Goal: Task Accomplishment & Management: Use online tool/utility

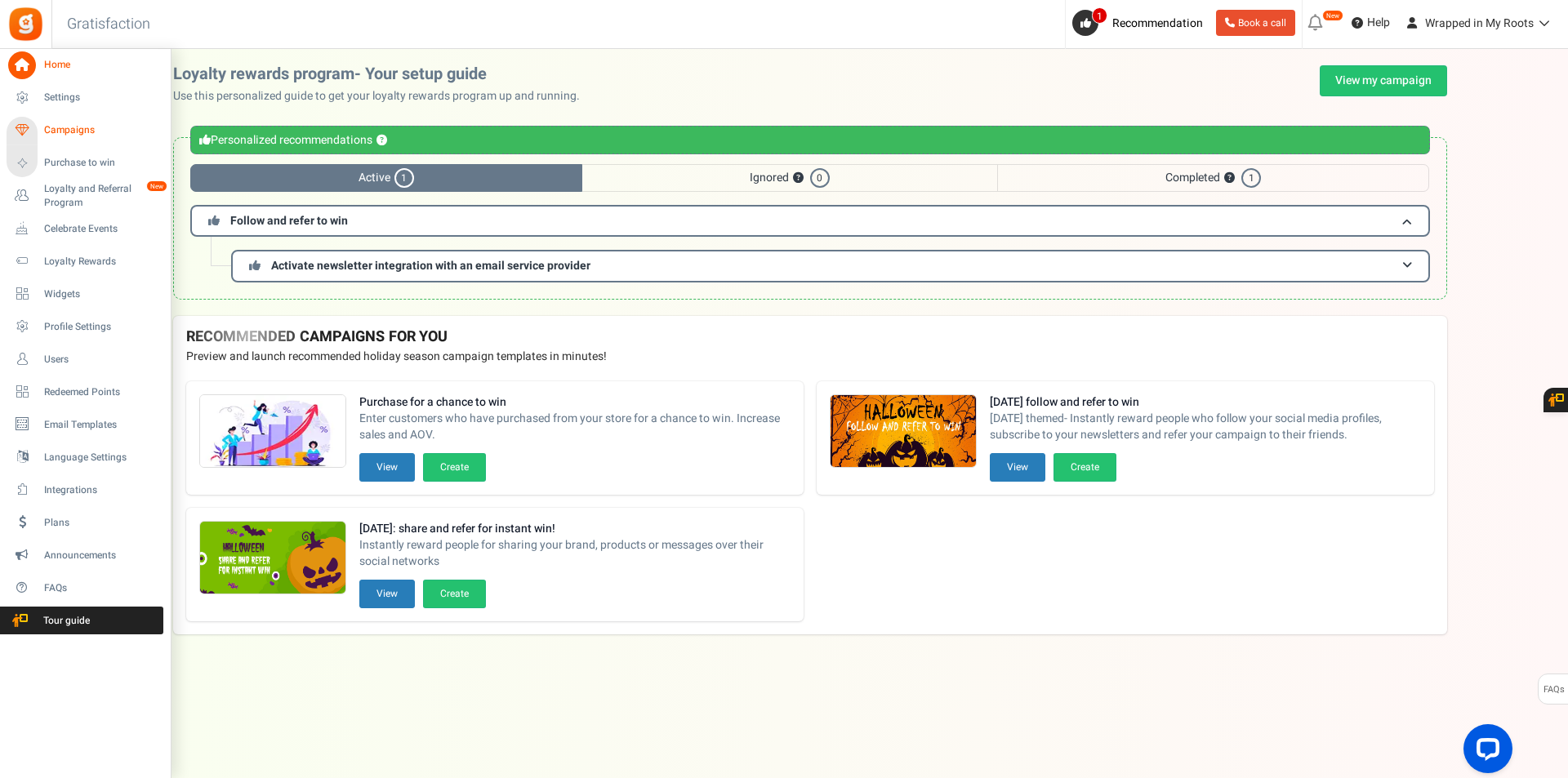
click at [80, 137] on span "Campaigns" at bounding box center [101, 130] width 114 height 14
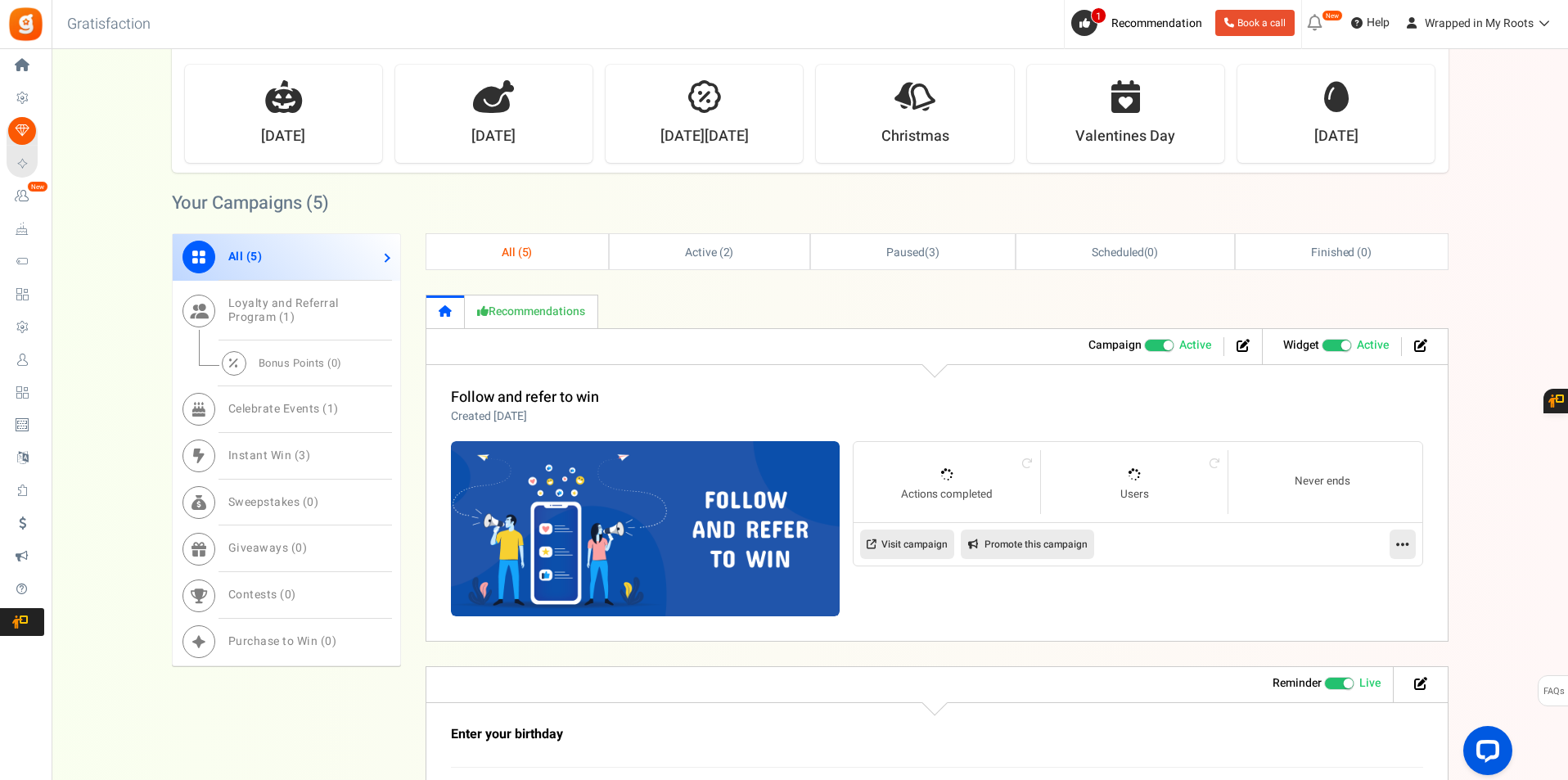
scroll to position [491, 0]
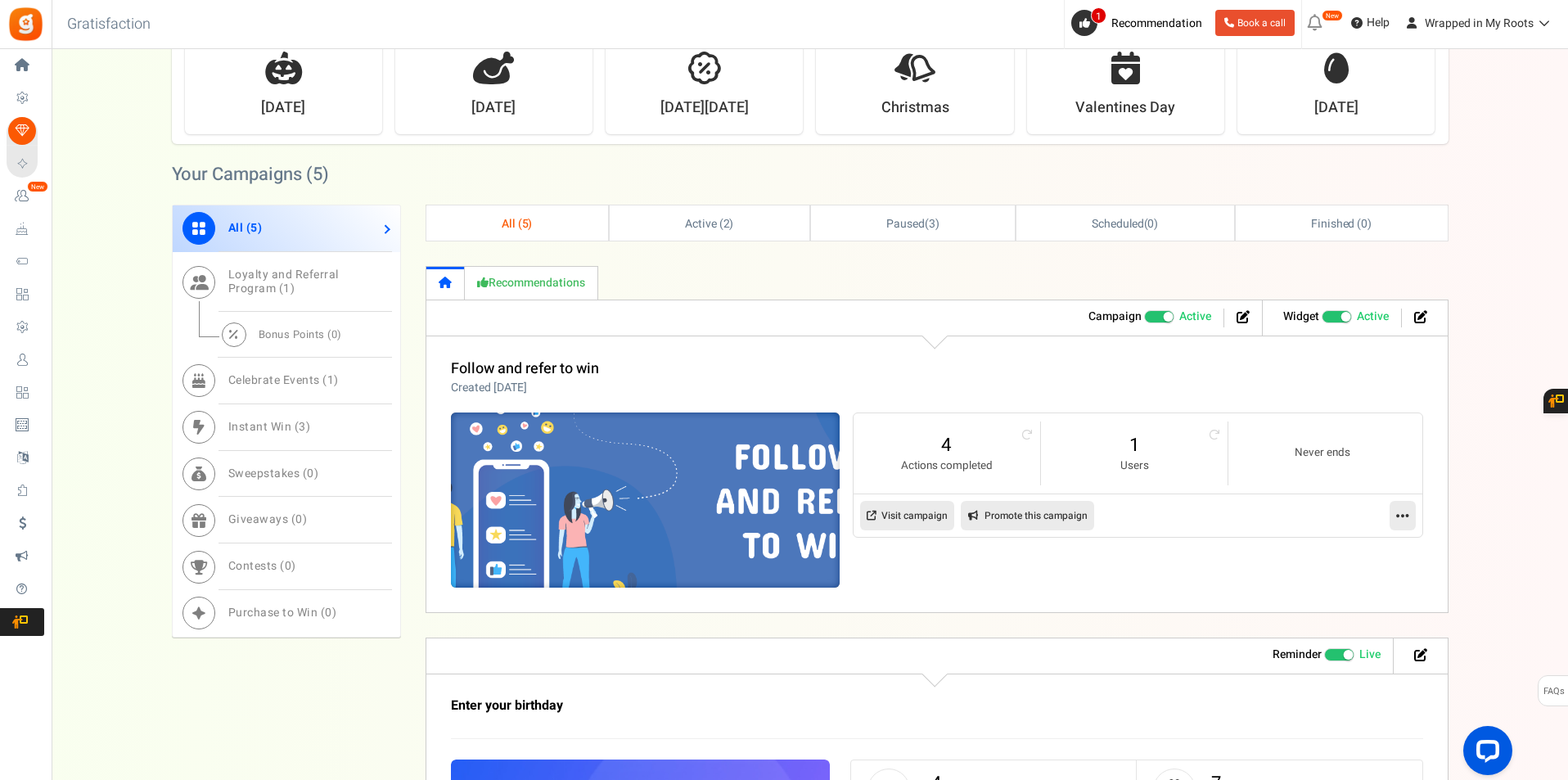
click at [712, 517] on img at bounding box center [645, 500] width 583 height 262
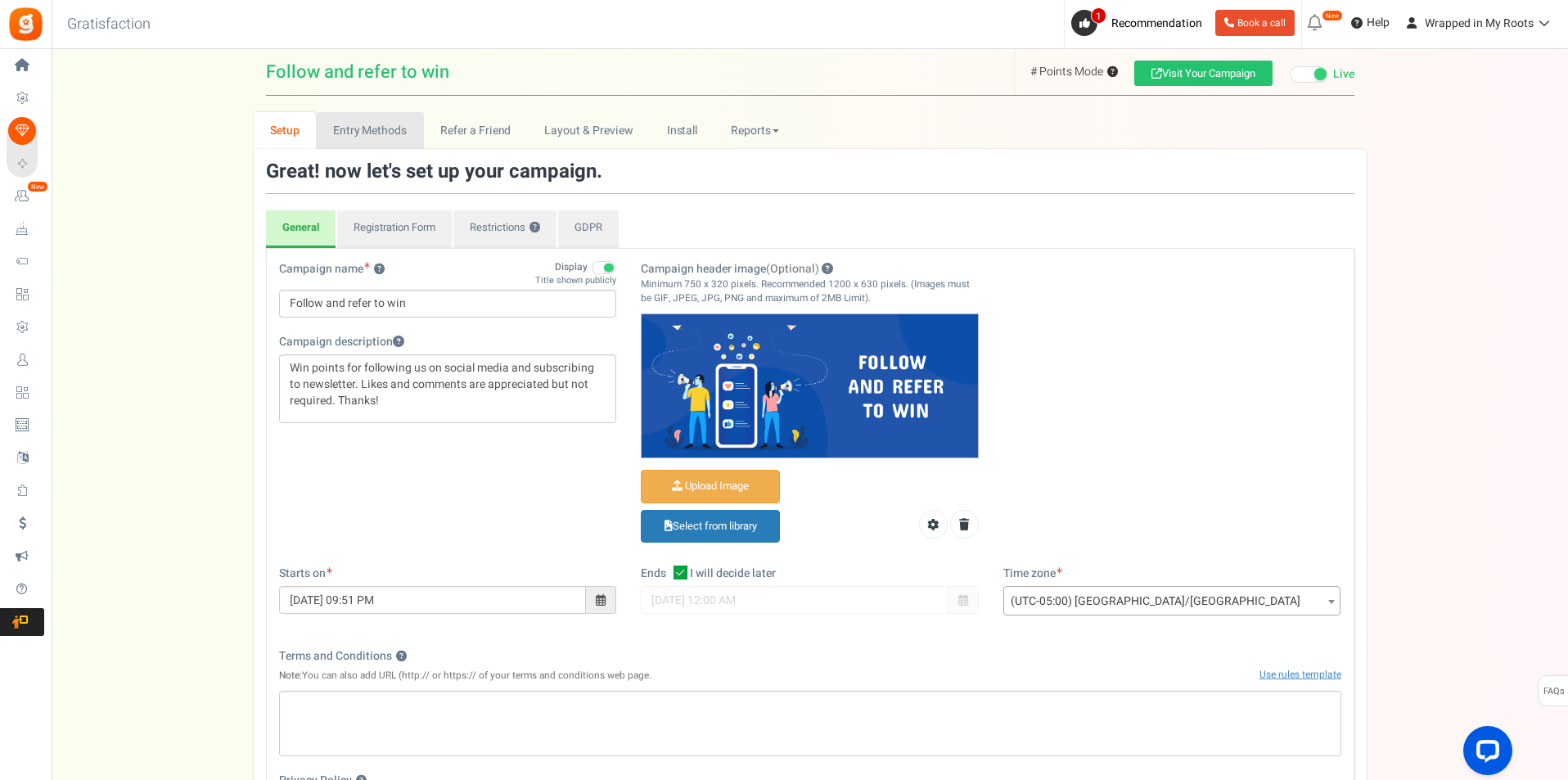
click at [388, 138] on link "Entry Methods" at bounding box center [369, 130] width 107 height 37
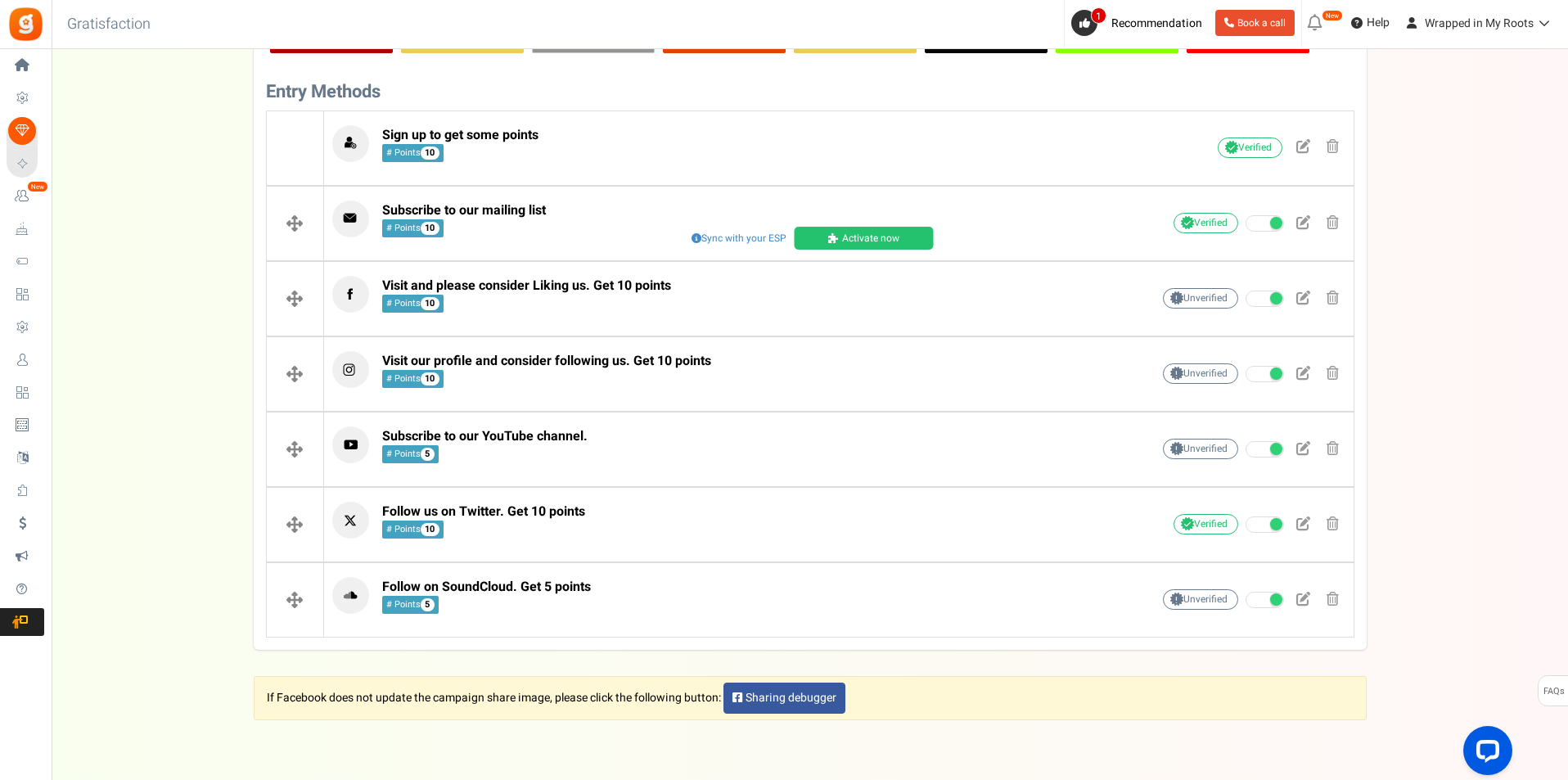
scroll to position [410, 0]
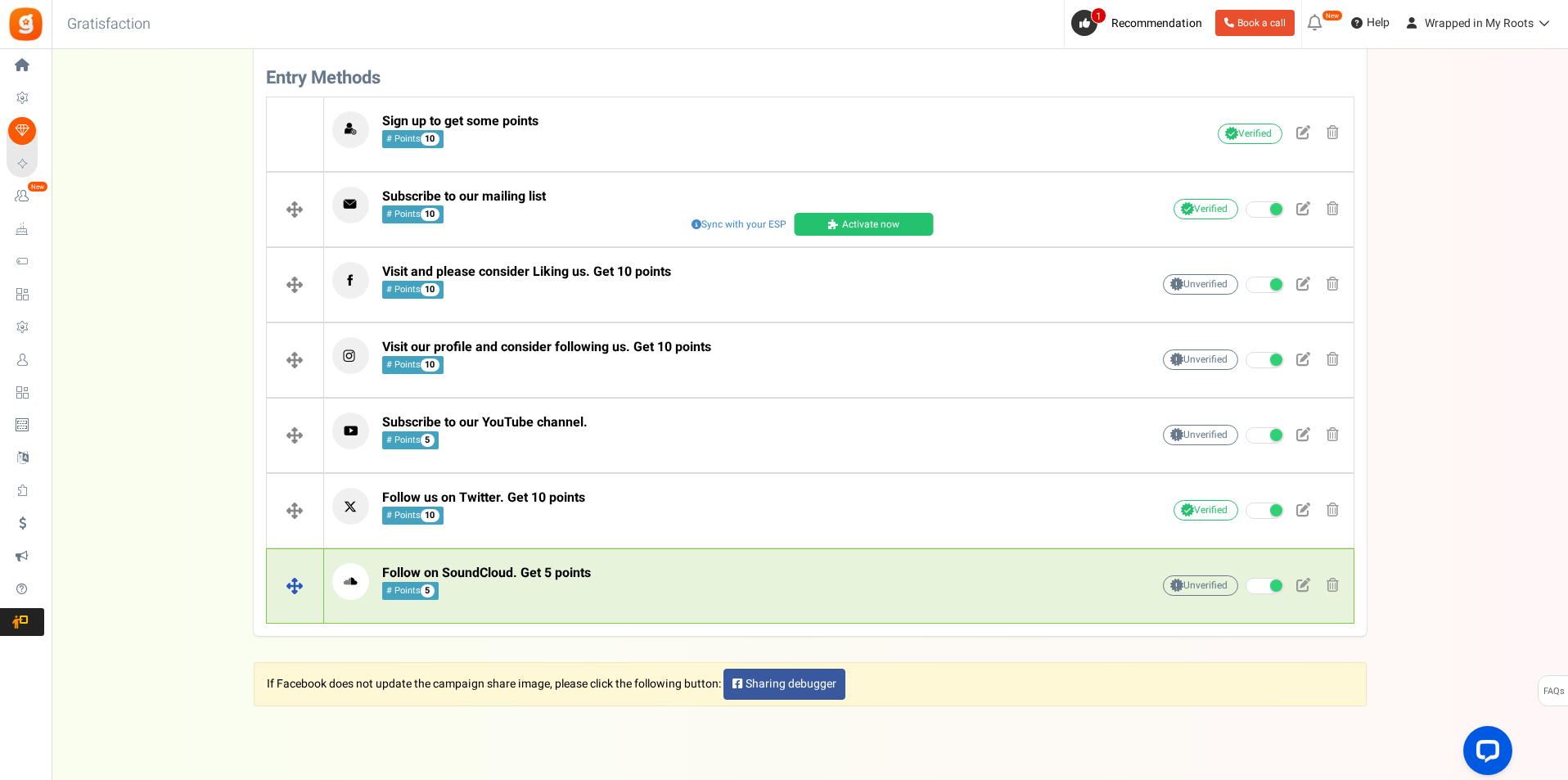
click at [581, 570] on span "Follow on SoundCloud. Get 5 points" at bounding box center [486, 573] width 208 height 20
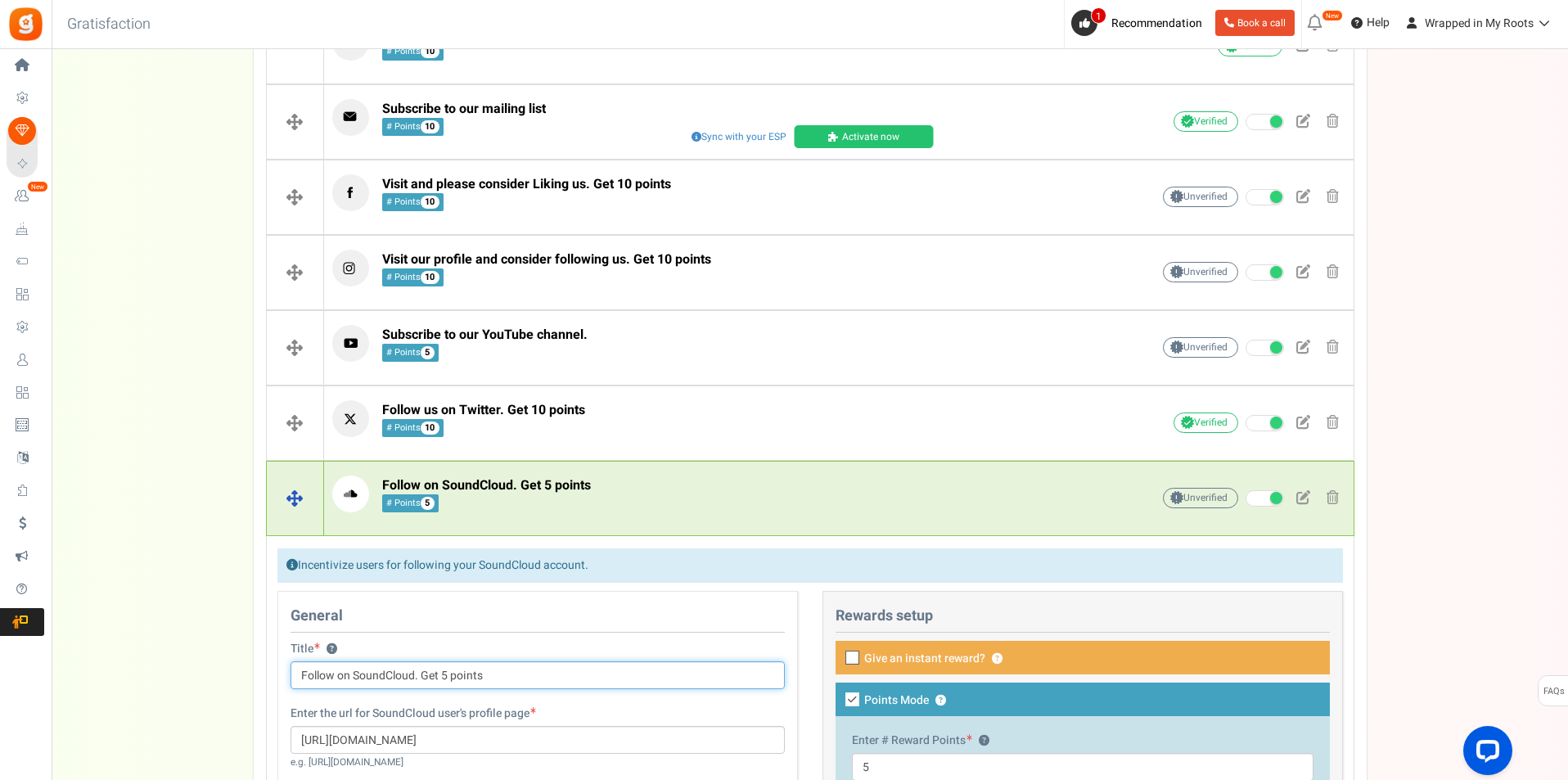
scroll to position [491, 0]
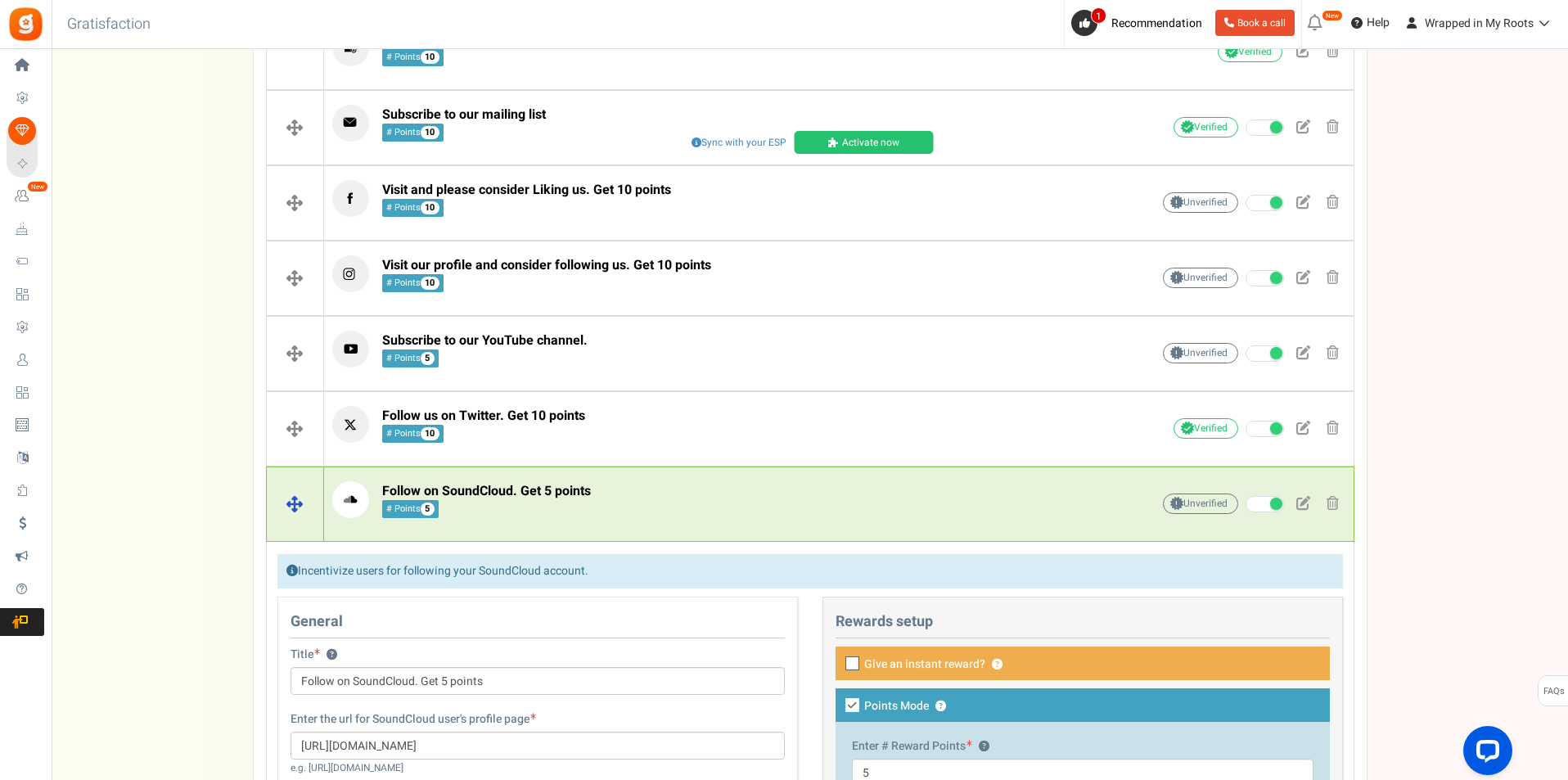
click at [618, 510] on p "Follow on SoundCloud. Get 5 points # Points 5" at bounding box center [716, 500] width 768 height 37
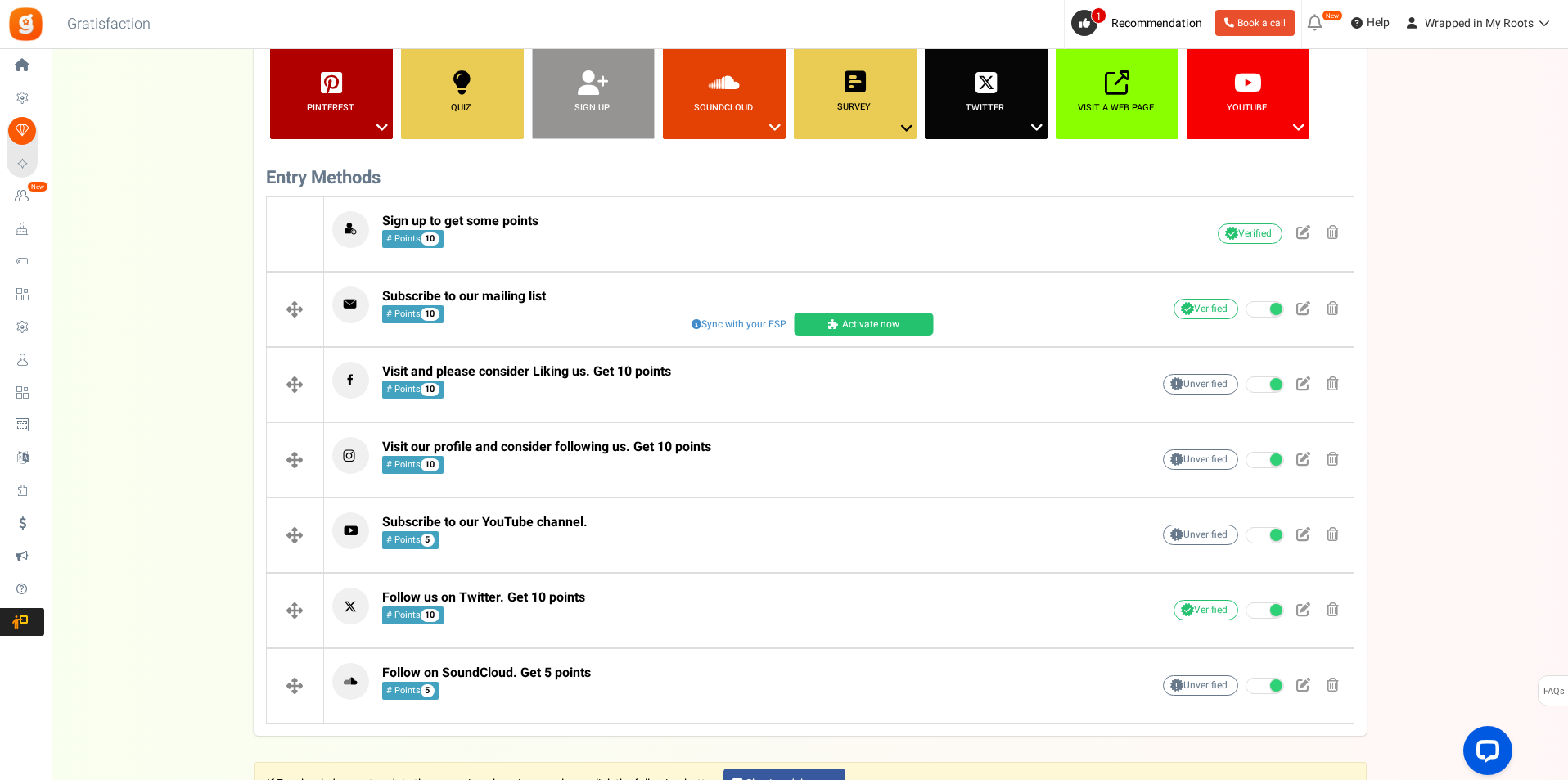
scroll to position [287, 0]
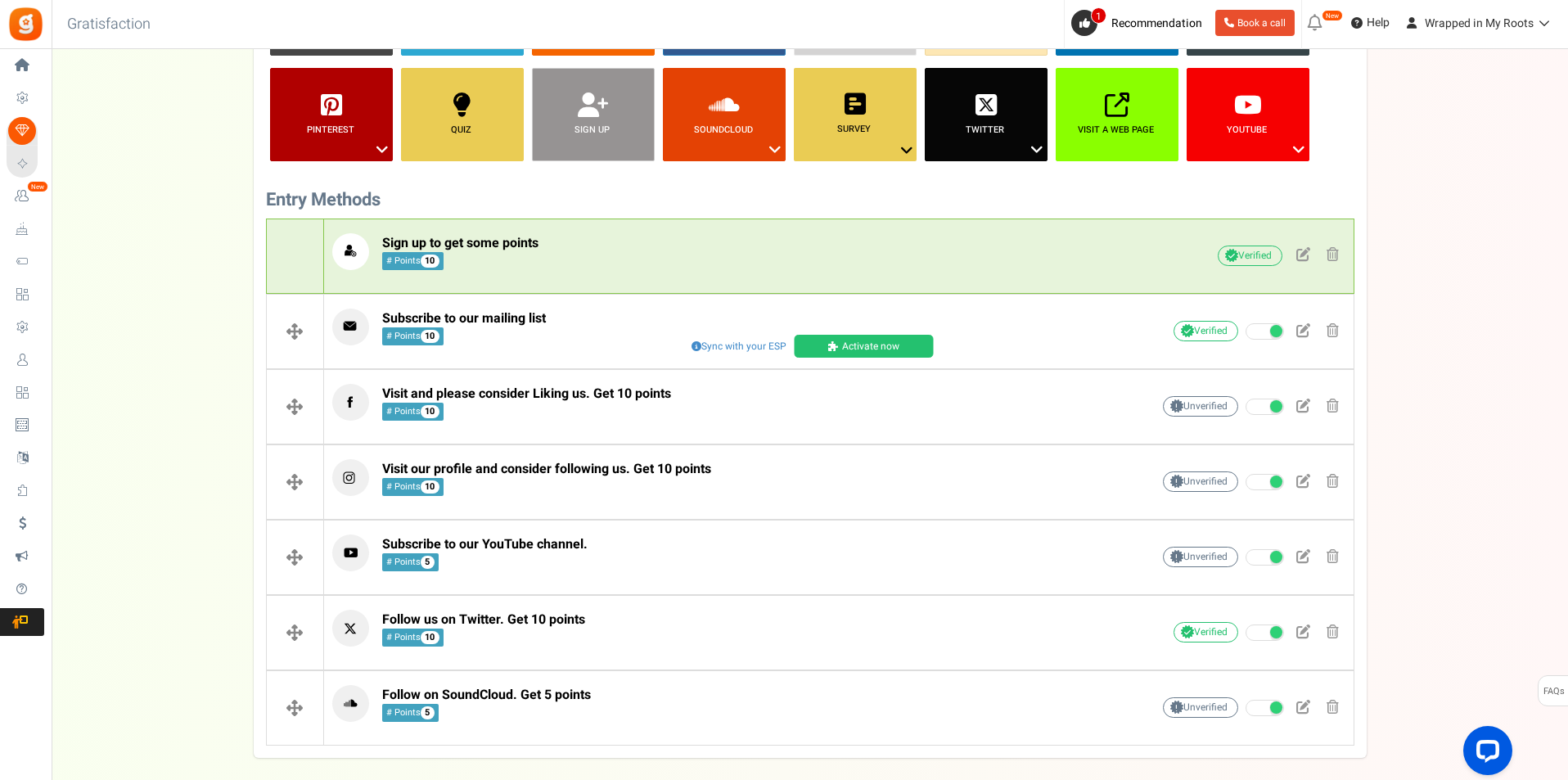
click at [623, 266] on p "Sign up to get some points # Points 10" at bounding box center [716, 252] width 768 height 37
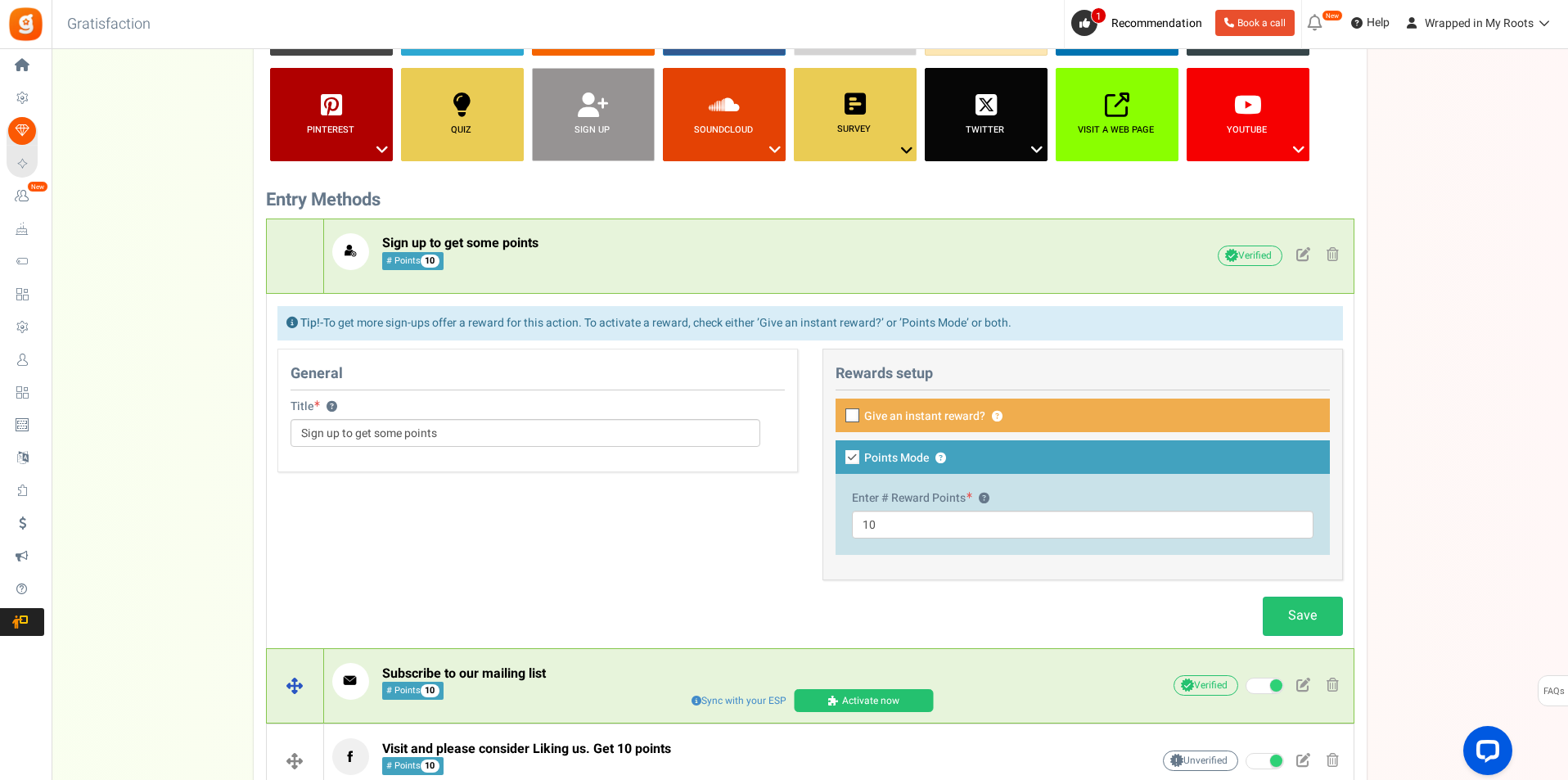
click at [559, 671] on p "Subscribe to our mailing list # Points 10" at bounding box center [716, 682] width 768 height 37
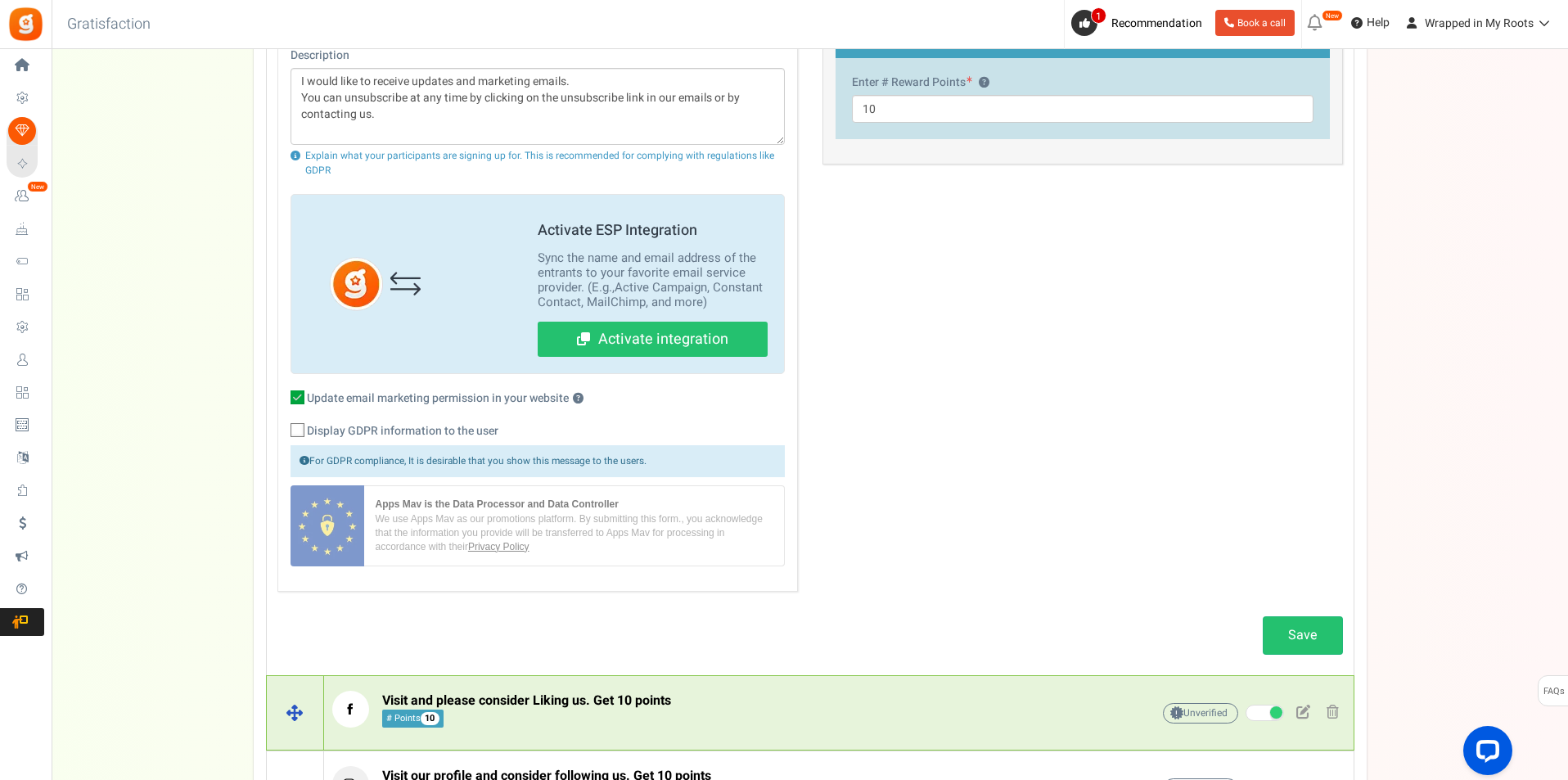
click at [559, 716] on span "Visit and please consider Liking us. Get 10 points # Points 10" at bounding box center [527, 710] width 289 height 35
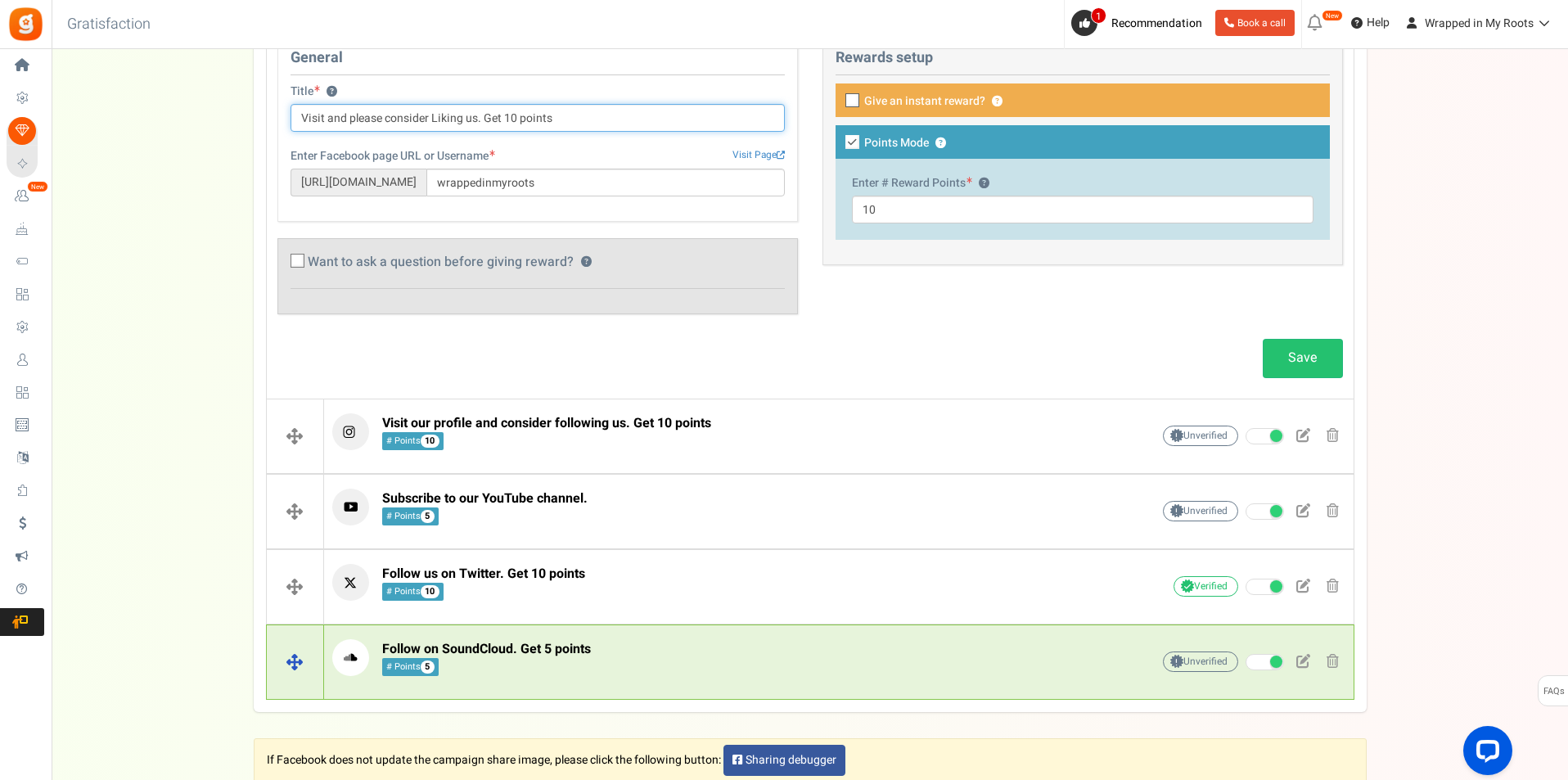
scroll to position [697, 0]
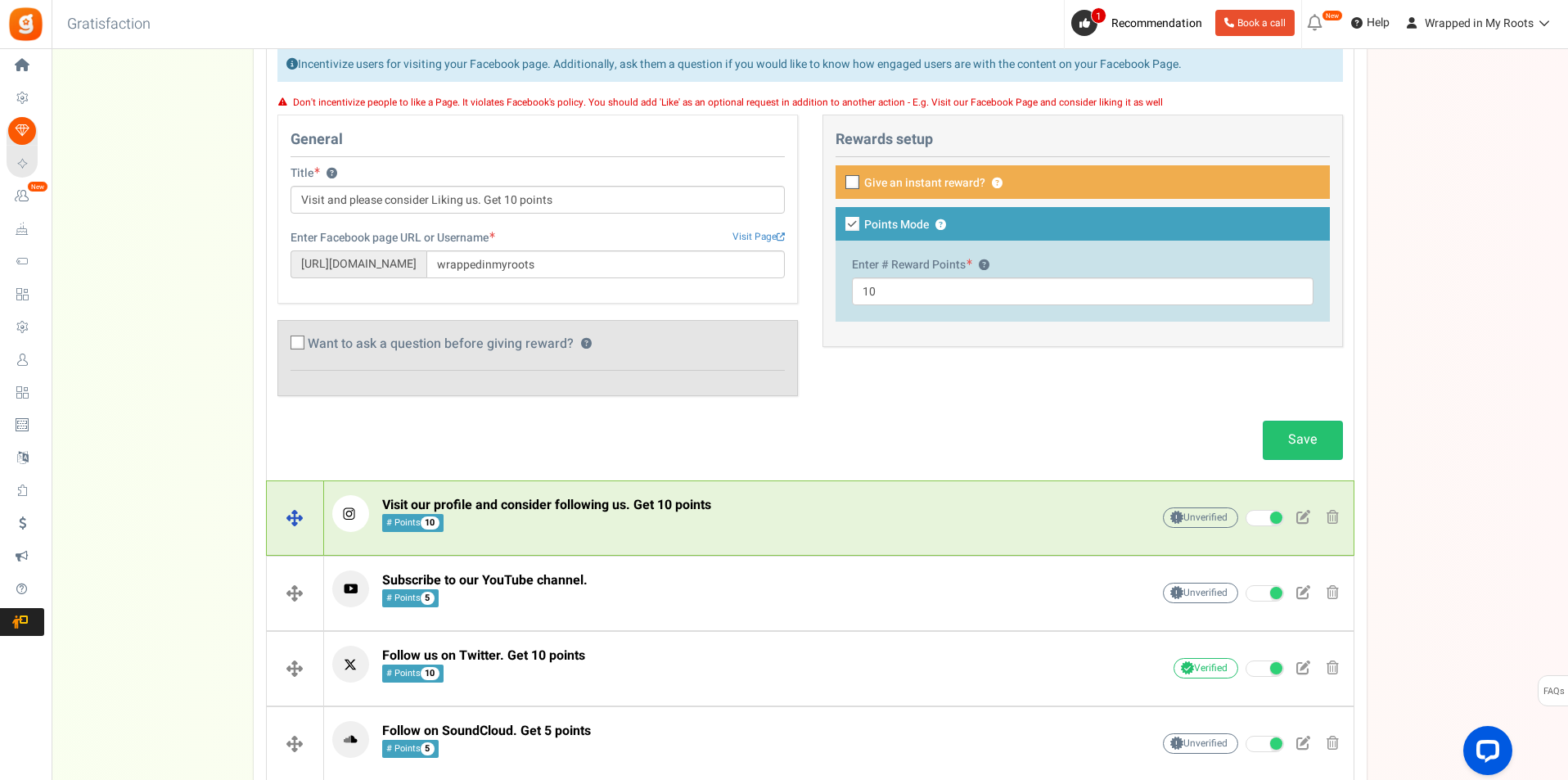
click at [604, 498] on span "Visit our profile and consider following us. Get 10 points" at bounding box center [546, 505] width 329 height 20
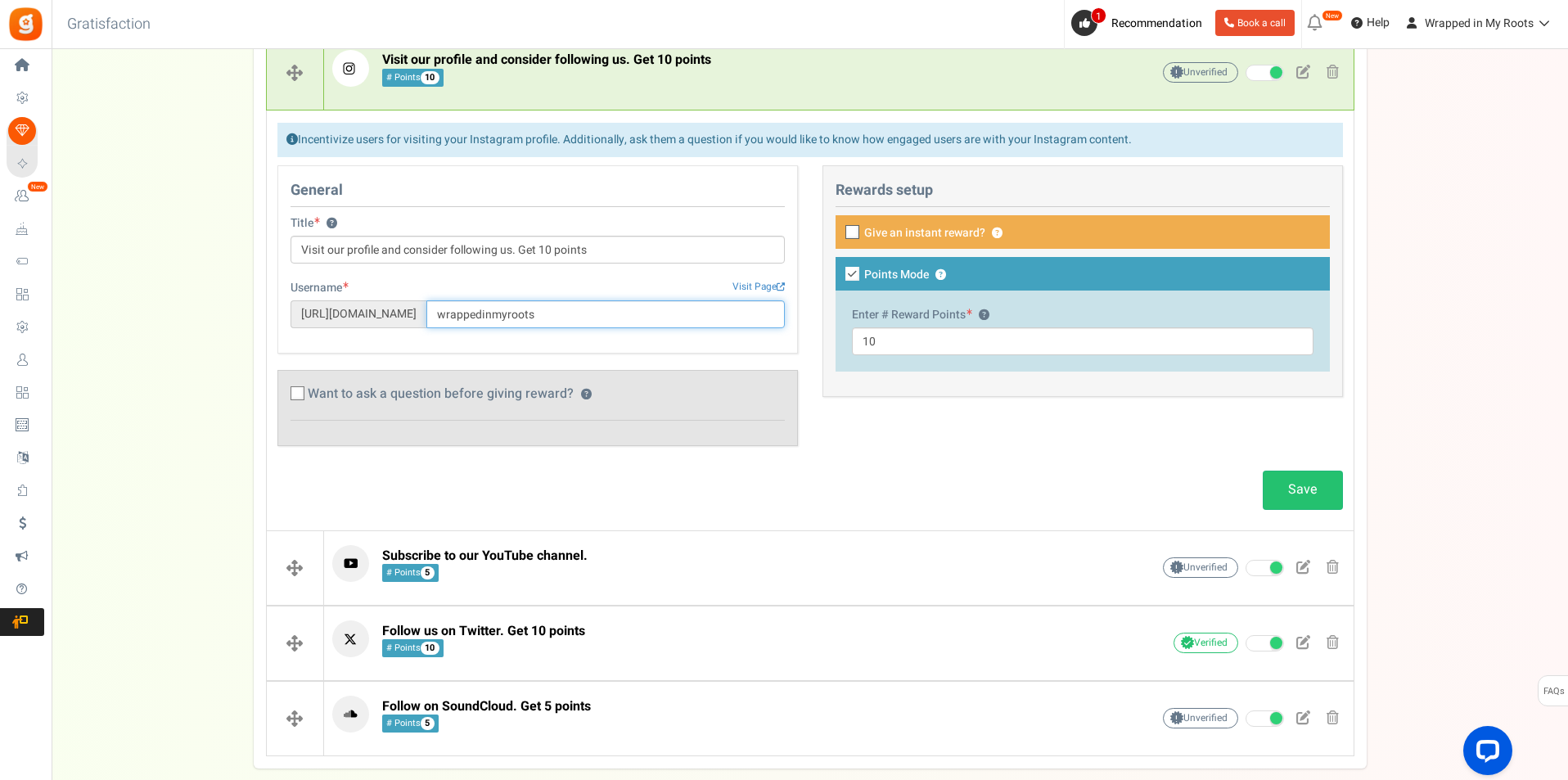
drag, startPoint x: 469, startPoint y: 315, endPoint x: 542, endPoint y: 287, distance: 78.2
click at [469, 315] on input "wrappedinmyroots" at bounding box center [605, 314] width 358 height 27
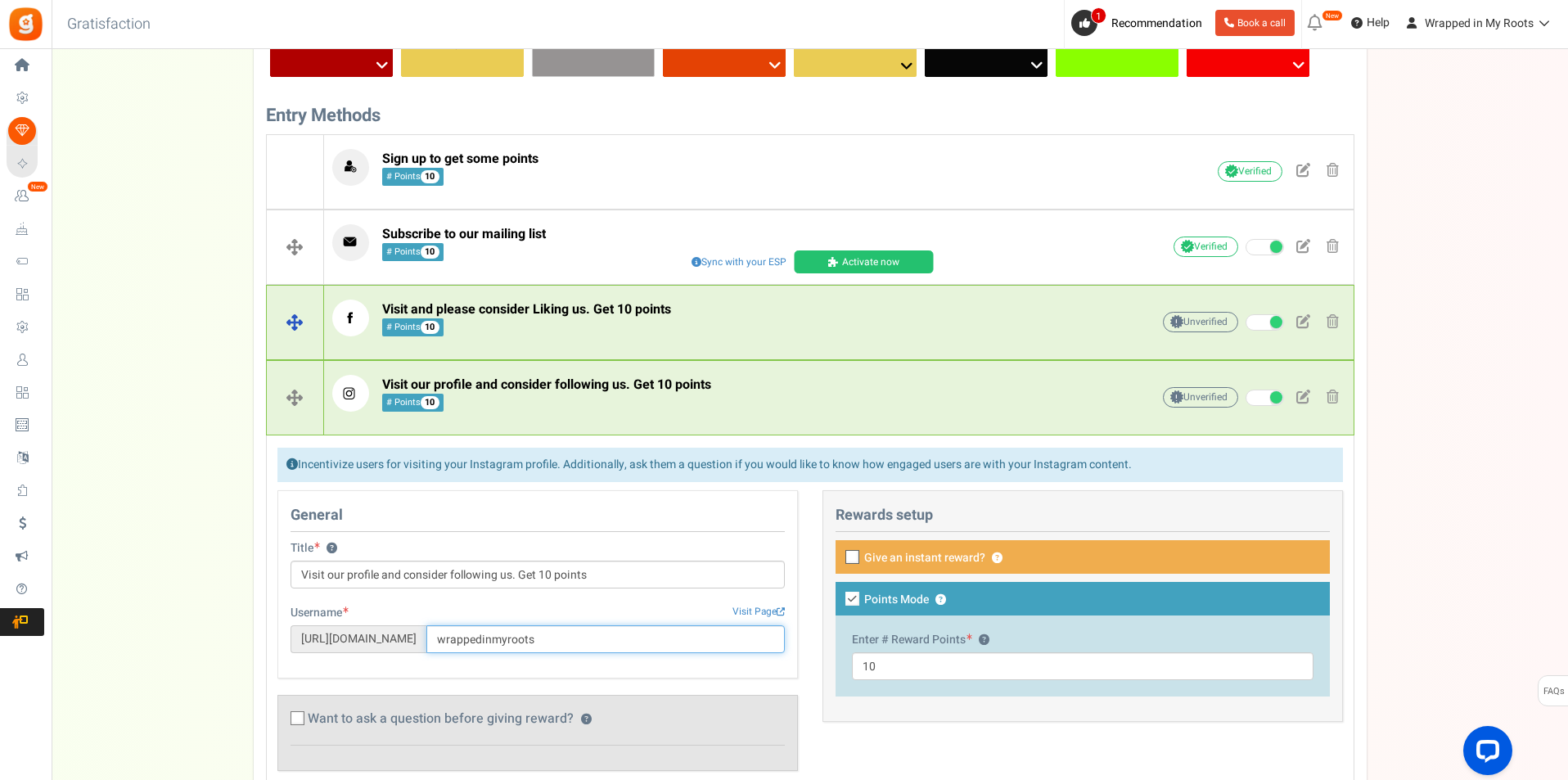
scroll to position [369, 0]
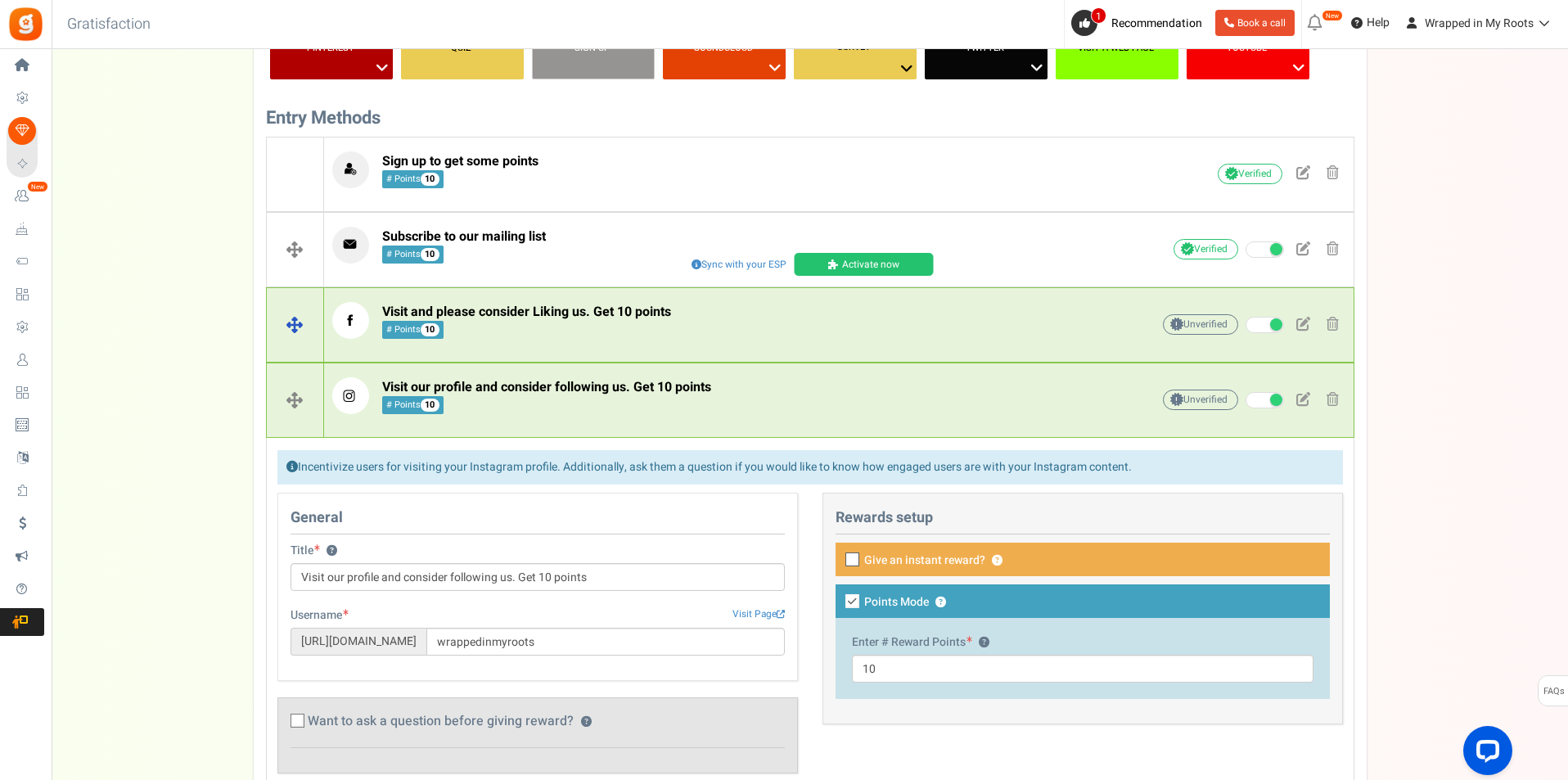
click at [636, 305] on span "Visit and please consider Liking us. Get 10 points" at bounding box center [527, 312] width 289 height 20
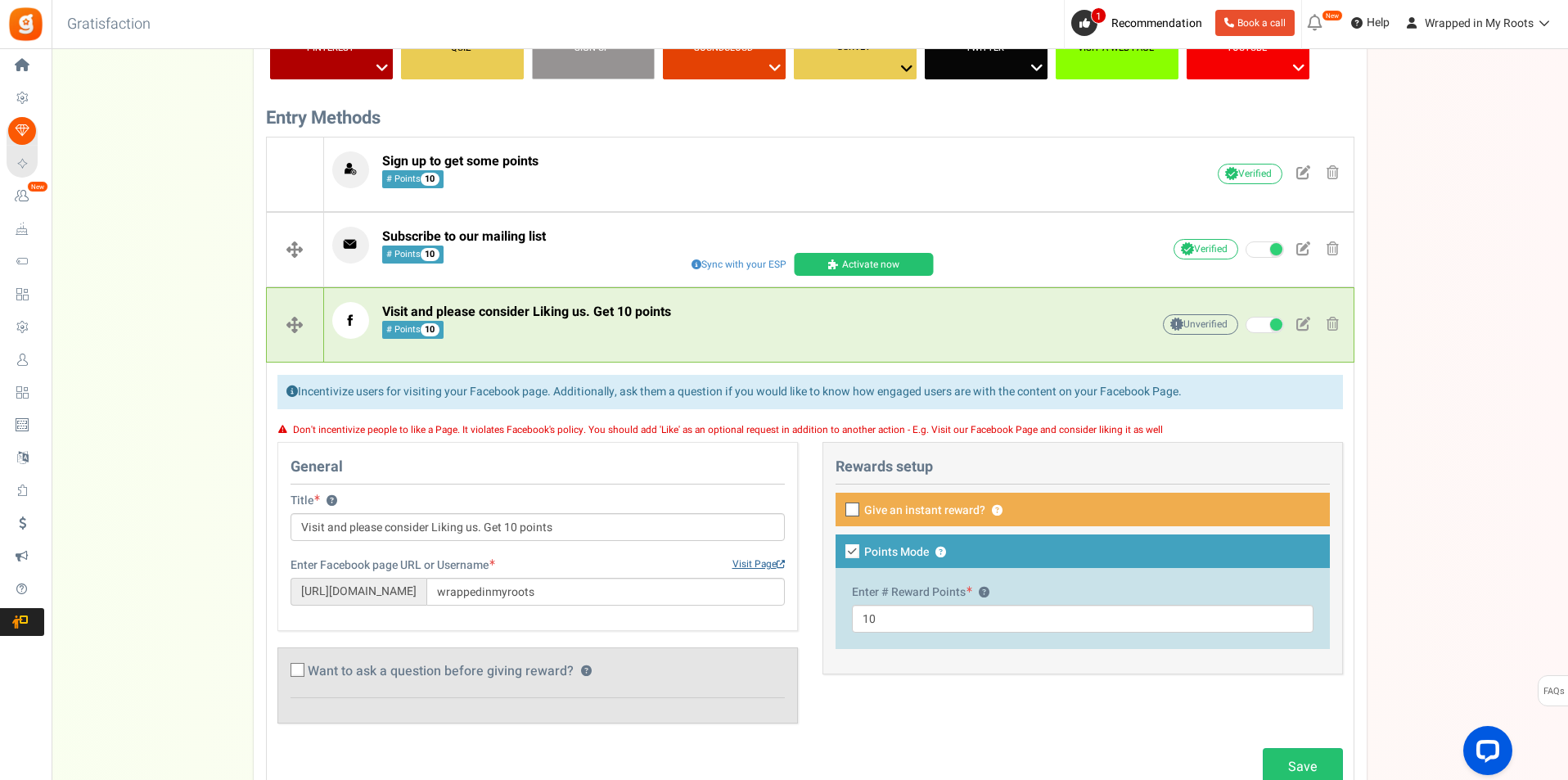
click at [775, 563] on link "Visit Page" at bounding box center [758, 565] width 52 height 14
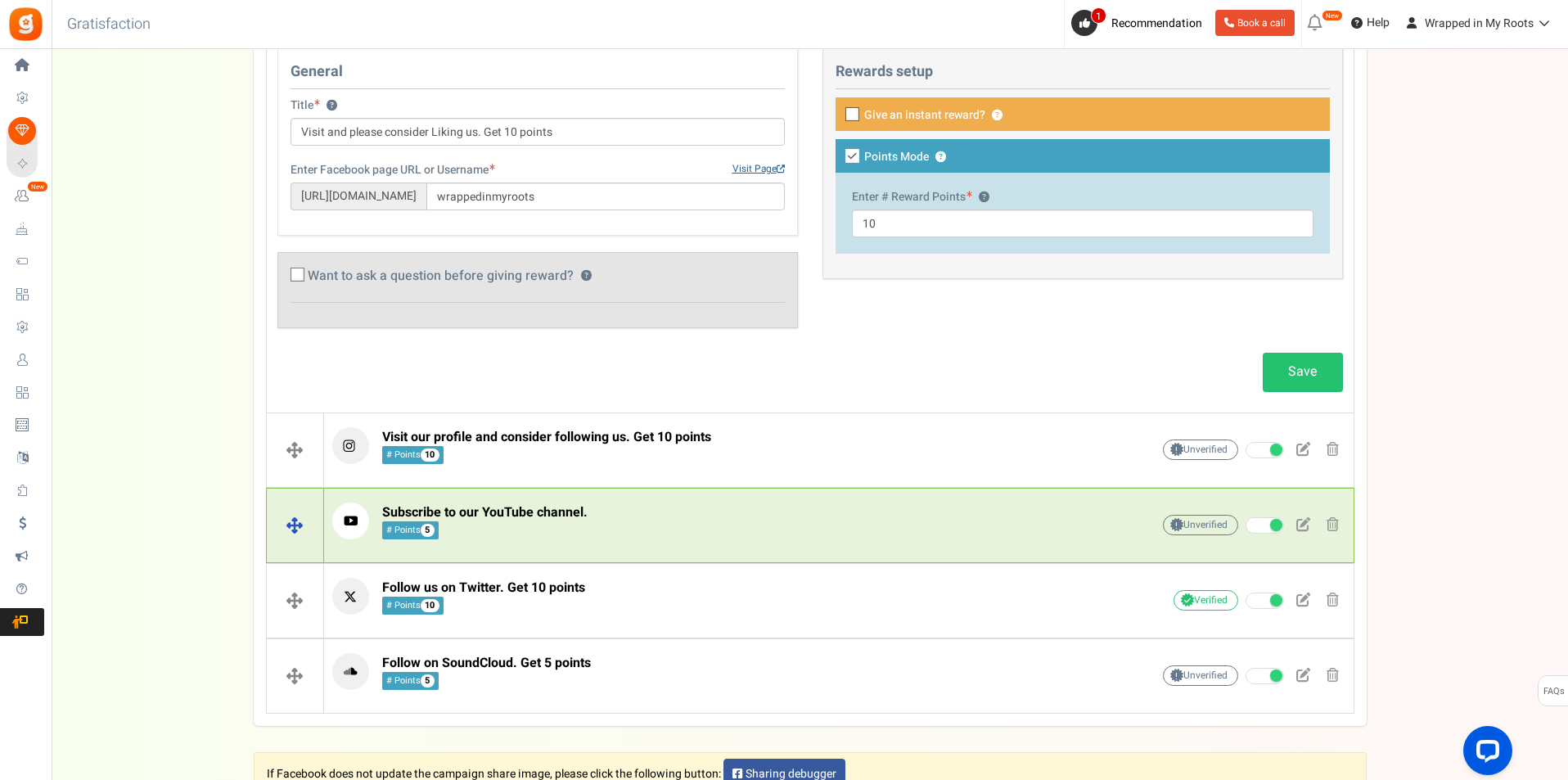
scroll to position [778, 0]
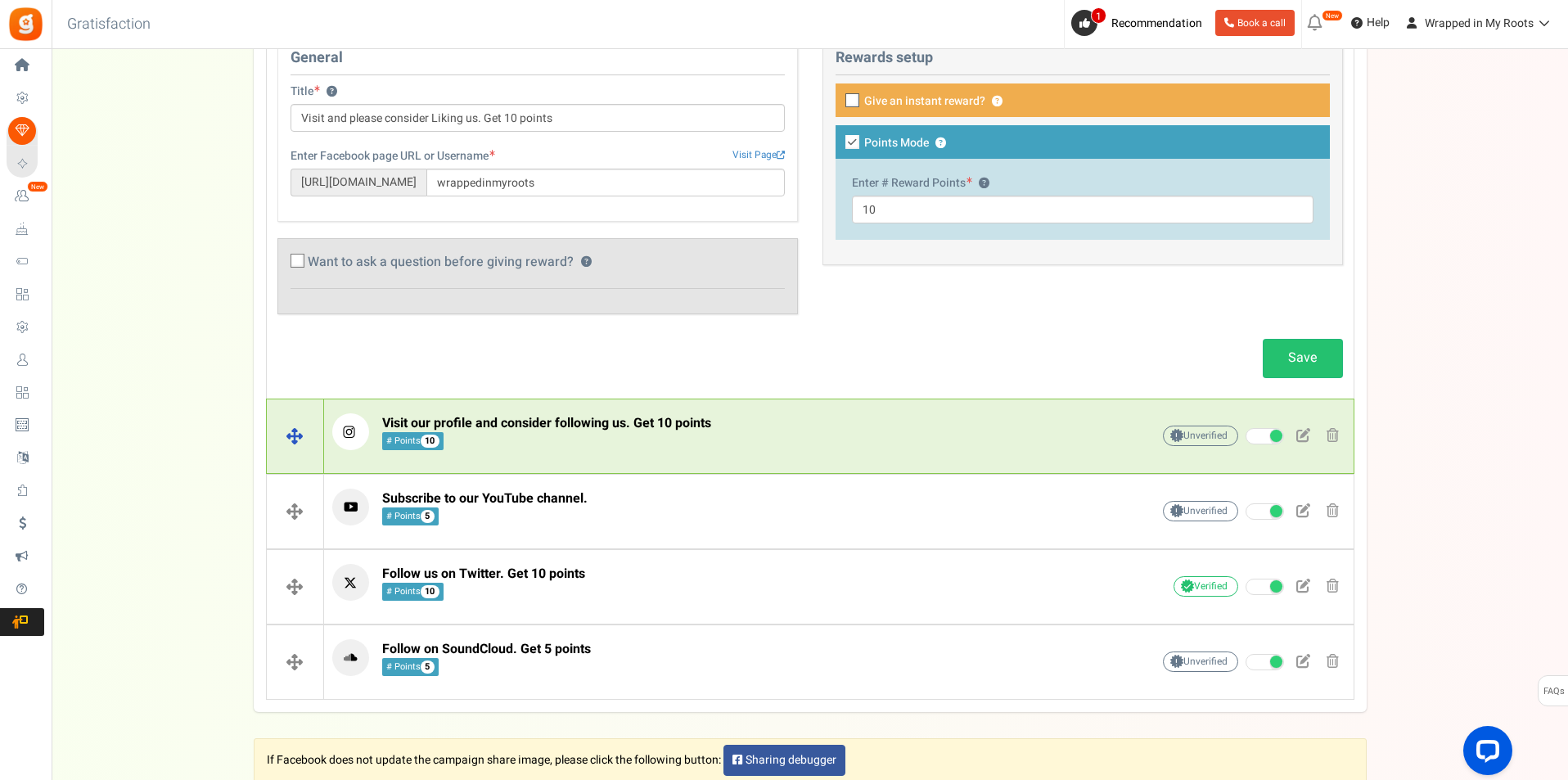
click at [593, 441] on span "Visit our profile and consider following us. Get 10 points # Points 10" at bounding box center [546, 433] width 329 height 35
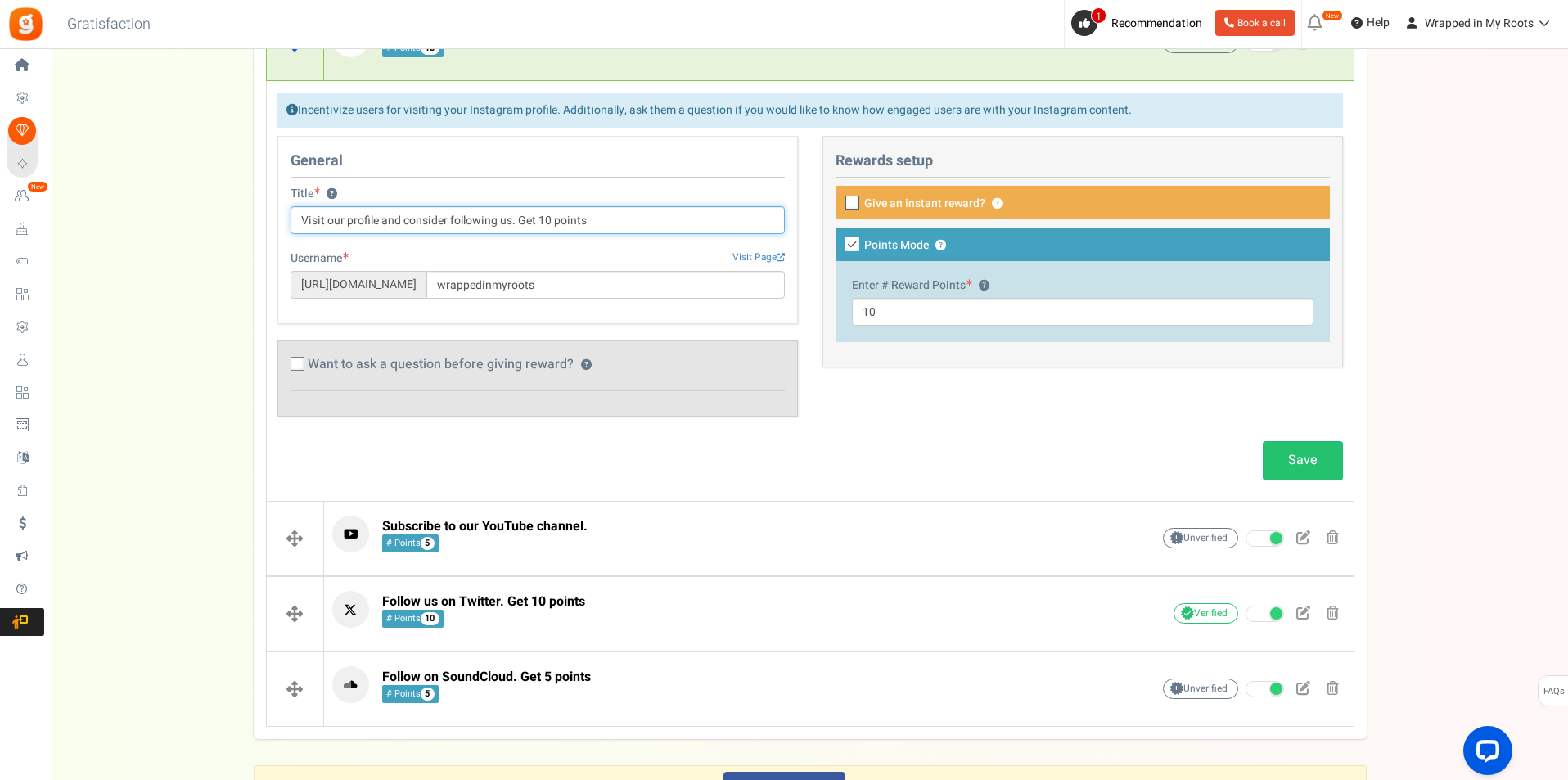
scroll to position [697, 0]
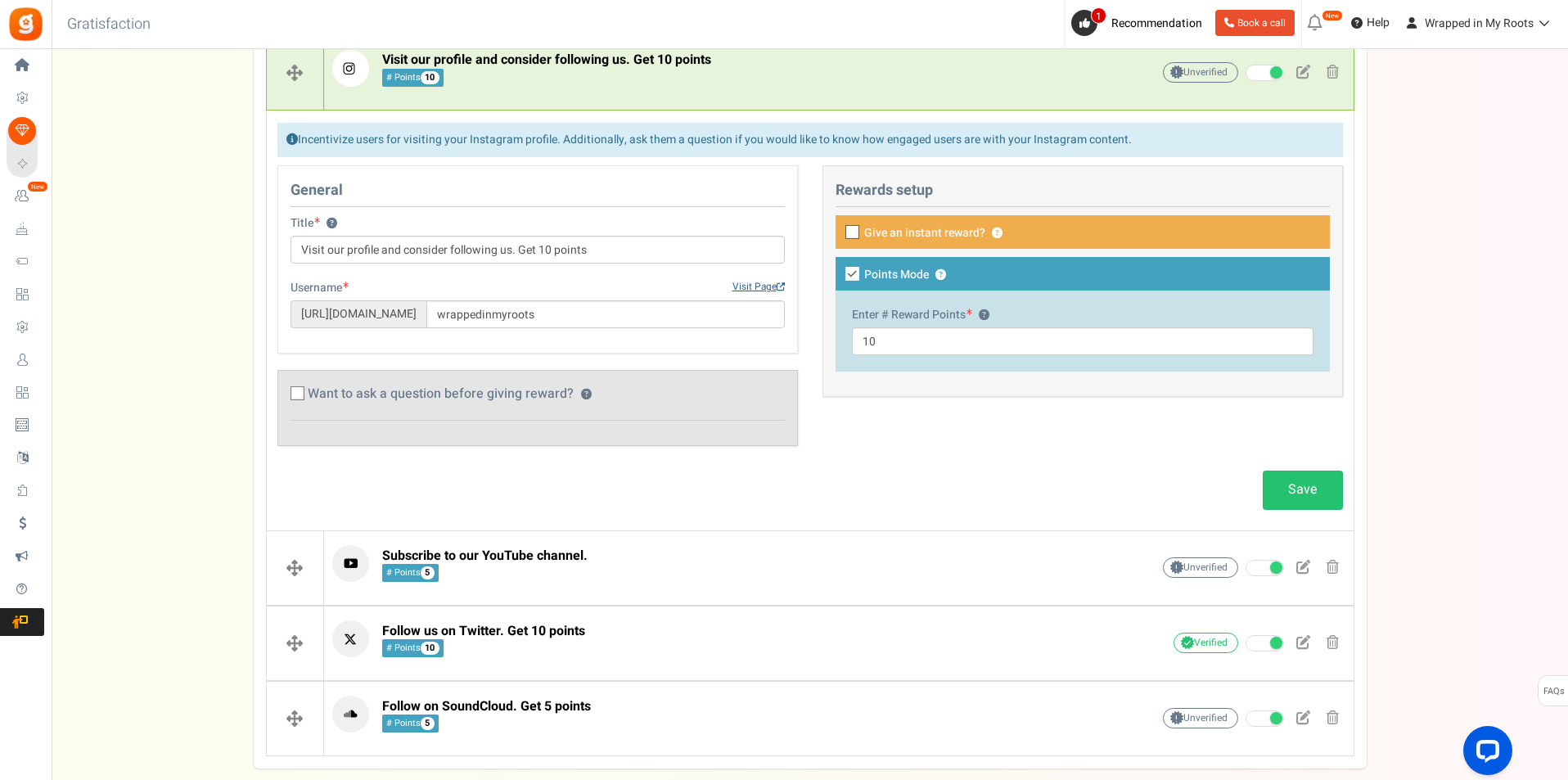
click at [737, 280] on link "Visit Page" at bounding box center [758, 287] width 52 height 14
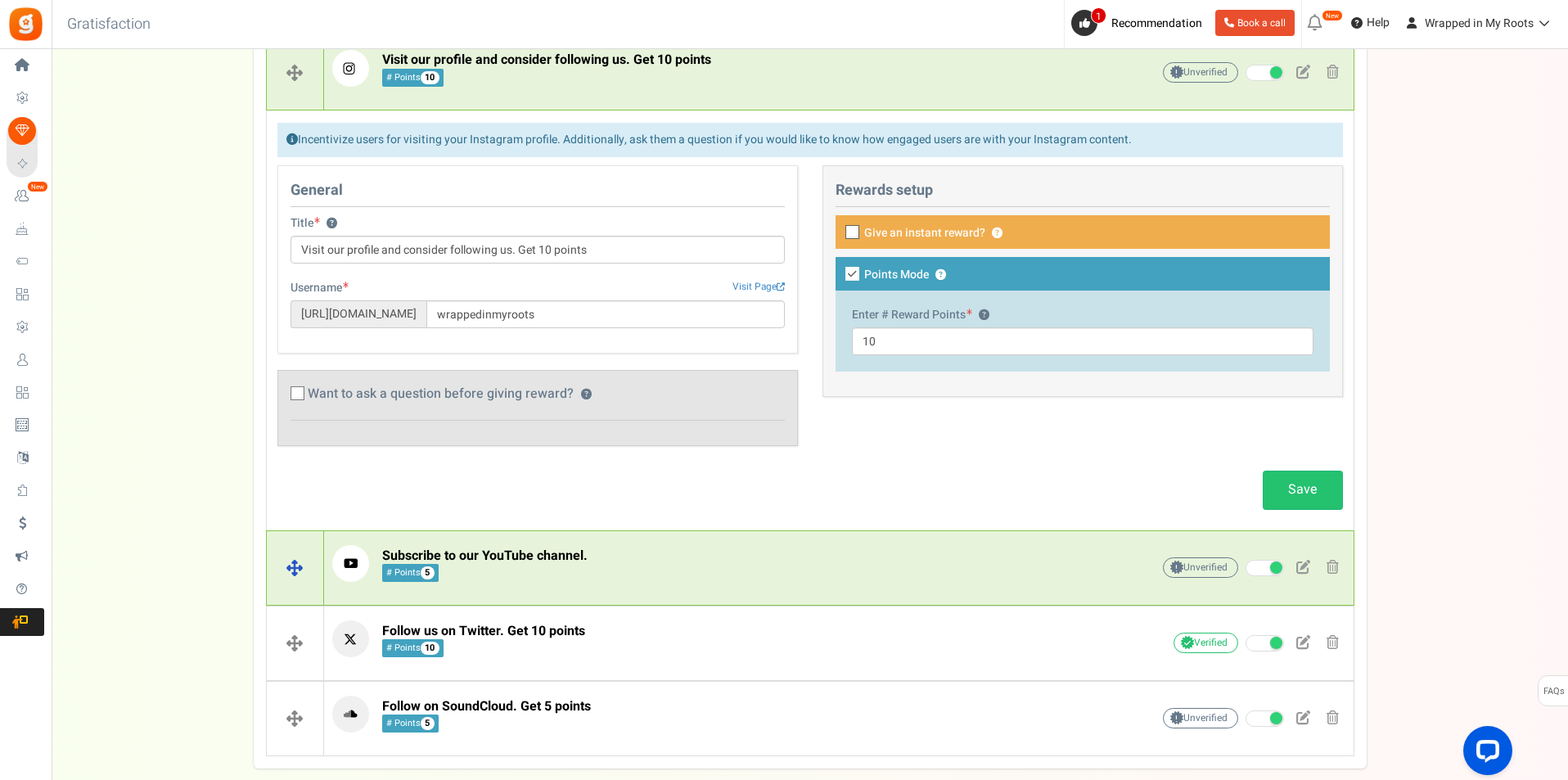
click at [520, 589] on div "Subscribe to our YouTube channel. # Points 5" at bounding box center [716, 567] width 768 height 45
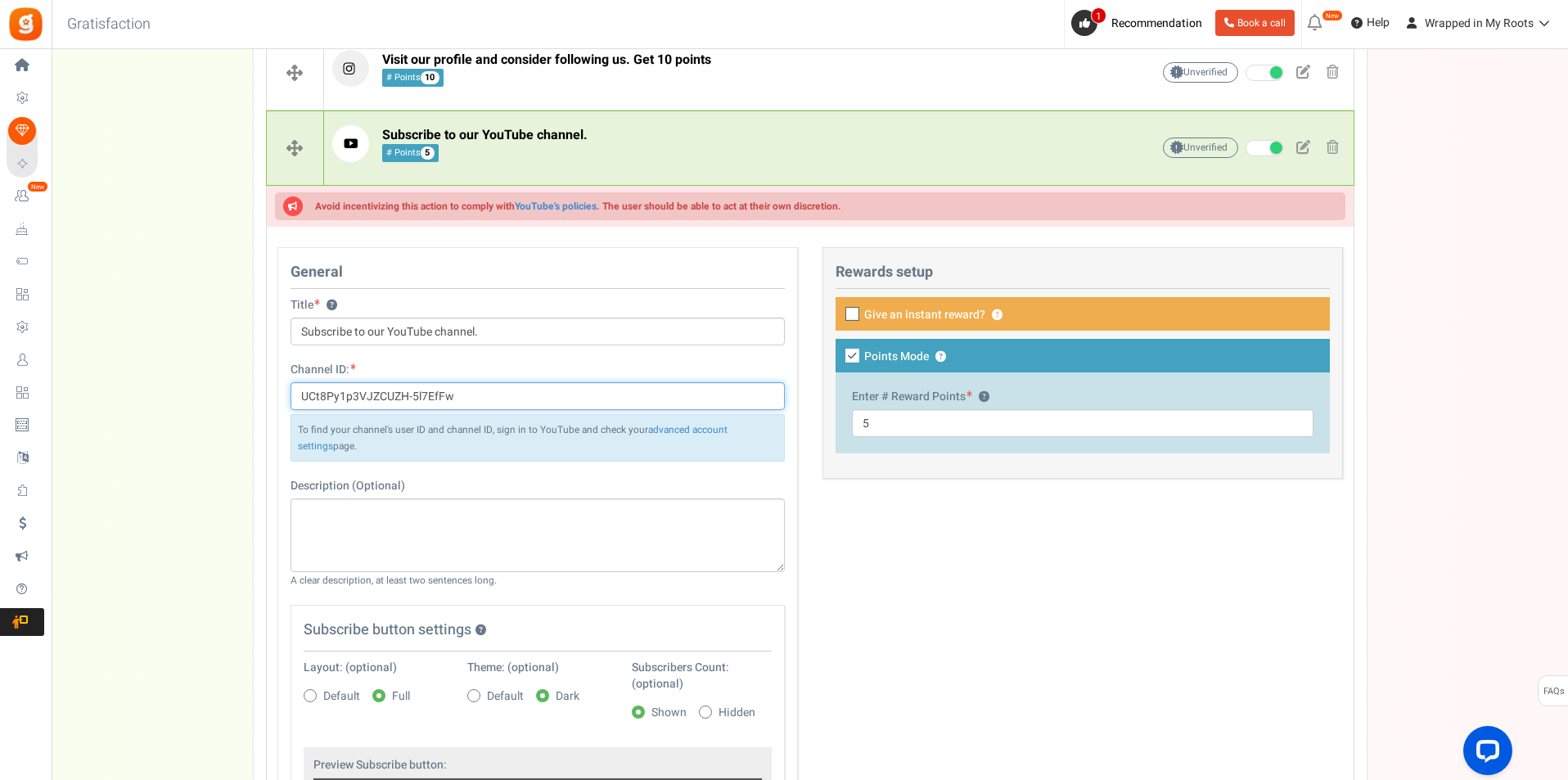
click at [462, 399] on input "UCt8Py1p3VJZCUZH-5l7EfFw" at bounding box center [538, 395] width 495 height 27
paste input "wrappedinmyroots"
click at [222, 512] on div "Setup Prize Entry Methods Reward Setup Refer a Friend Layout & Preview Layout &…" at bounding box center [809, 276] width 1517 height 1720
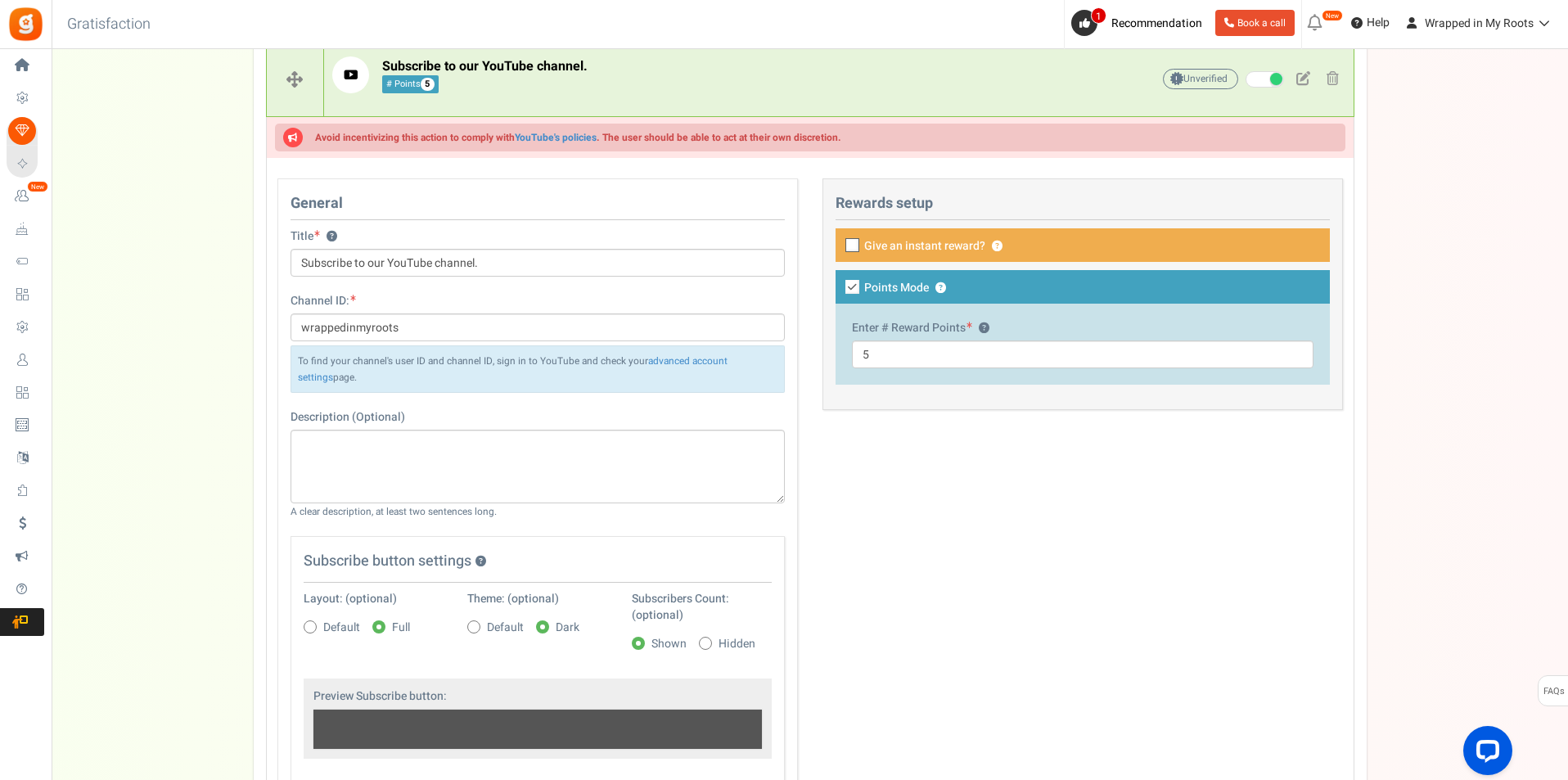
scroll to position [860, 0]
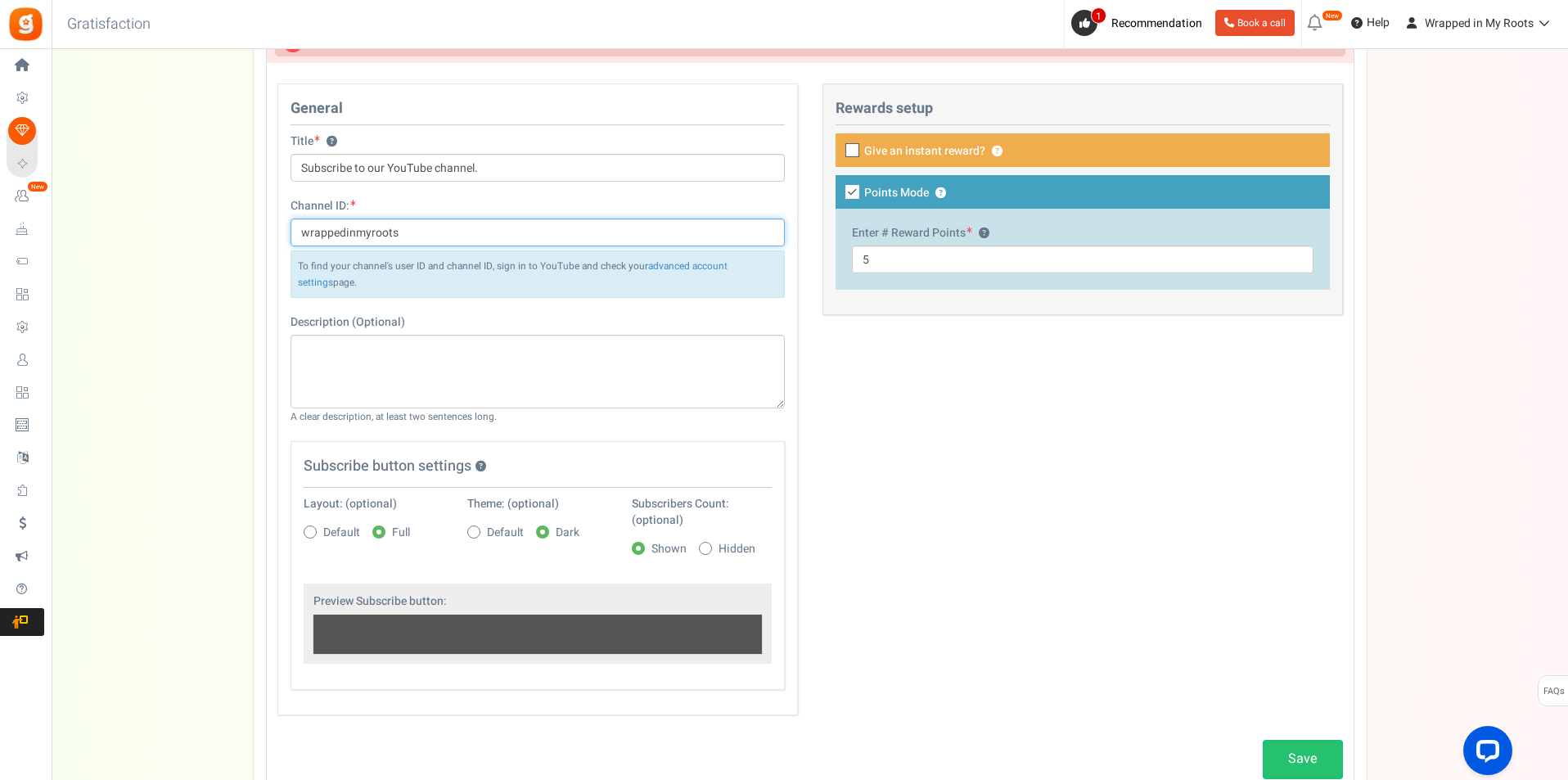
click at [301, 238] on input "wrappedinmyroots" at bounding box center [538, 231] width 495 height 27
drag, startPoint x: 306, startPoint y: 233, endPoint x: 250, endPoint y: 232, distance: 56.0
click at [250, 232] on div "Setup Prize Entry Methods Reward Setup Refer a Friend Layout & Preview Layout &…" at bounding box center [809, 112] width 1517 height 1720
type input "wrappedinmyroots"
click at [1016, 394] on div "General Title ? Subscribe to our YouTube channel. Channel ID: wrappedinmyroots …" at bounding box center [810, 408] width 1090 height 649
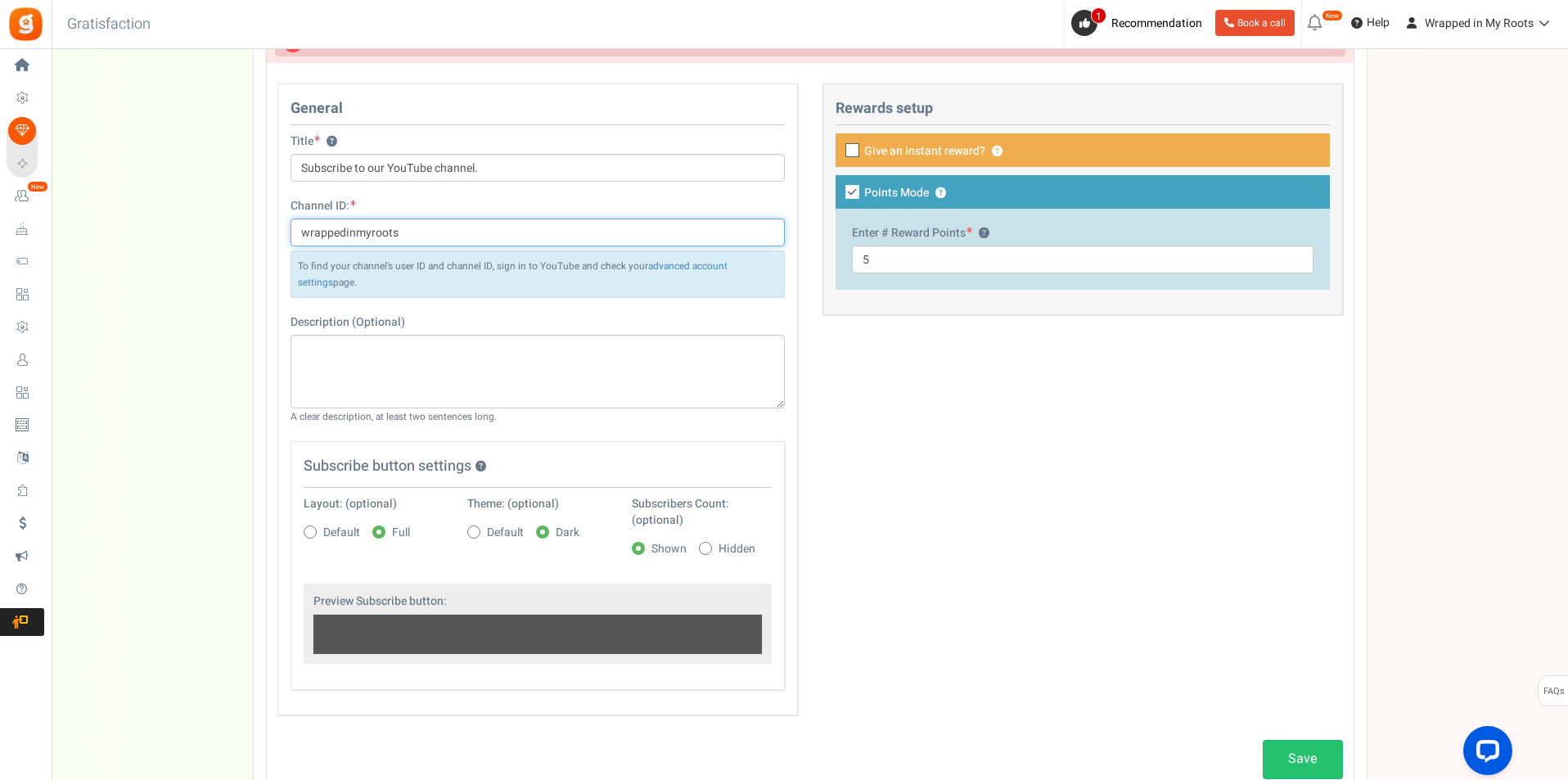
click at [406, 227] on input "wrappedinmyroots" at bounding box center [538, 231] width 495 height 27
click at [955, 447] on div "General Title ? Subscribe to our YouTube channel. Channel ID: wrappedinmyroots …" at bounding box center [810, 408] width 1090 height 649
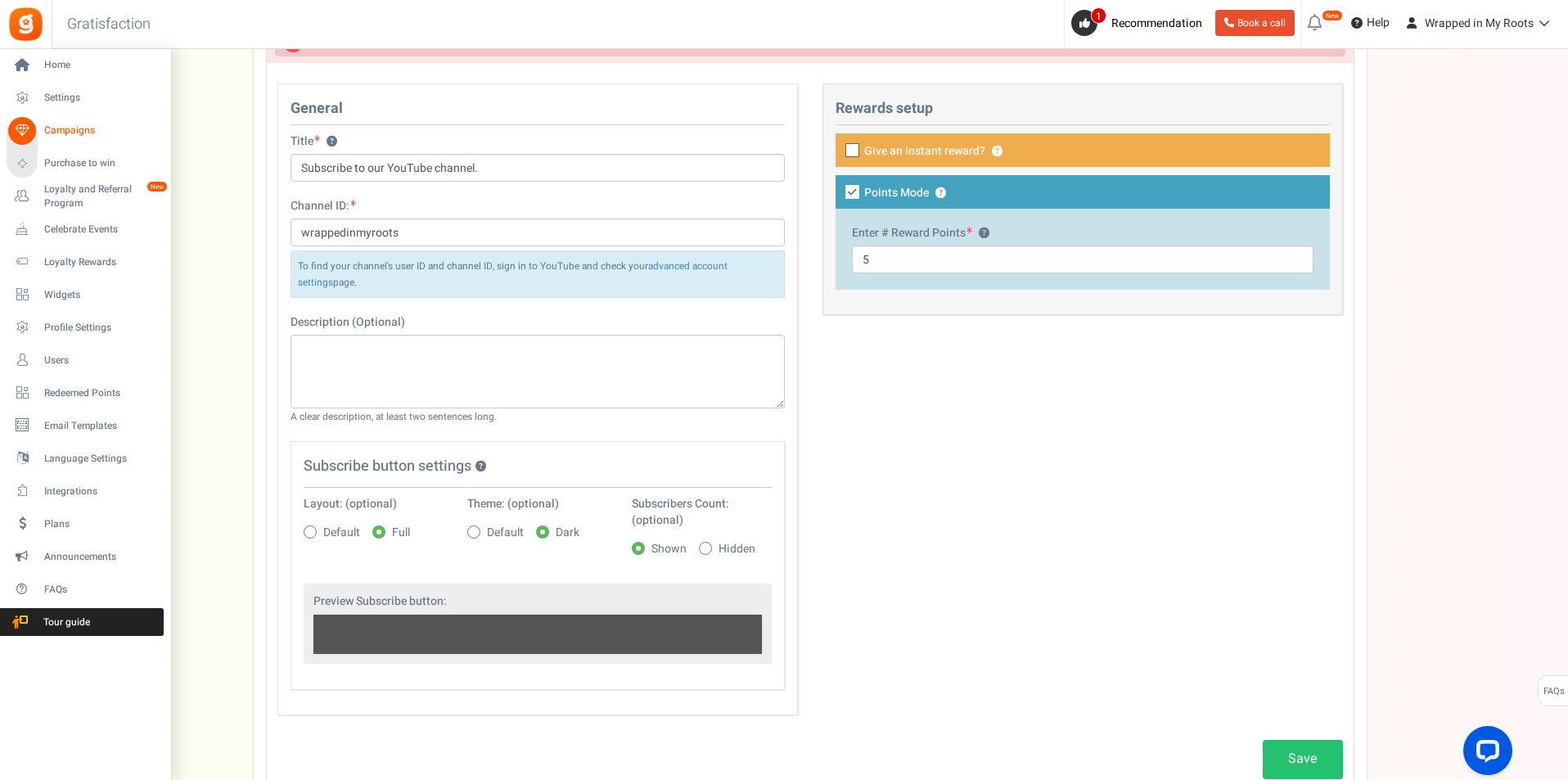
click at [88, 129] on span "Campaigns" at bounding box center [101, 130] width 114 height 14
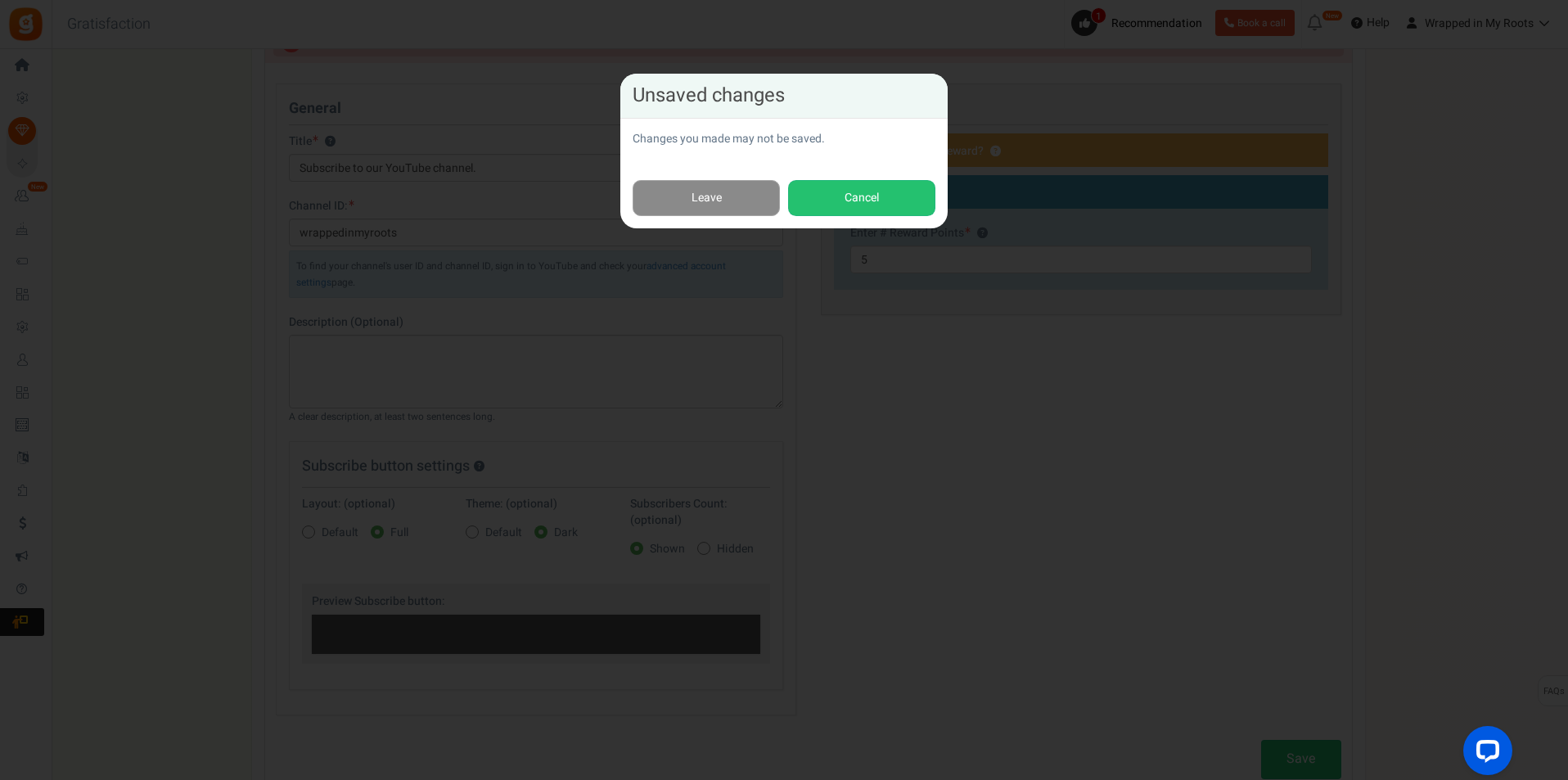
click at [687, 187] on link "Leave" at bounding box center [706, 199] width 147 height 37
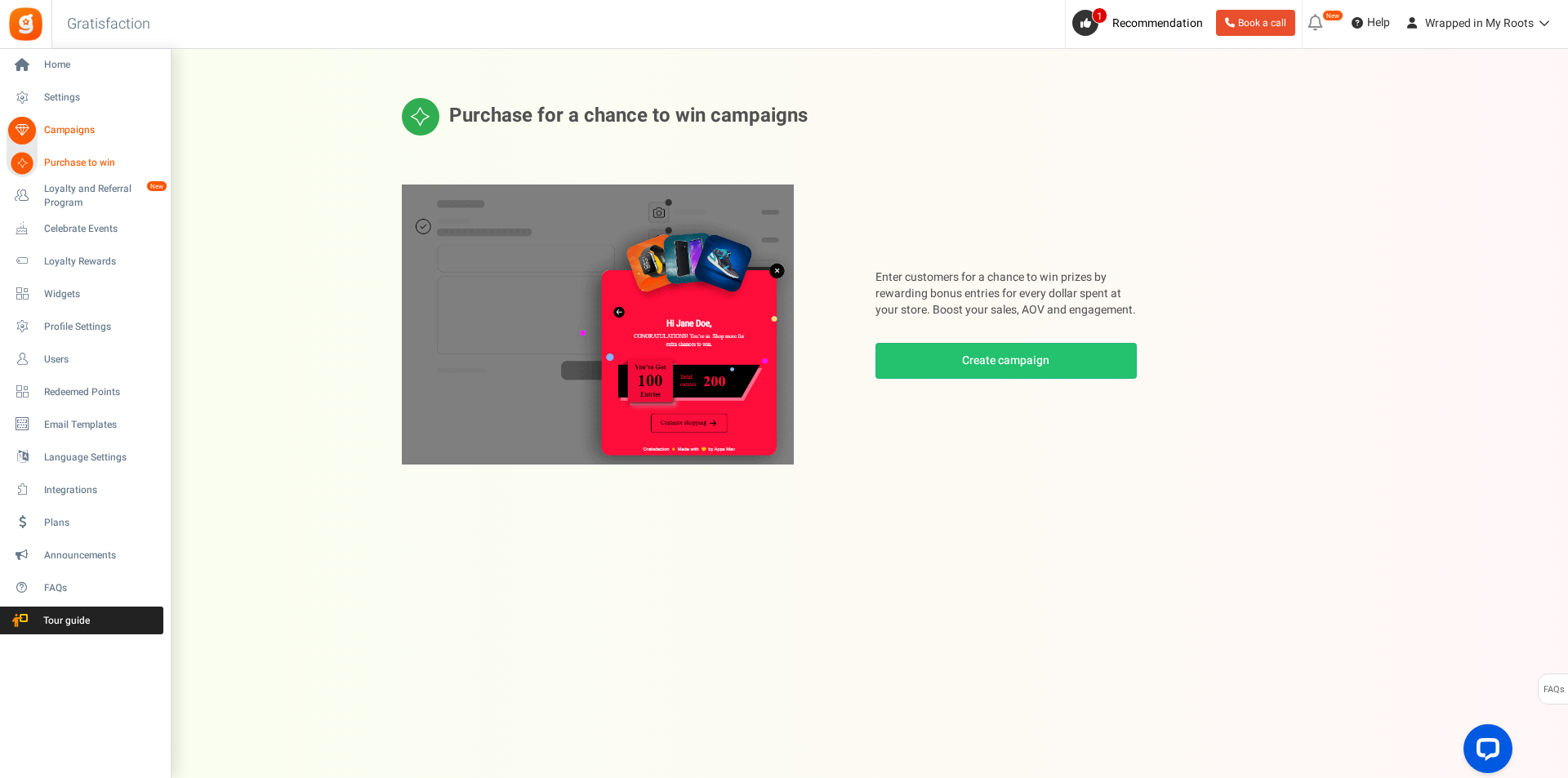
click at [80, 126] on span "Campaigns" at bounding box center [101, 130] width 114 height 14
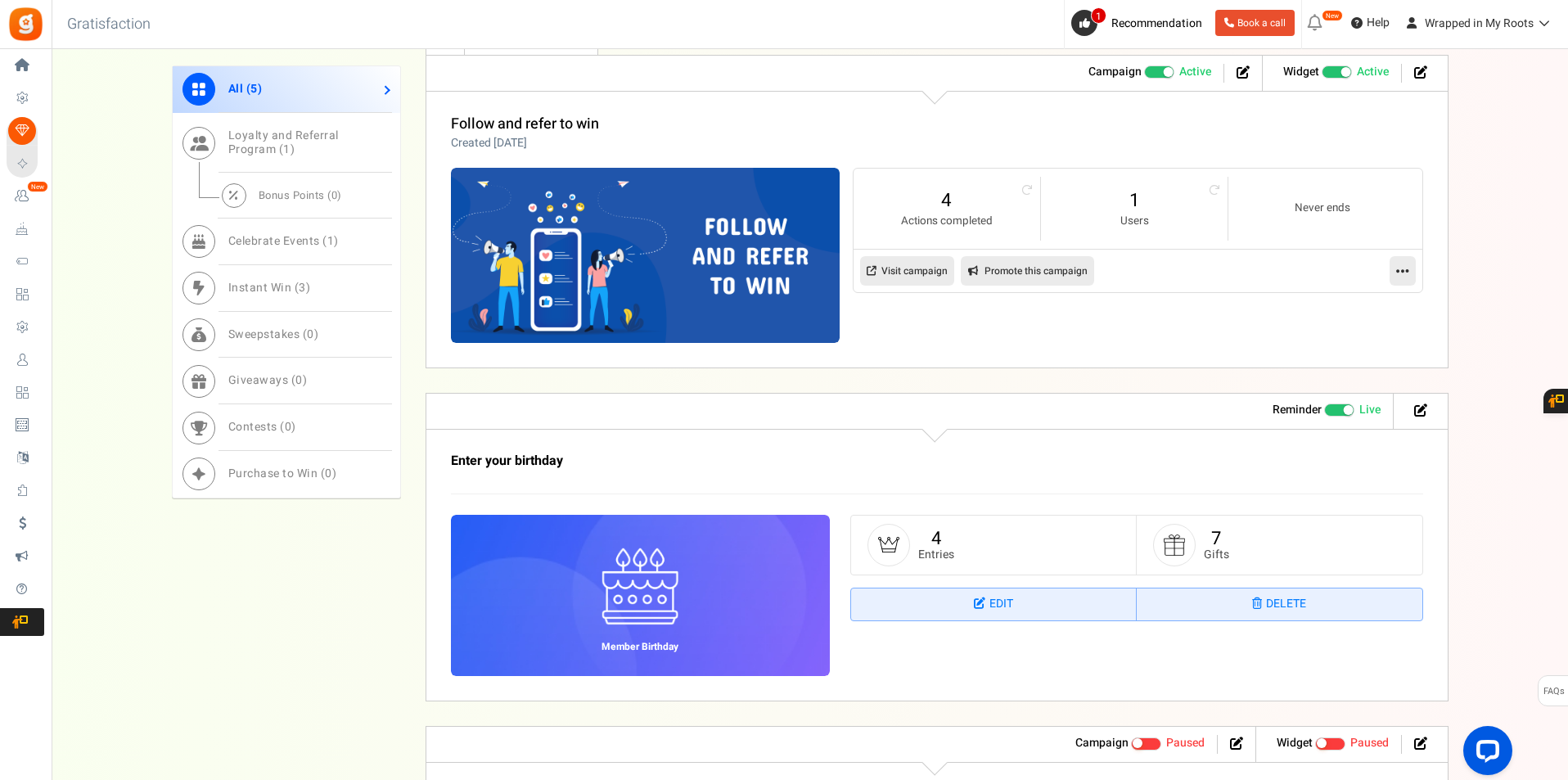
scroll to position [737, 0]
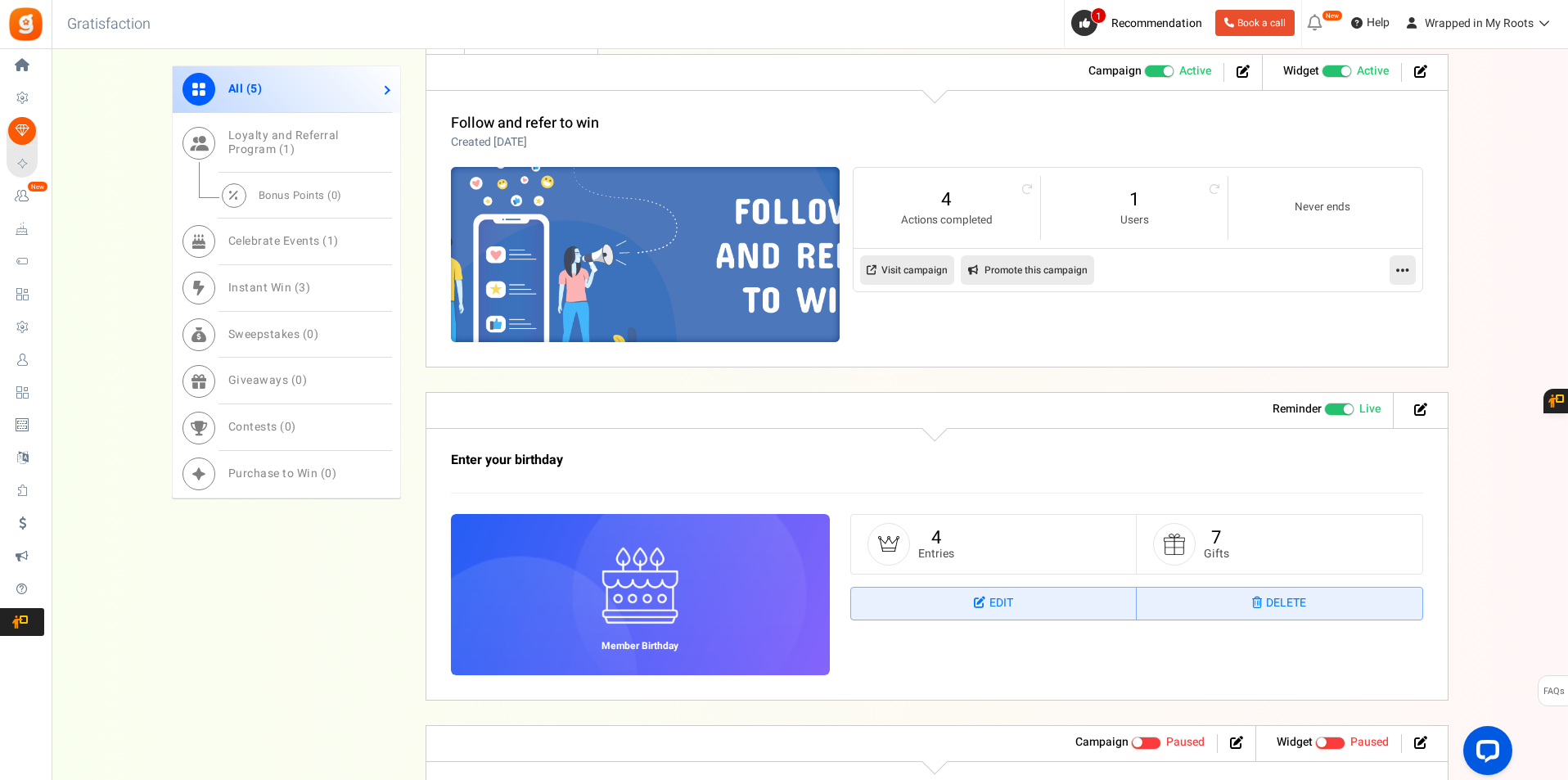
click at [613, 325] on img at bounding box center [645, 254] width 583 height 262
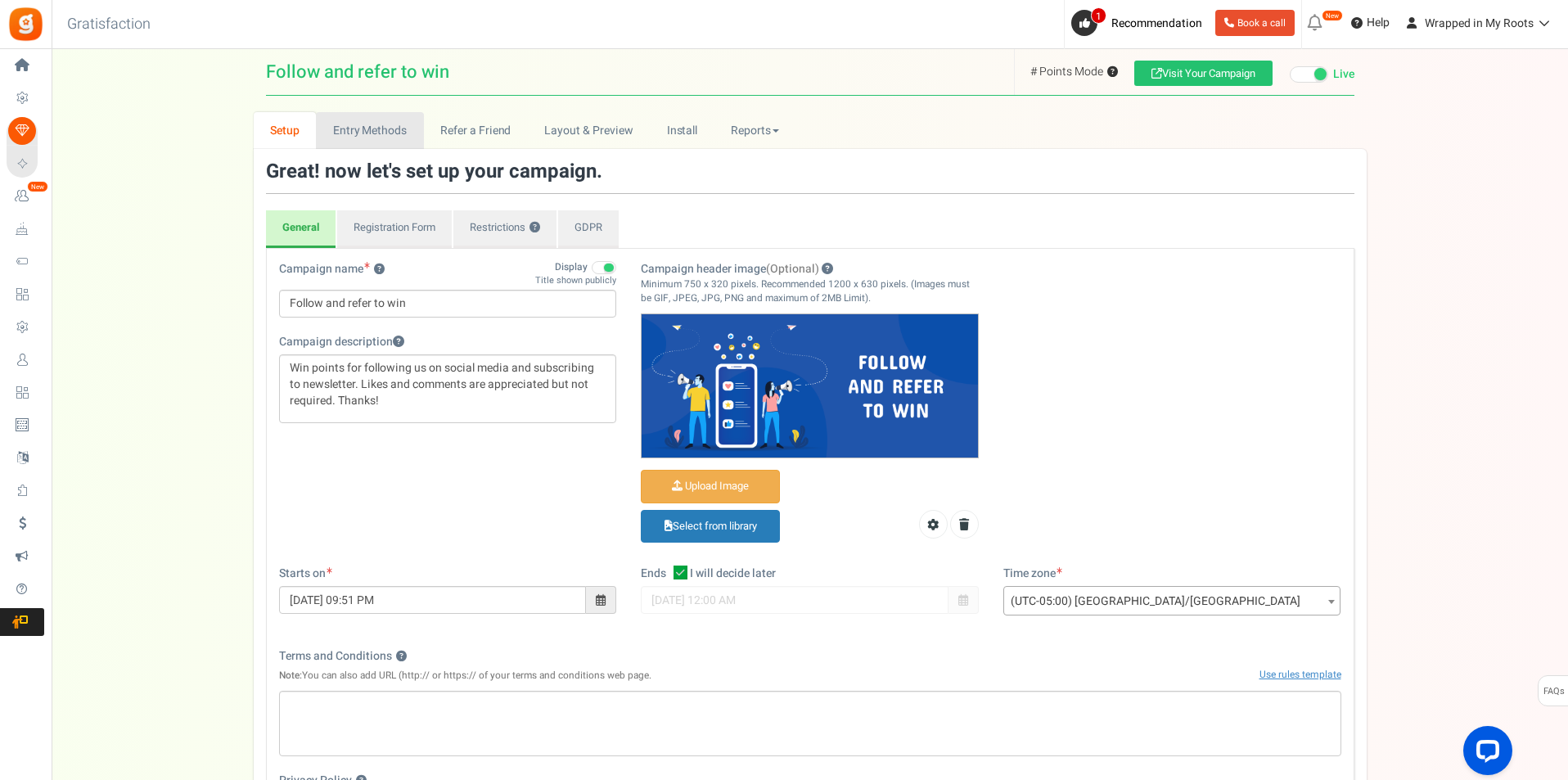
click at [393, 123] on link "Entry Methods" at bounding box center [369, 130] width 107 height 37
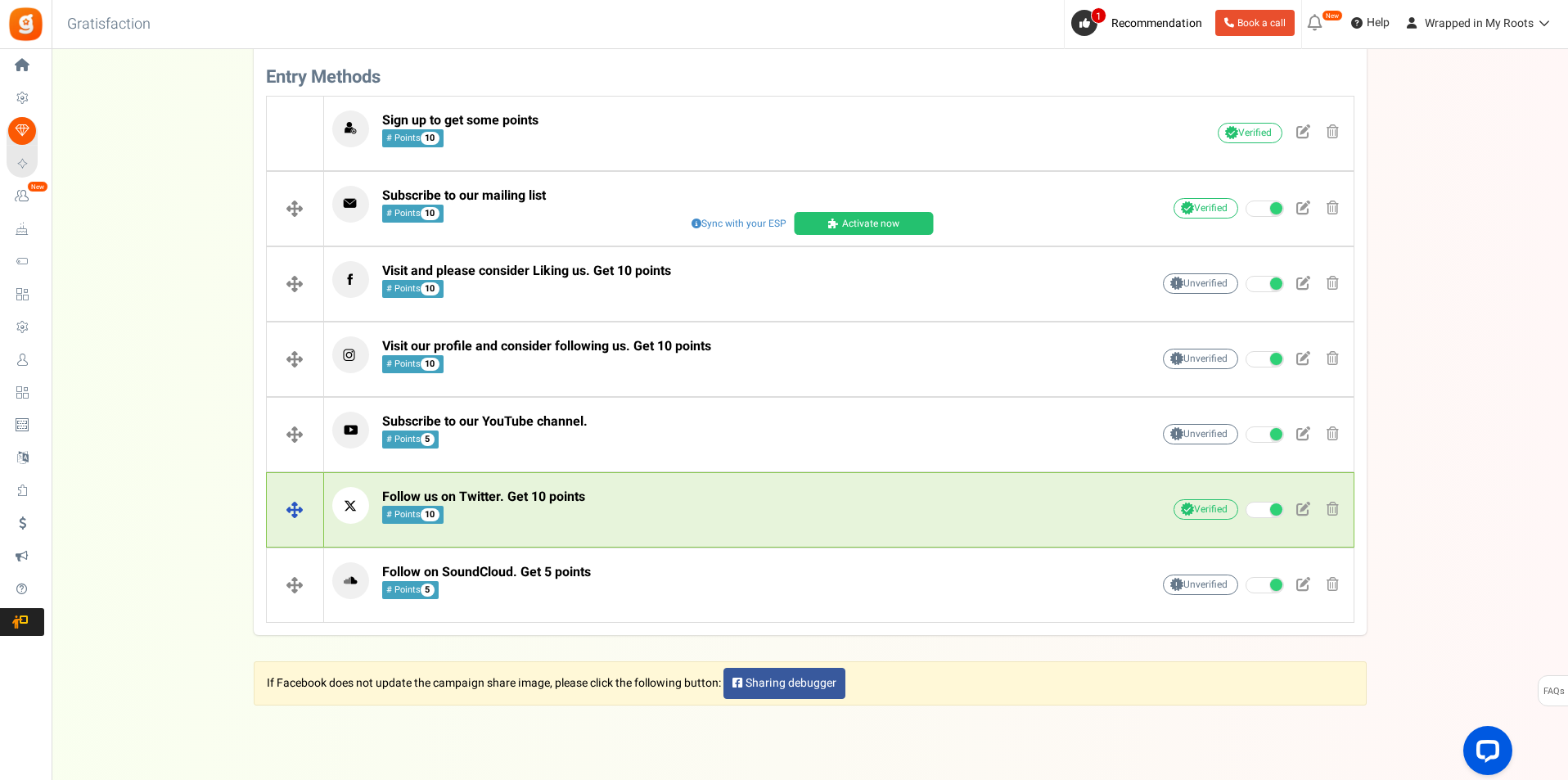
scroll to position [451, 0]
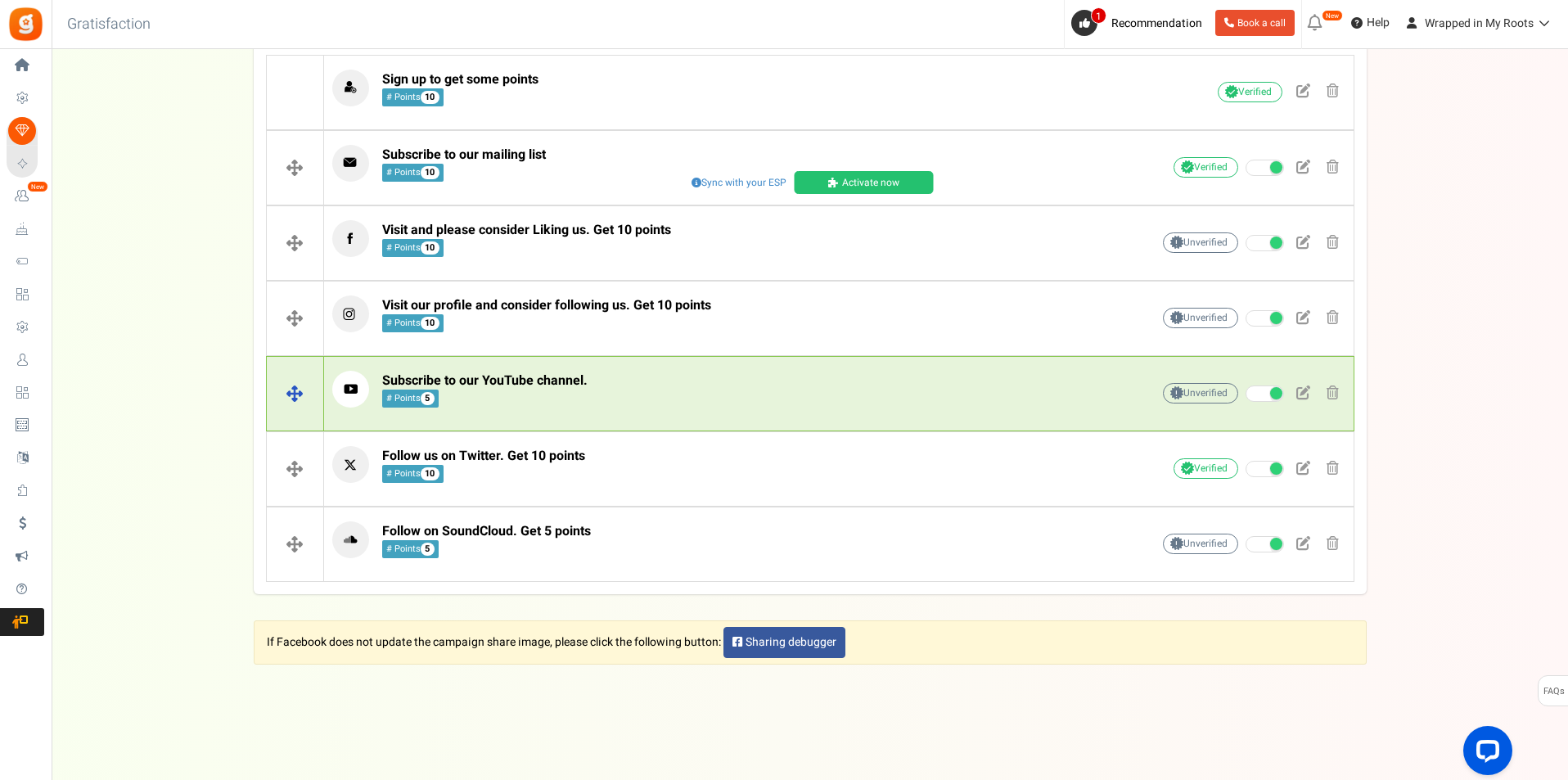
click at [673, 409] on div "Subscribe to our YouTube channel. # Points 5" at bounding box center [716, 393] width 768 height 45
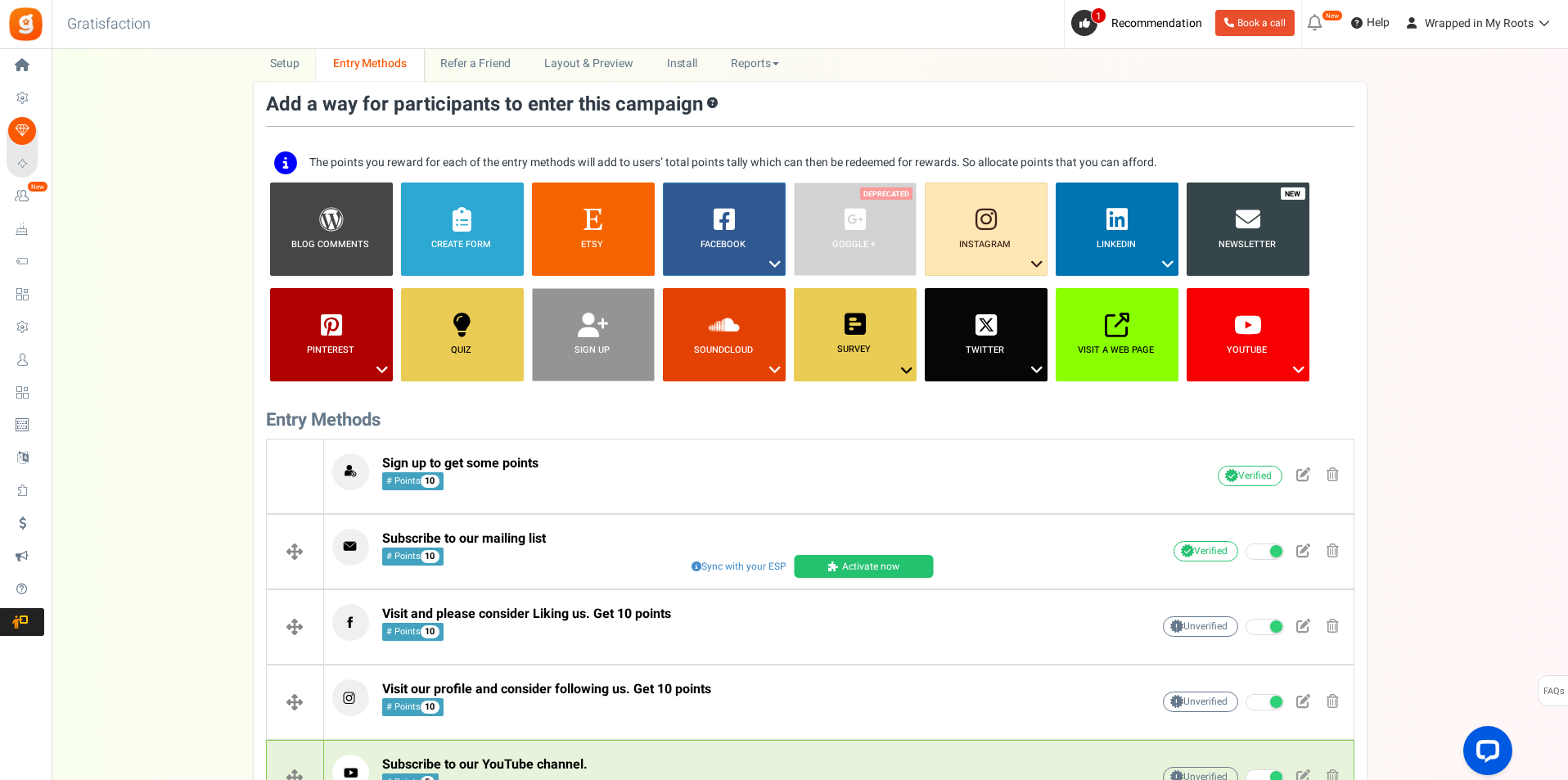
scroll to position [0, 0]
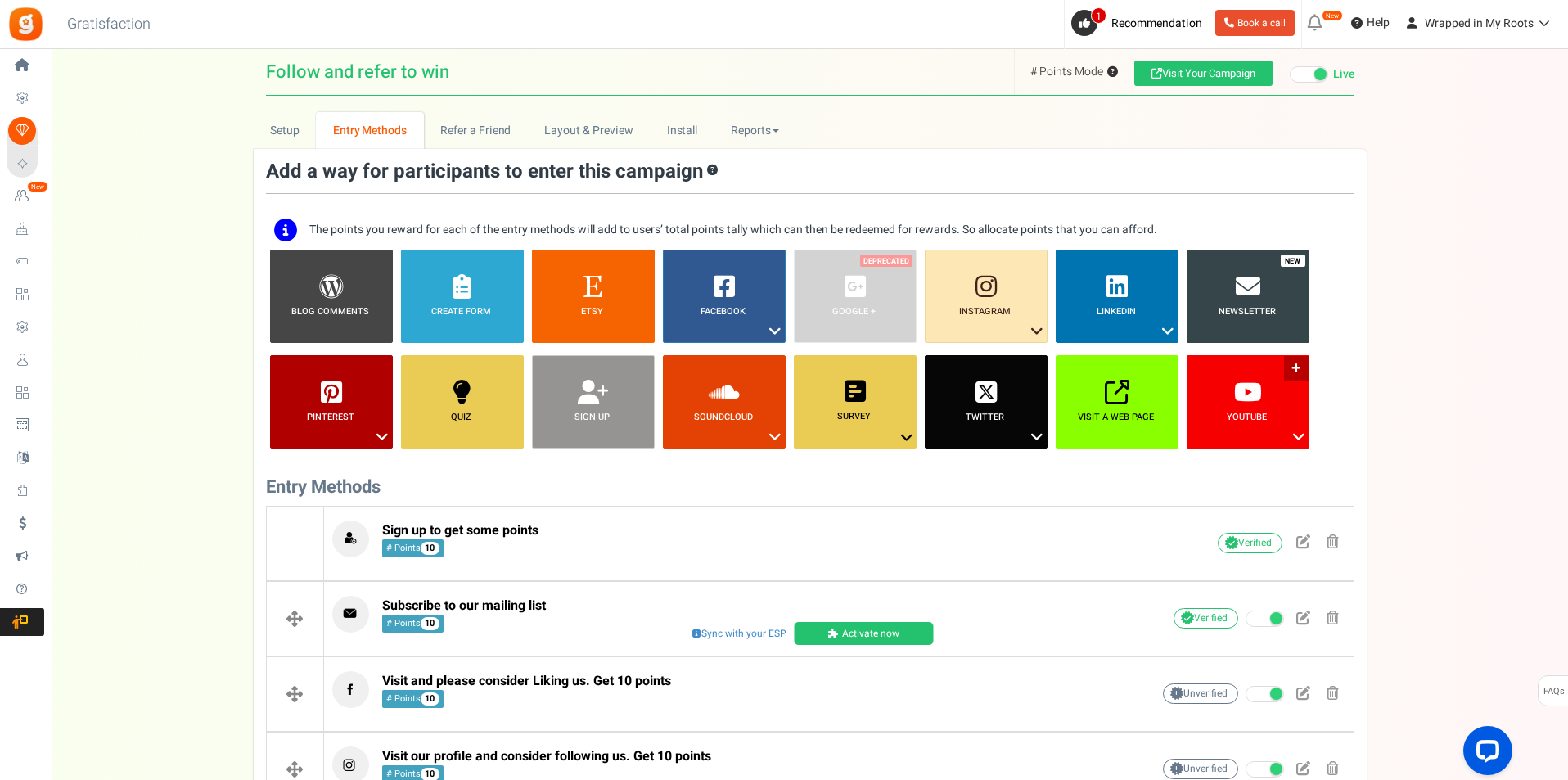
click at [1256, 429] on link "YouTube ?" at bounding box center [1248, 402] width 122 height 93
click at [1247, 466] on link "Subscribe To My Channel" at bounding box center [1244, 466] width 125 height 20
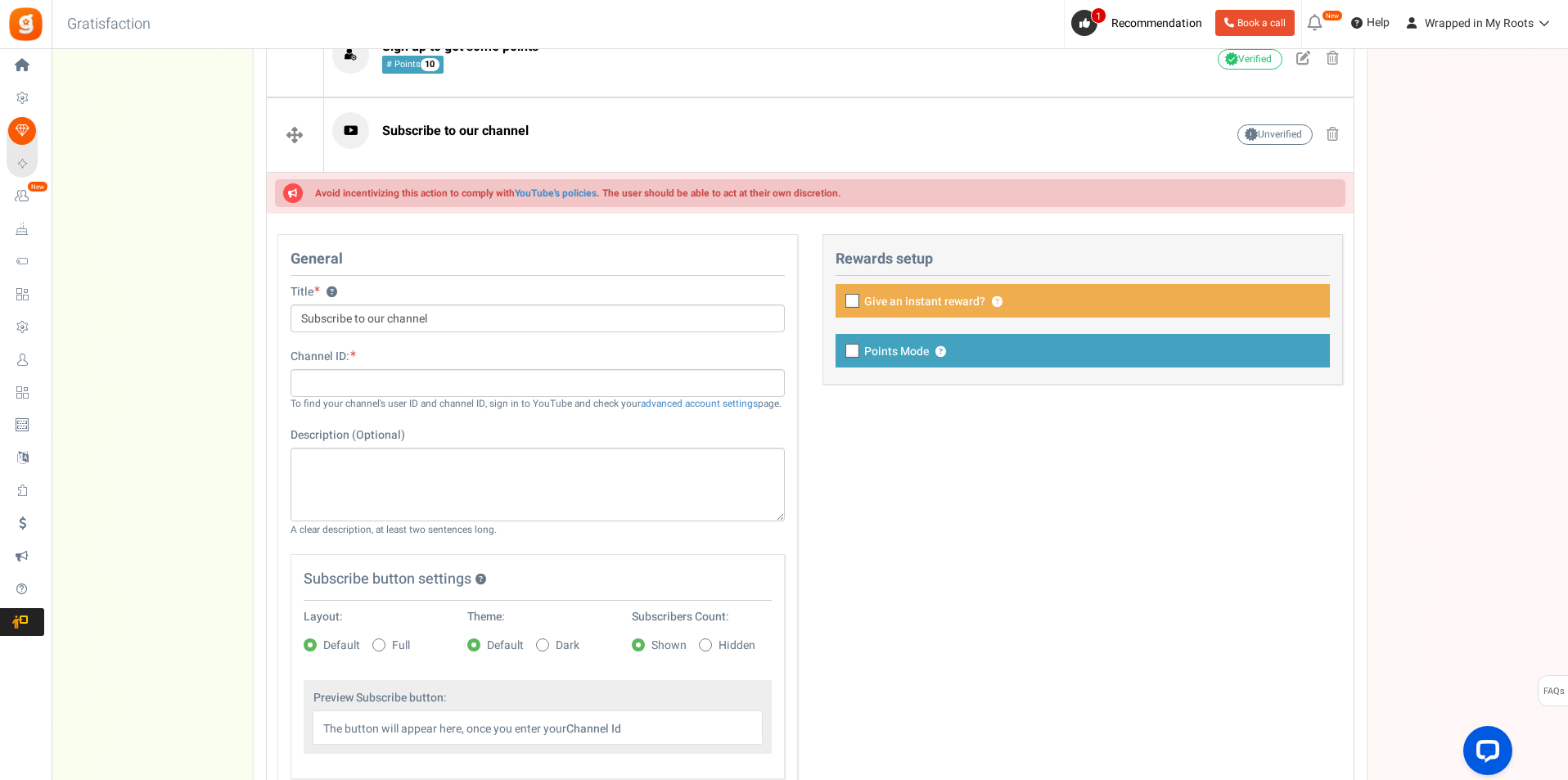
scroll to position [491, 0]
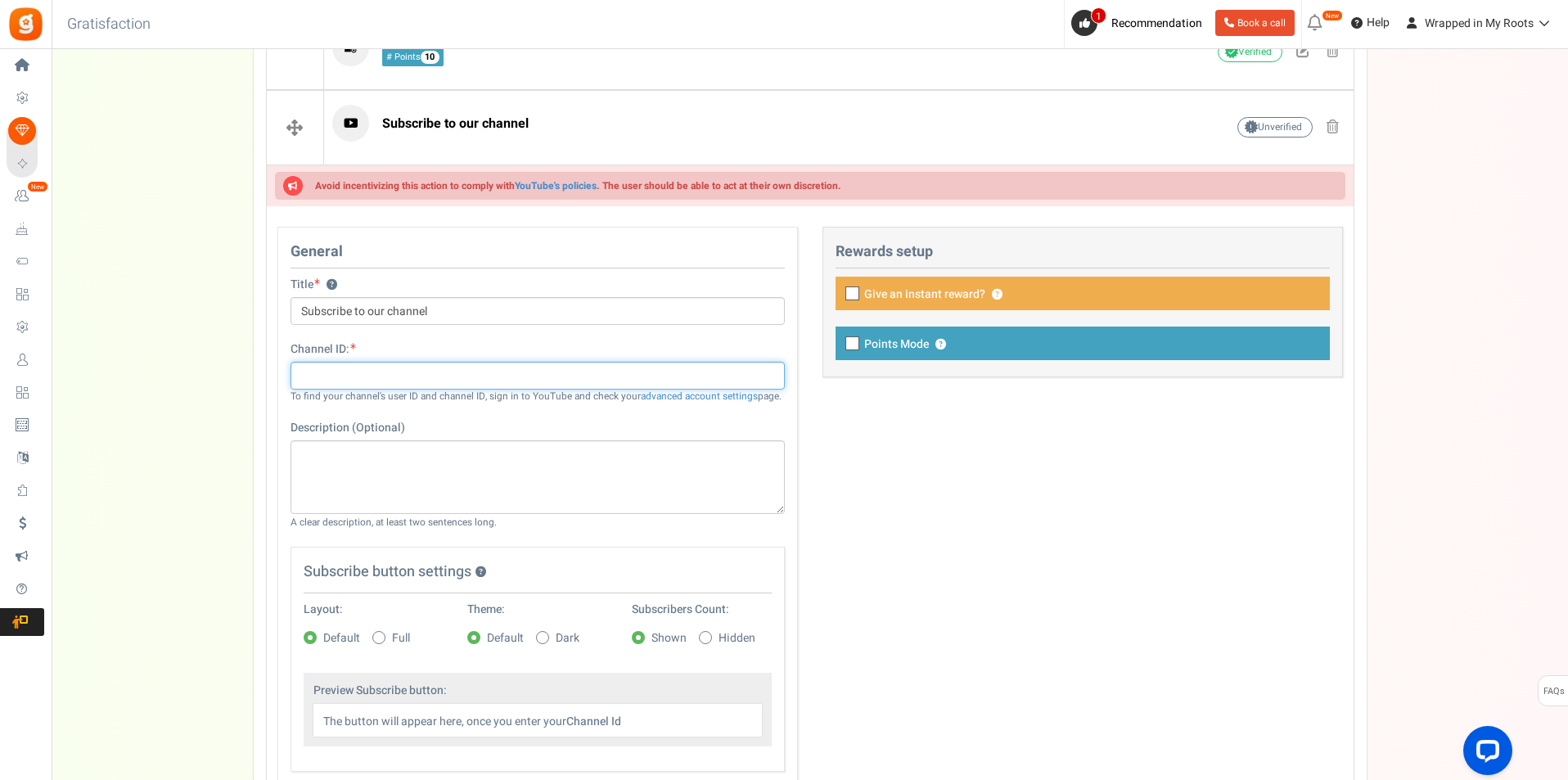
click at [472, 379] on input "text" at bounding box center [538, 375] width 495 height 27
paste input "59563"
type input "59563"
paste input "wrappedinmyroots"
type input "wrappedinmyroots"
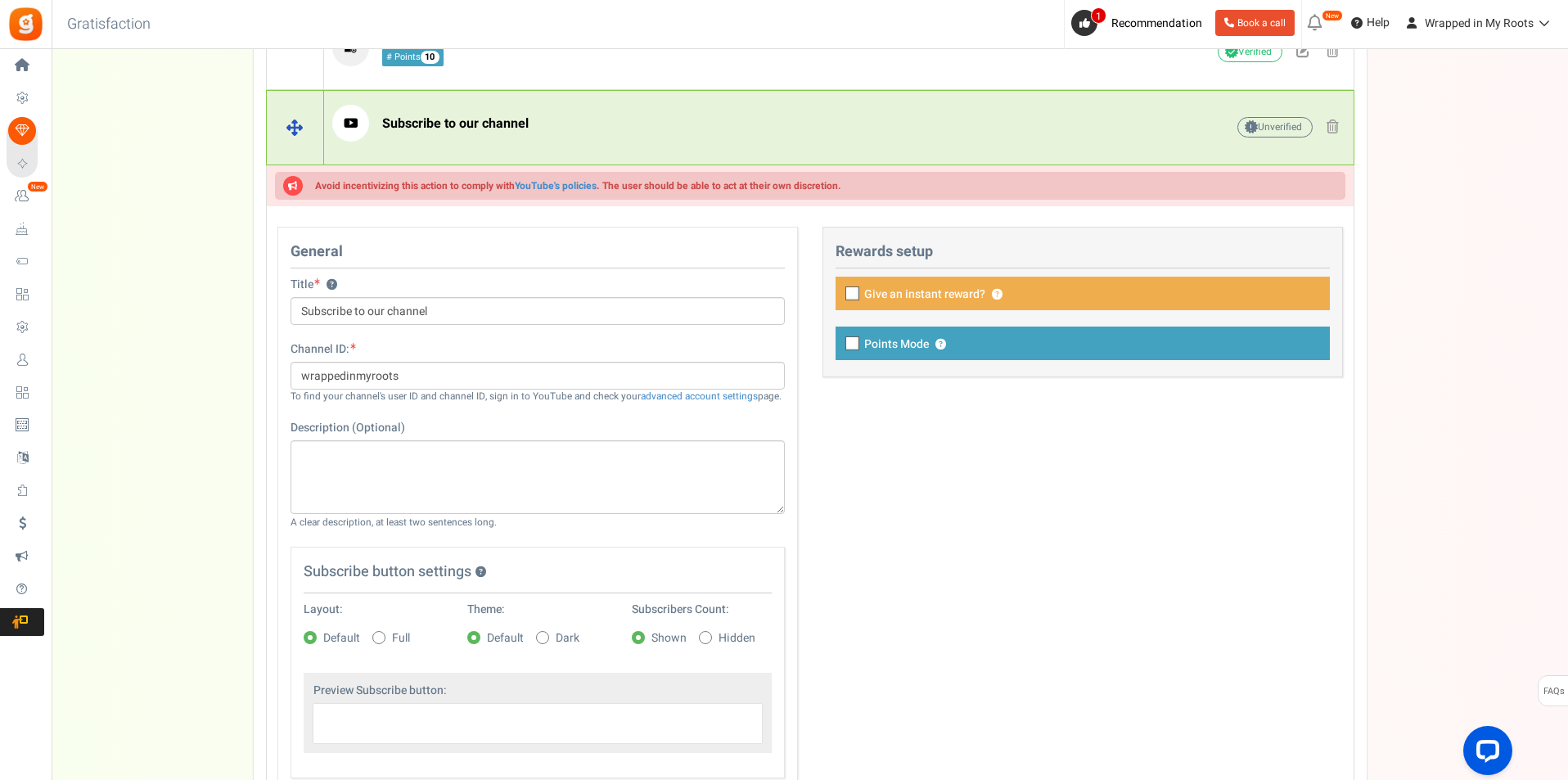
click at [1330, 121] on span at bounding box center [1332, 127] width 12 height 14
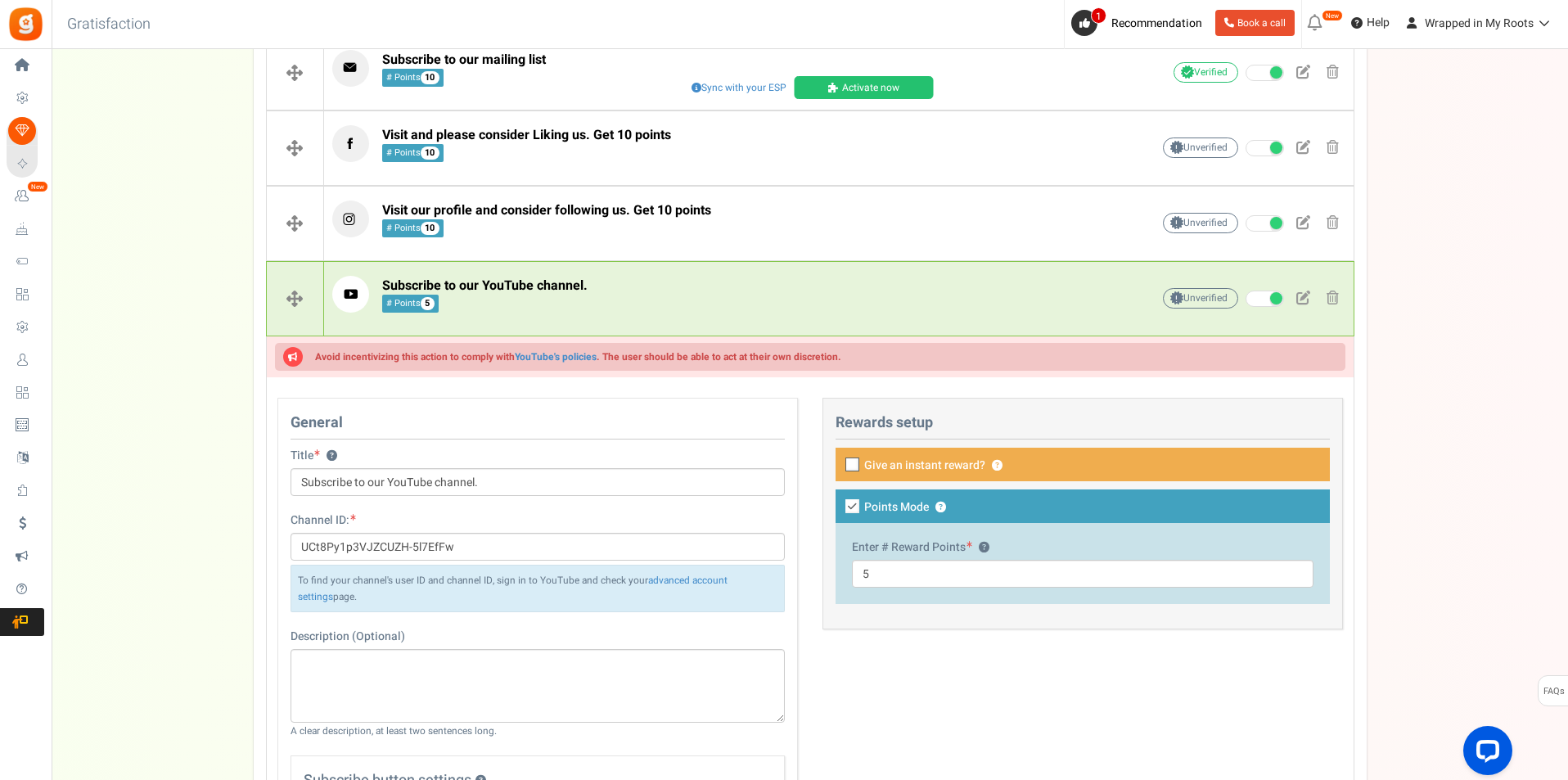
scroll to position [573, 0]
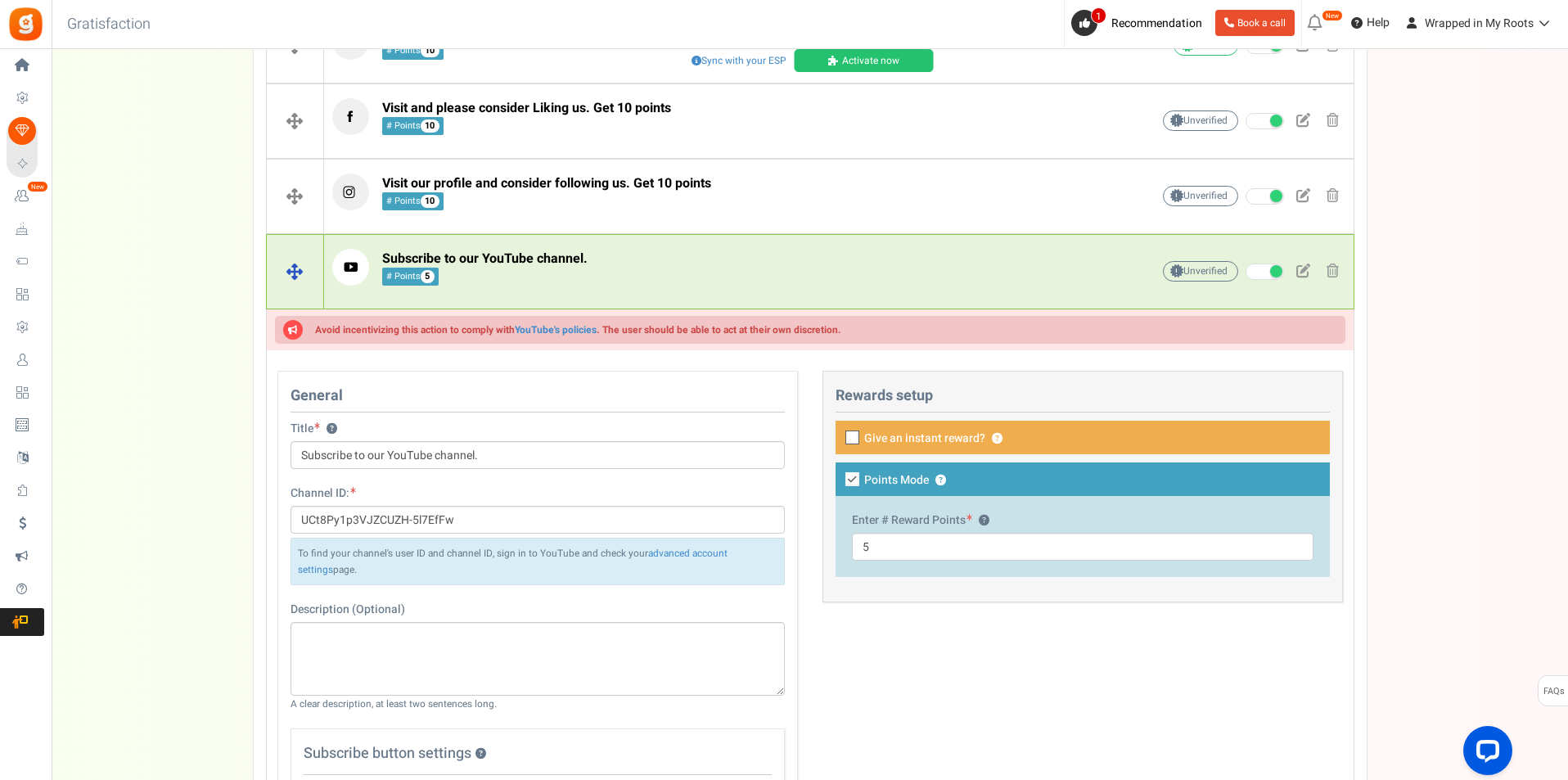
click at [727, 284] on p "Subscribe to our YouTube channel. # Points 5" at bounding box center [716, 268] width 768 height 37
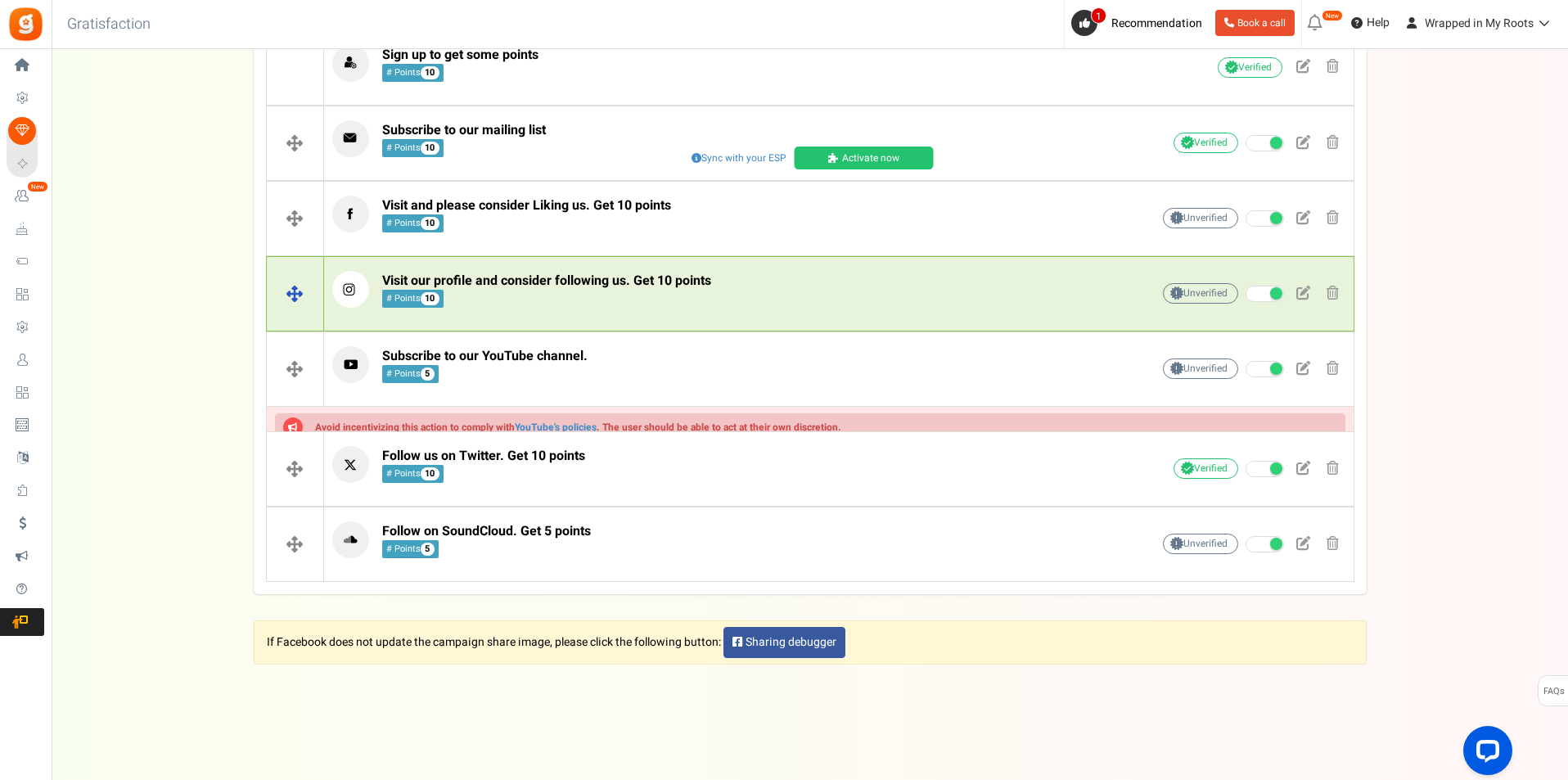
scroll to position [451, 0]
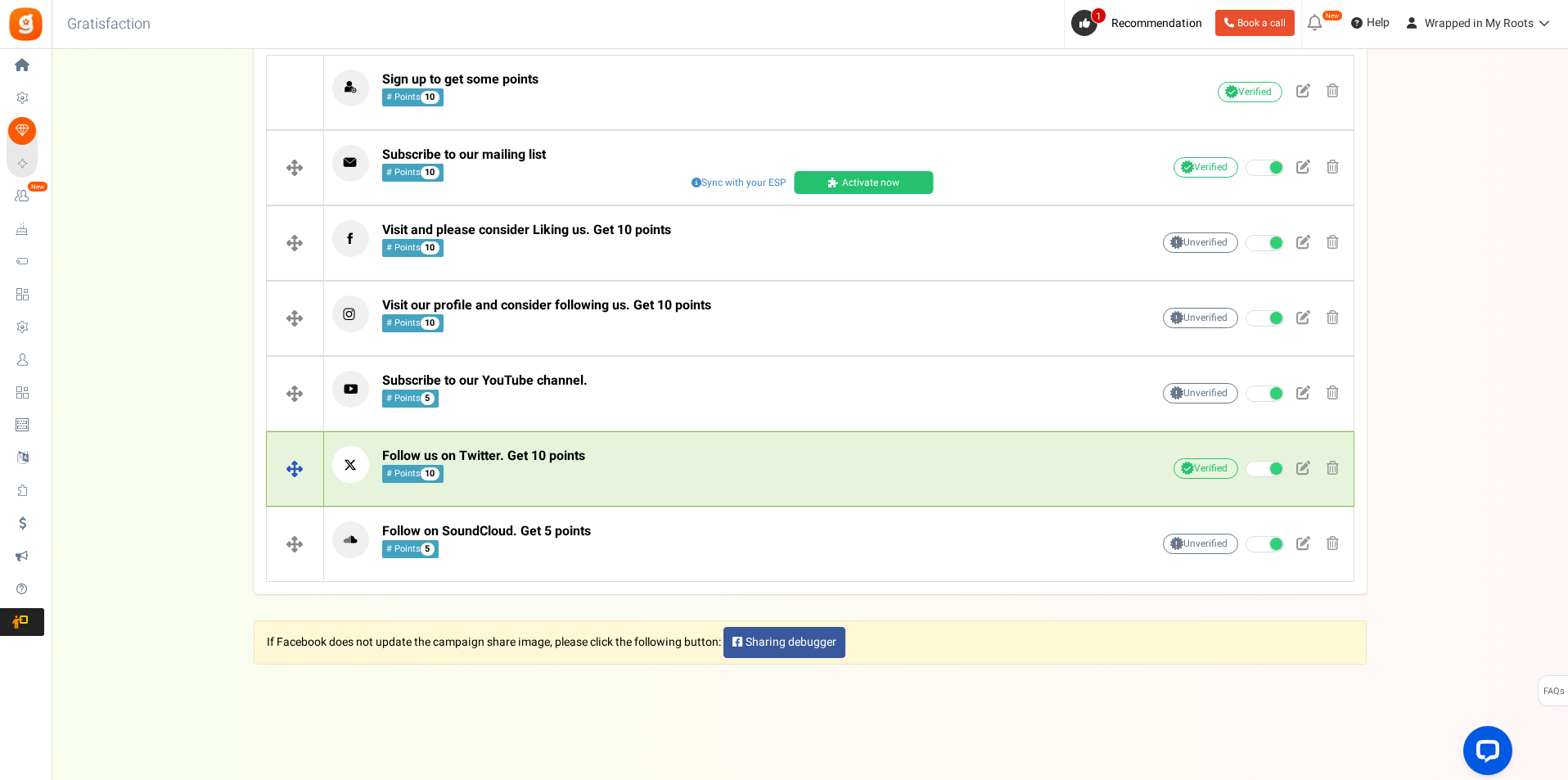
click at [737, 465] on p "Follow us on Twitter. Get 10 points # Points 10" at bounding box center [716, 464] width 768 height 37
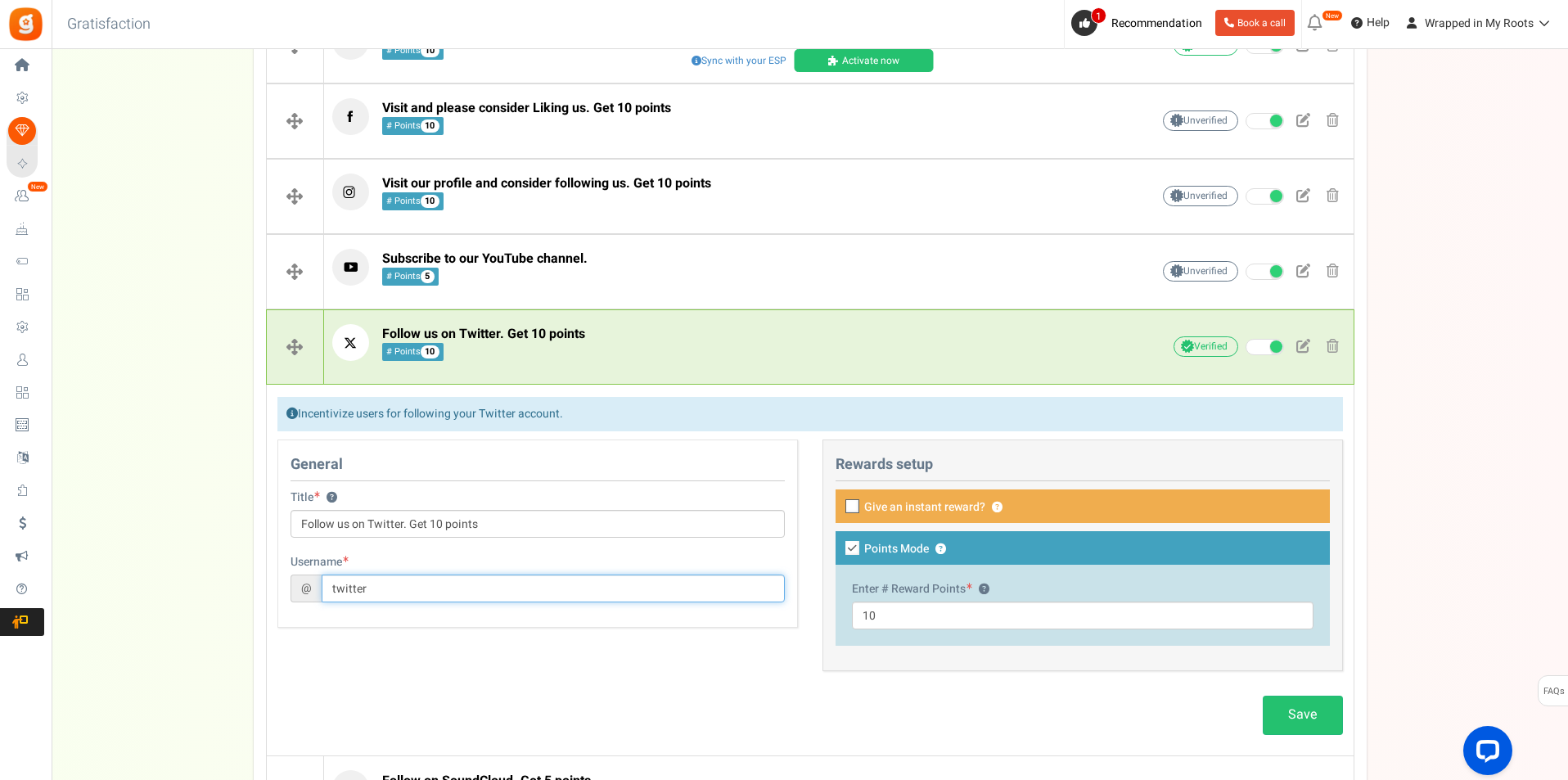
click at [565, 601] on input "twitter" at bounding box center [553, 588] width 464 height 27
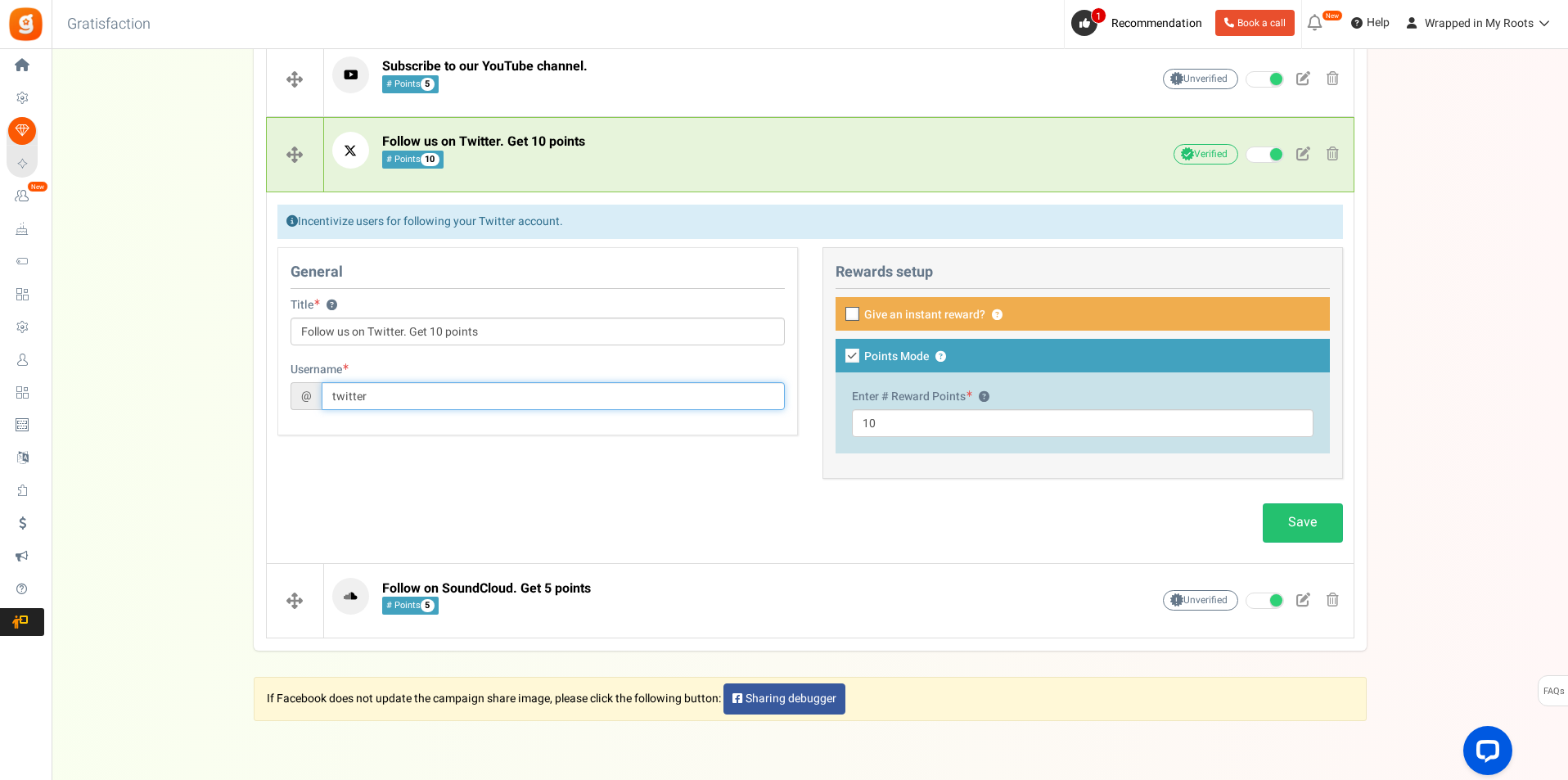
scroll to position [737, 0]
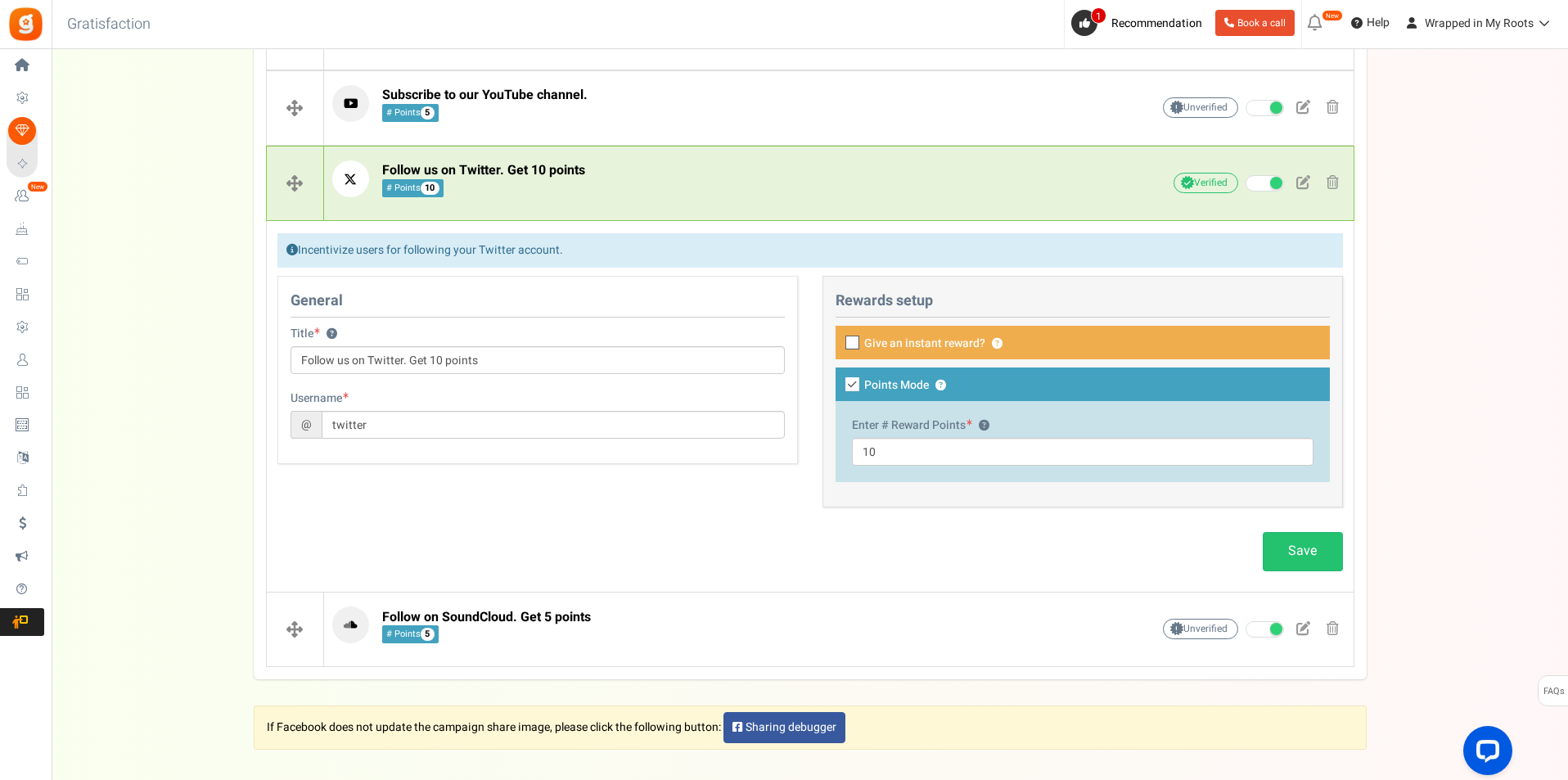
click at [616, 503] on div "General Title ? Follow us on Twitter. Get 10 points Username @ twitter This cam…" at bounding box center [810, 400] width 1090 height 249
click at [830, 207] on div "Follow us on Twitter. Get 10 points # Points 10 Unverified Due to platform poli…" at bounding box center [839, 183] width 1029 height 61
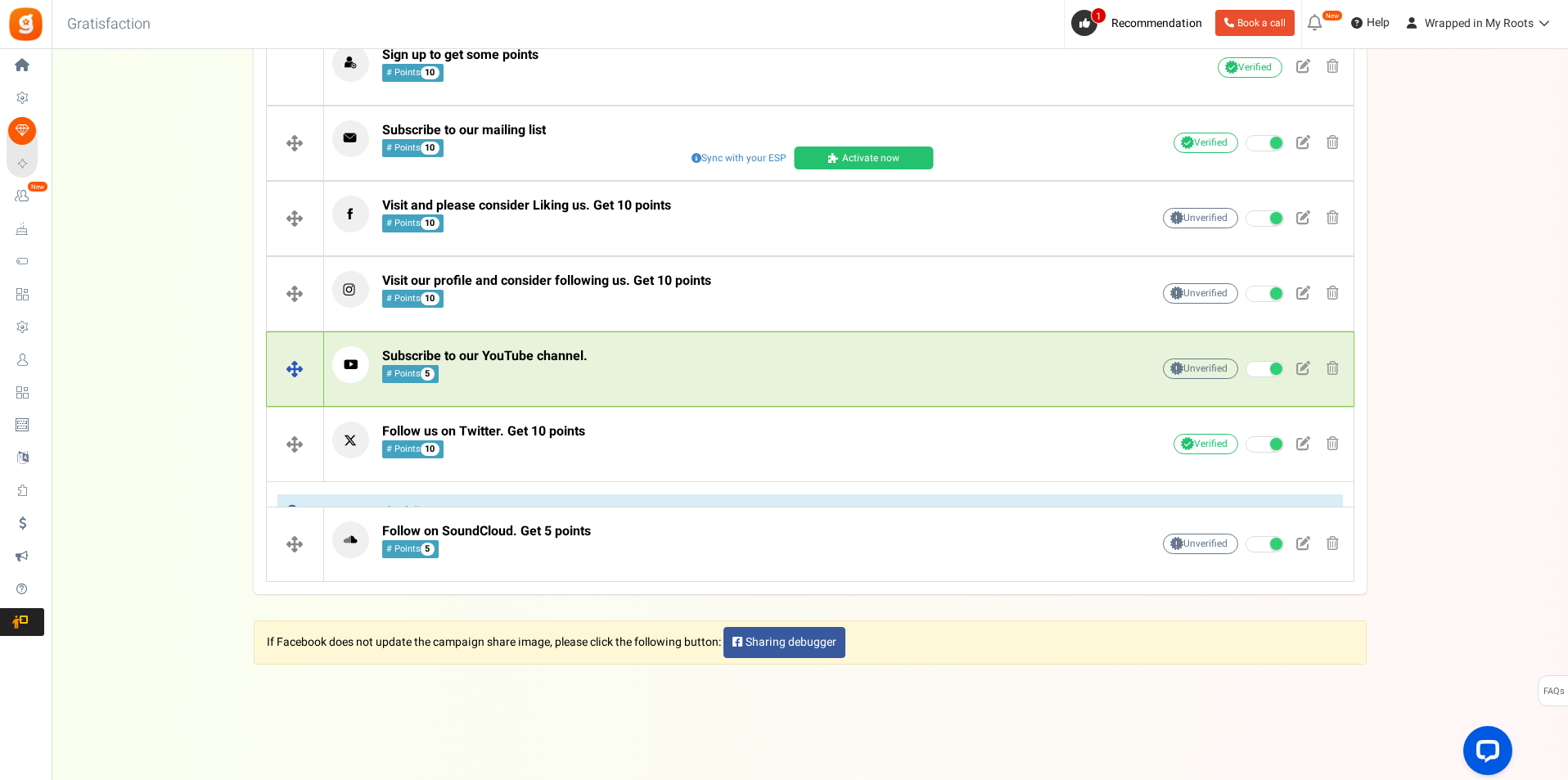
scroll to position [451, 0]
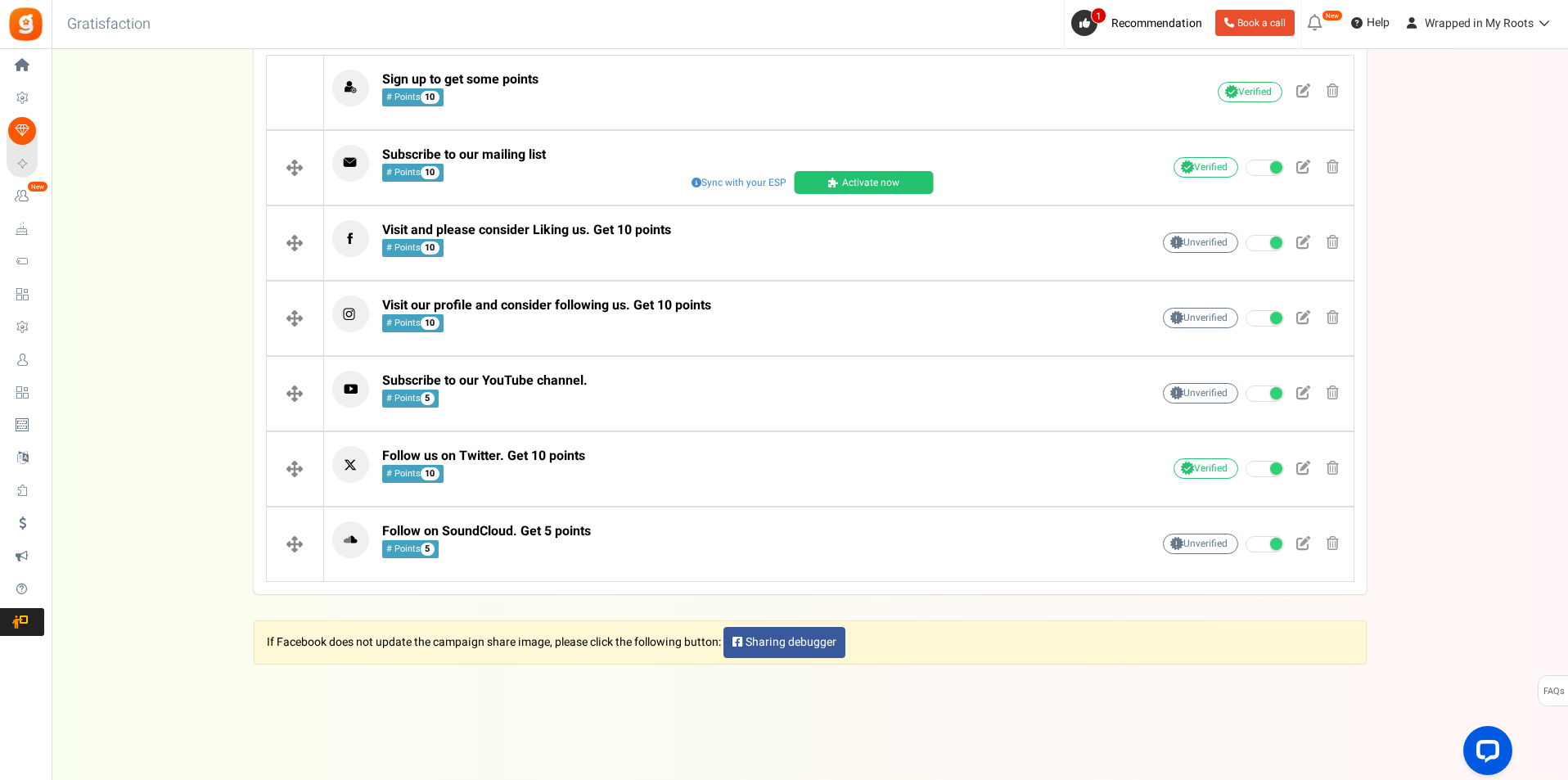
click at [204, 394] on div "Setup Prize Entry Methods Reward Setup Refer a Friend Layout & Preview Layout &…" at bounding box center [809, 133] width 1517 height 943
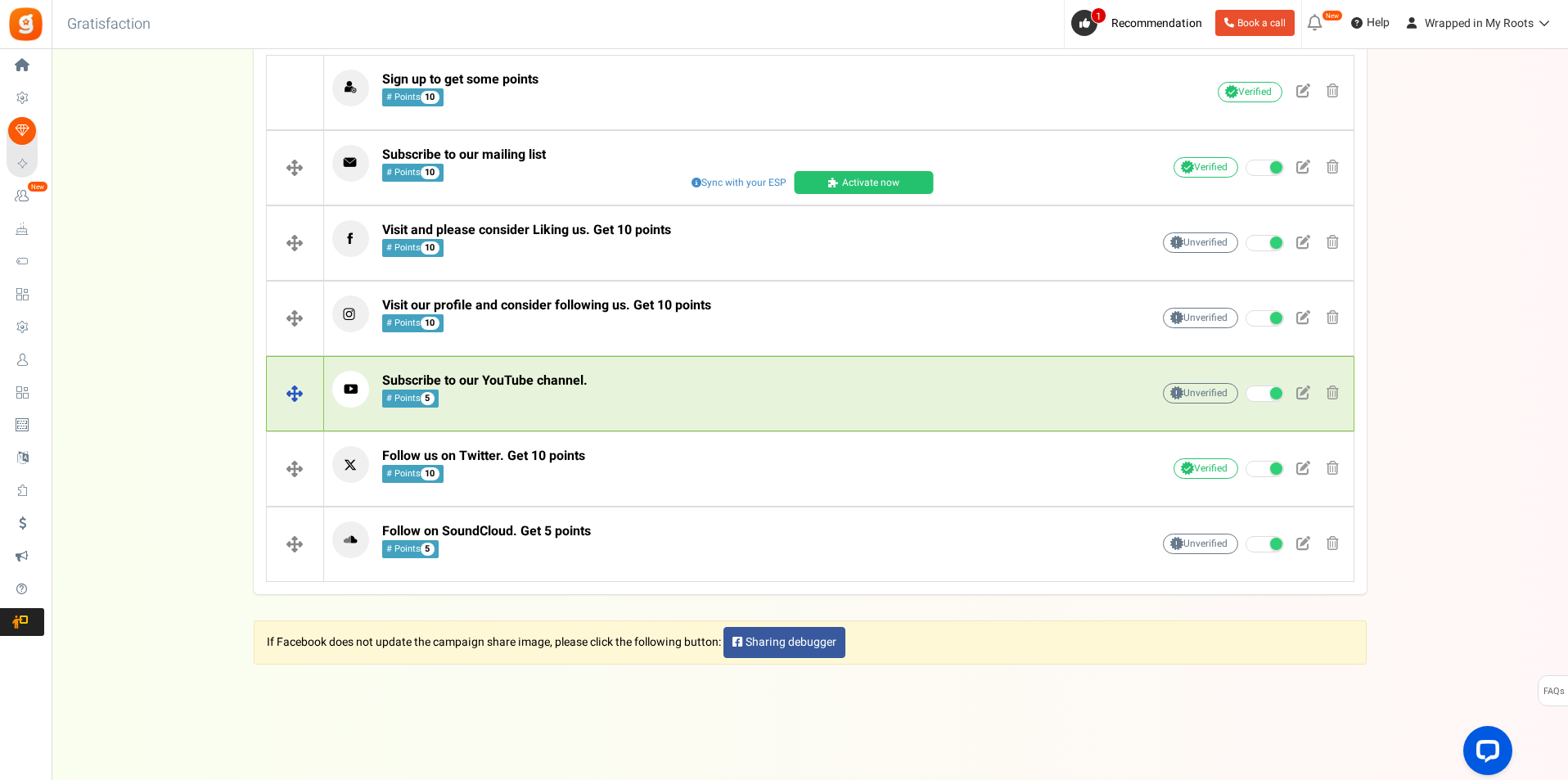
click at [528, 383] on span "Subscribe to our YouTube channel." at bounding box center [485, 380] width 206 height 20
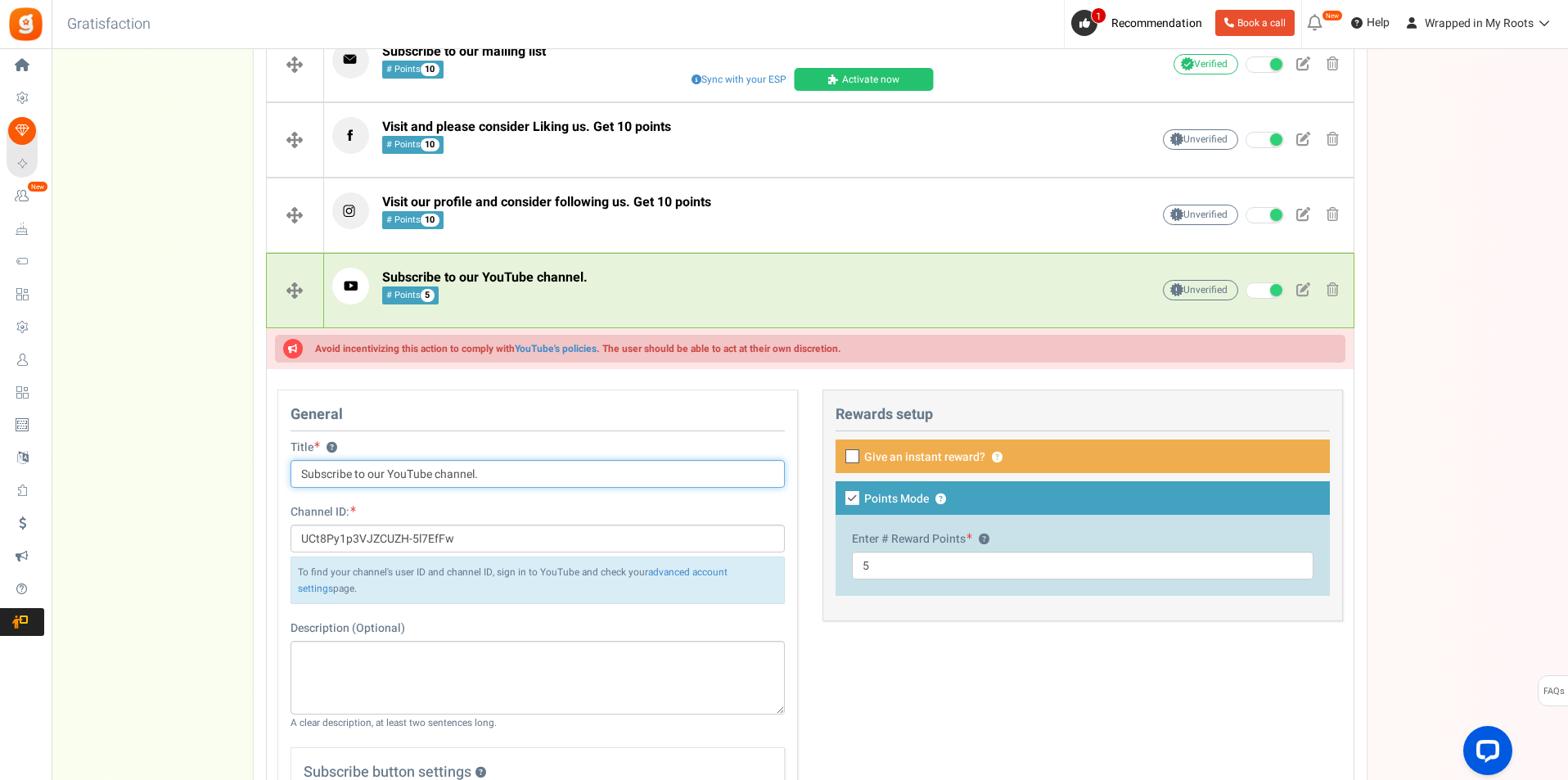
scroll to position [491, 0]
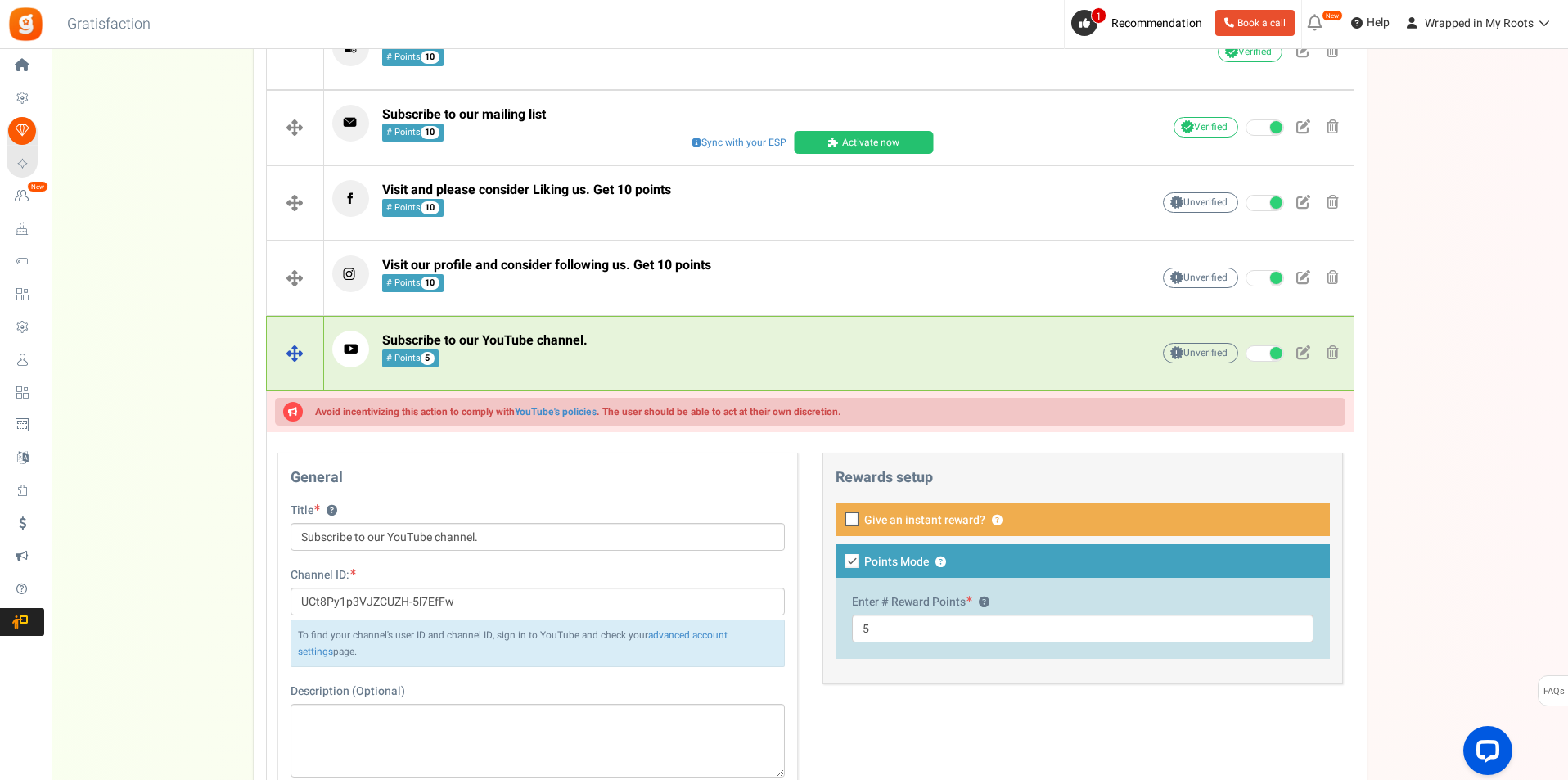
click at [775, 366] on p "Subscribe to our YouTube channel. # Points 5" at bounding box center [716, 349] width 768 height 37
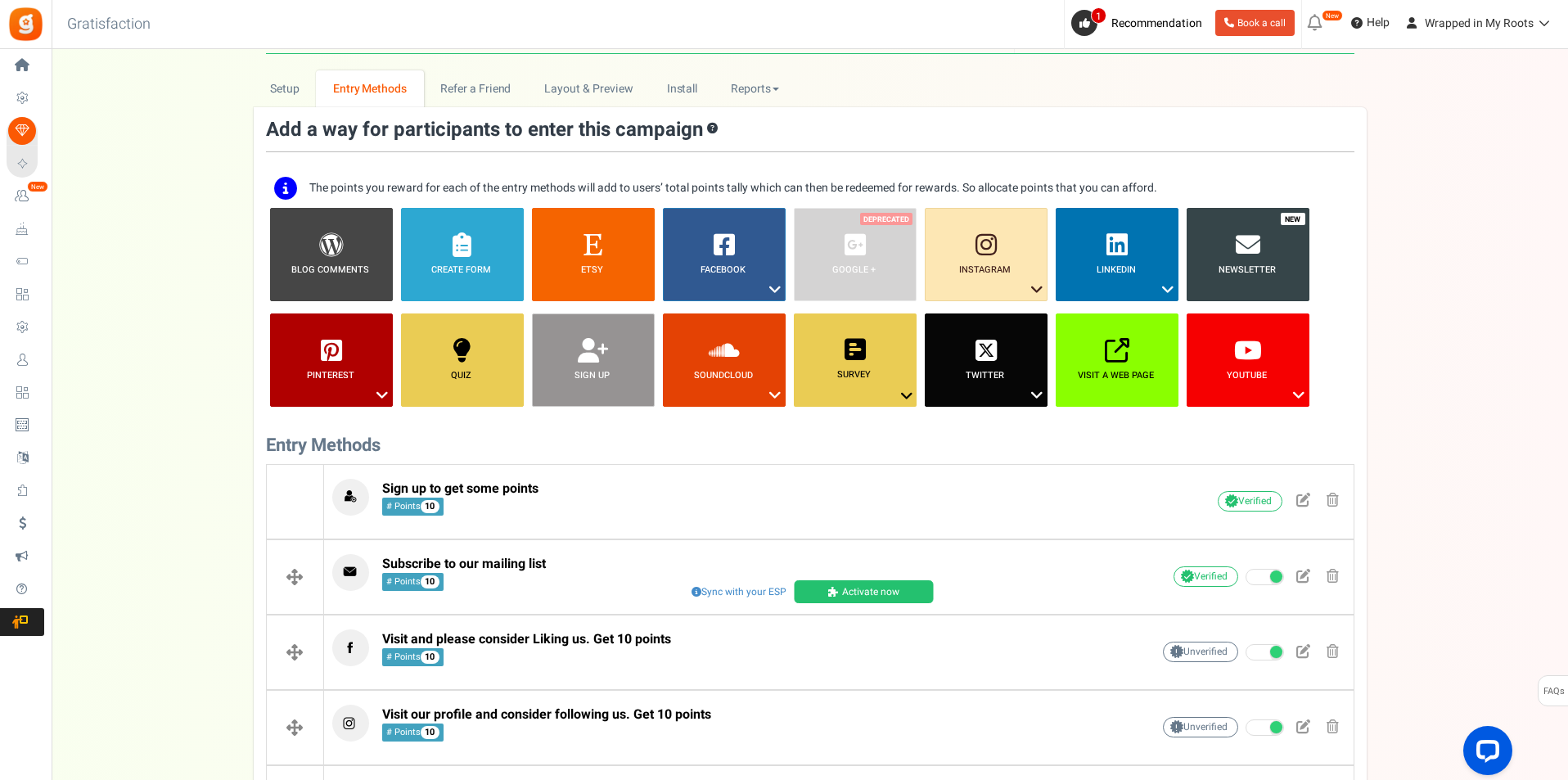
scroll to position [0, 0]
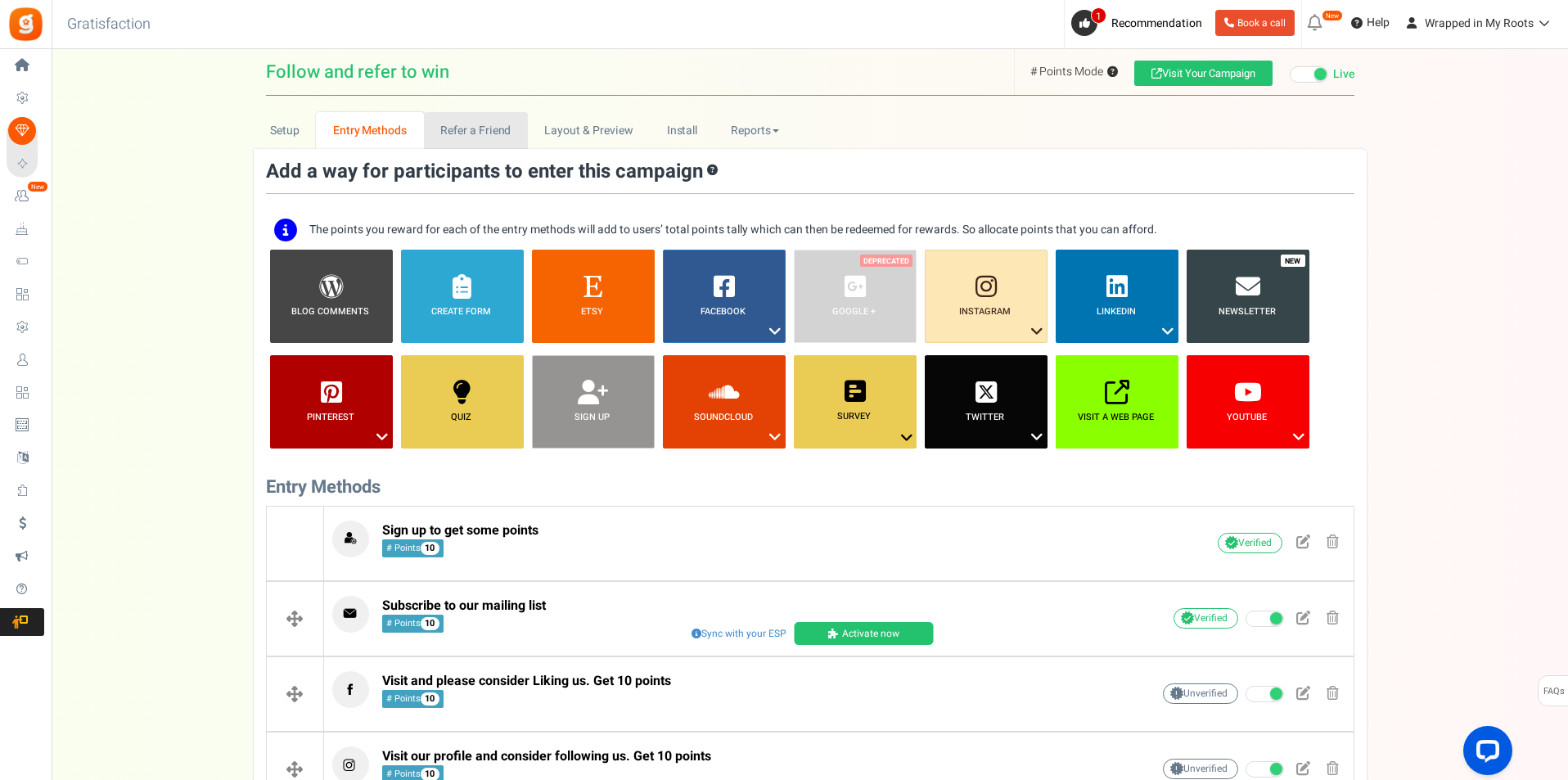
click at [487, 124] on link "Refer a Friend" at bounding box center [475, 130] width 104 height 37
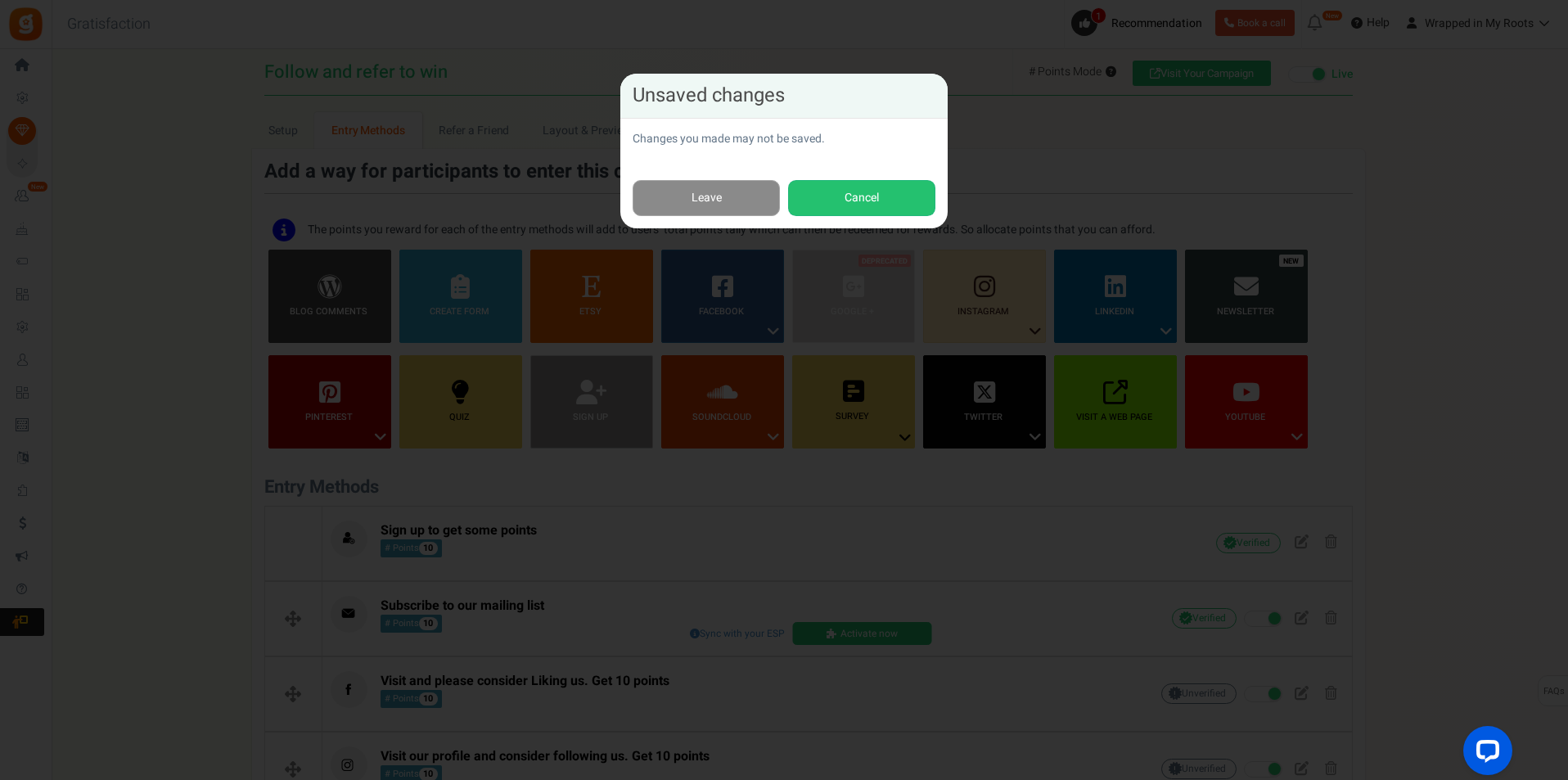
click at [725, 194] on link "Leave" at bounding box center [706, 199] width 147 height 37
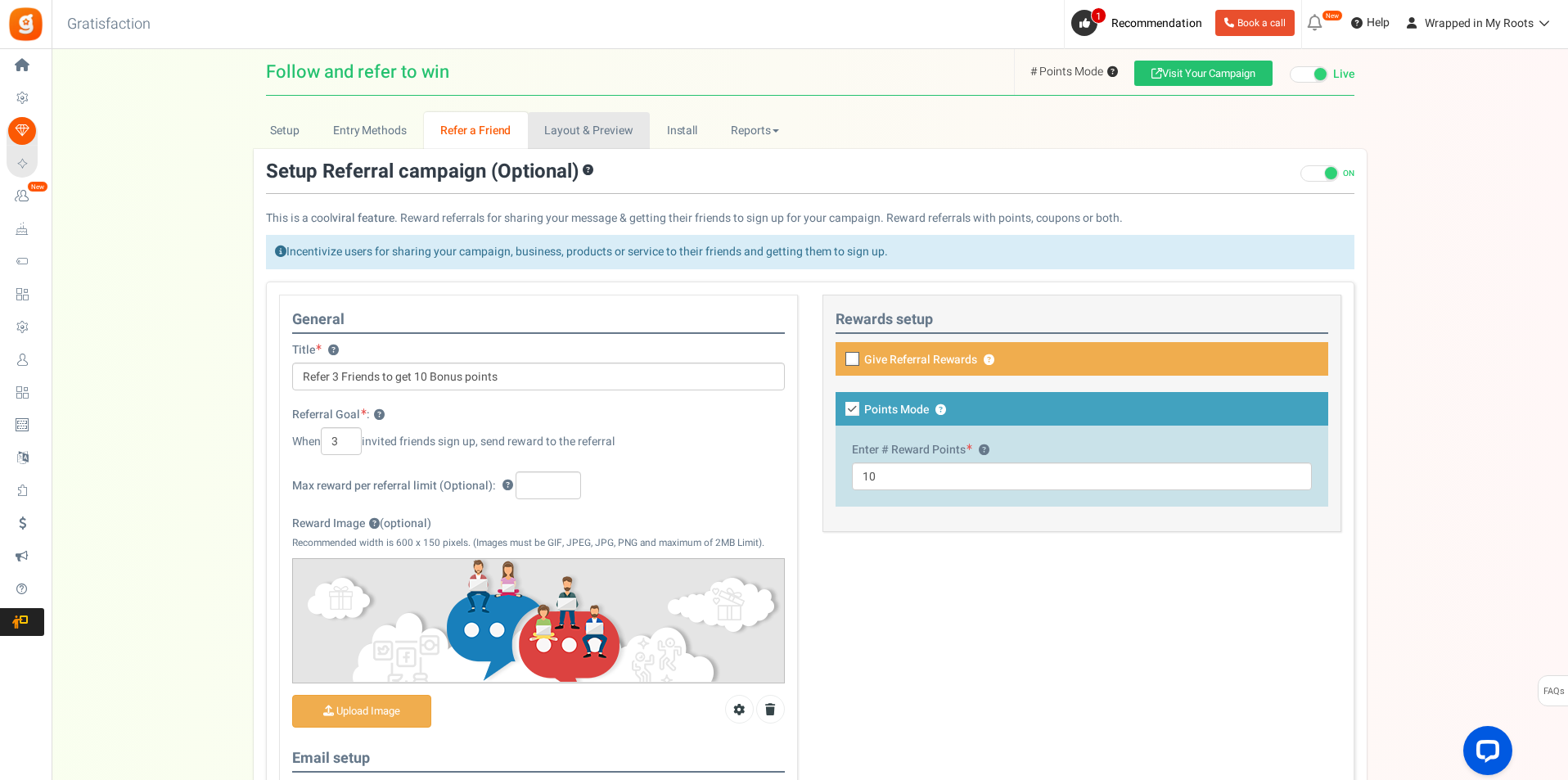
click at [591, 141] on link "Layout & Preview" at bounding box center [589, 130] width 122 height 37
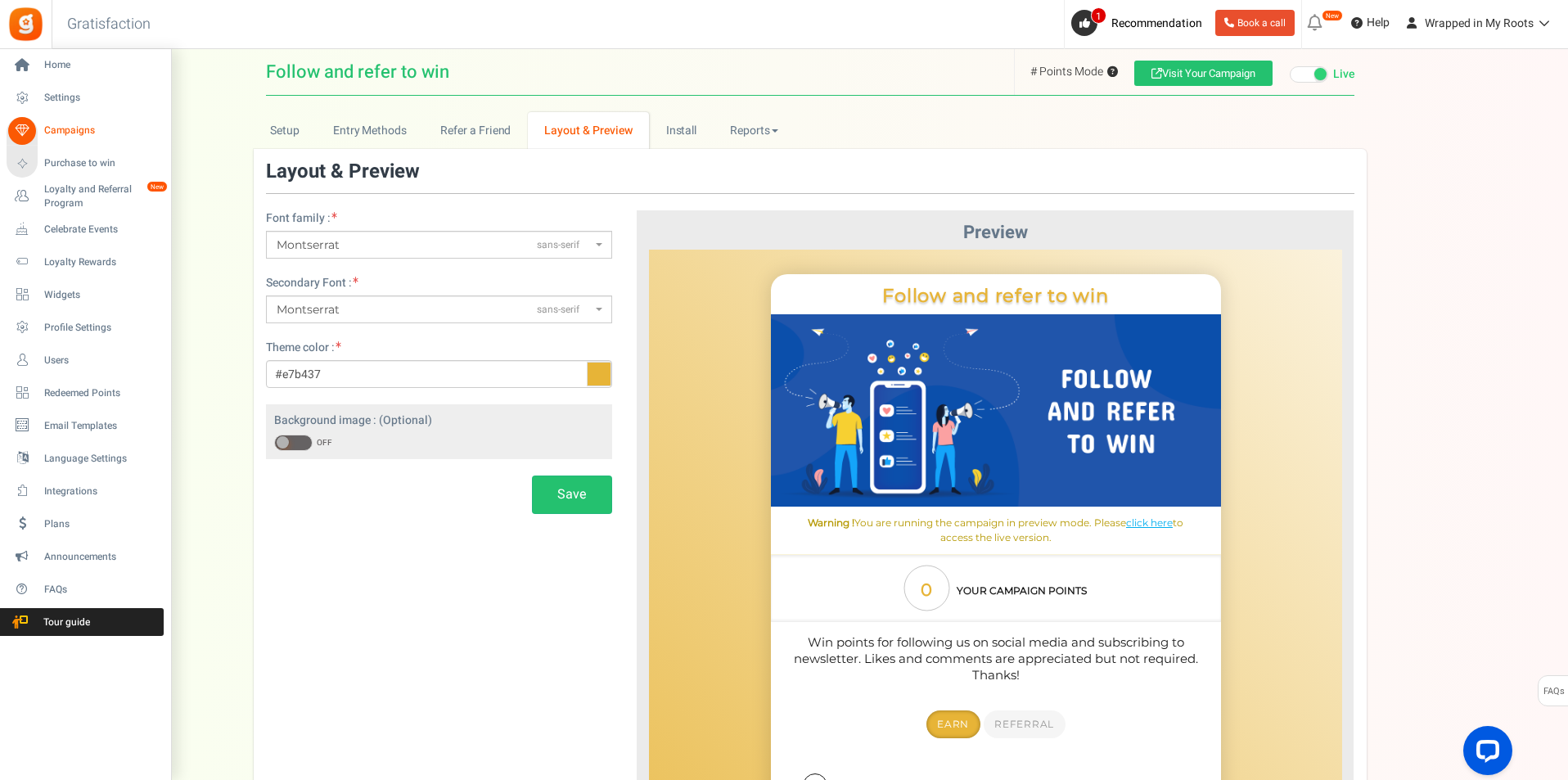
click at [61, 123] on span "Campaigns" at bounding box center [101, 130] width 114 height 14
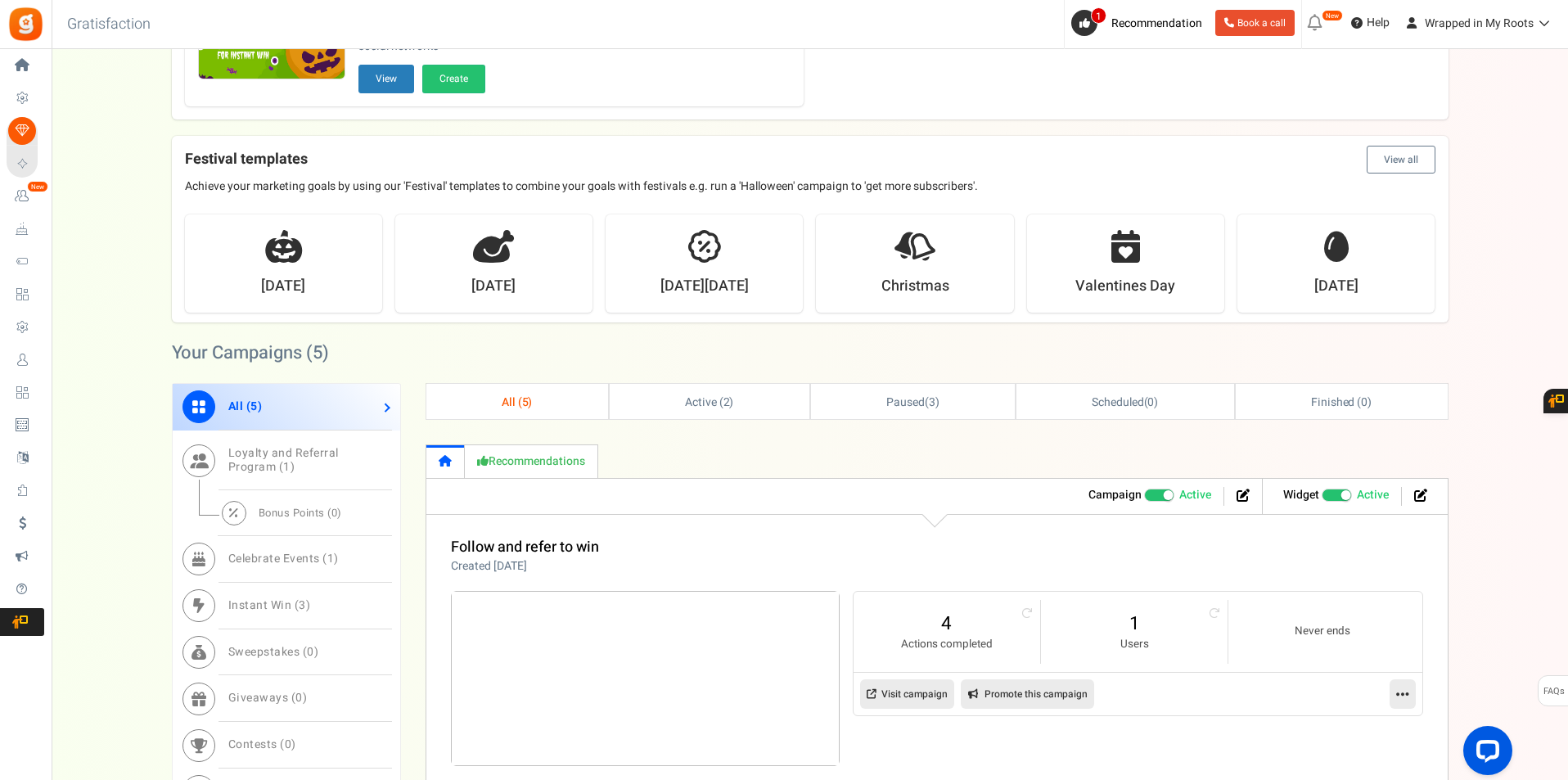
scroll to position [410, 0]
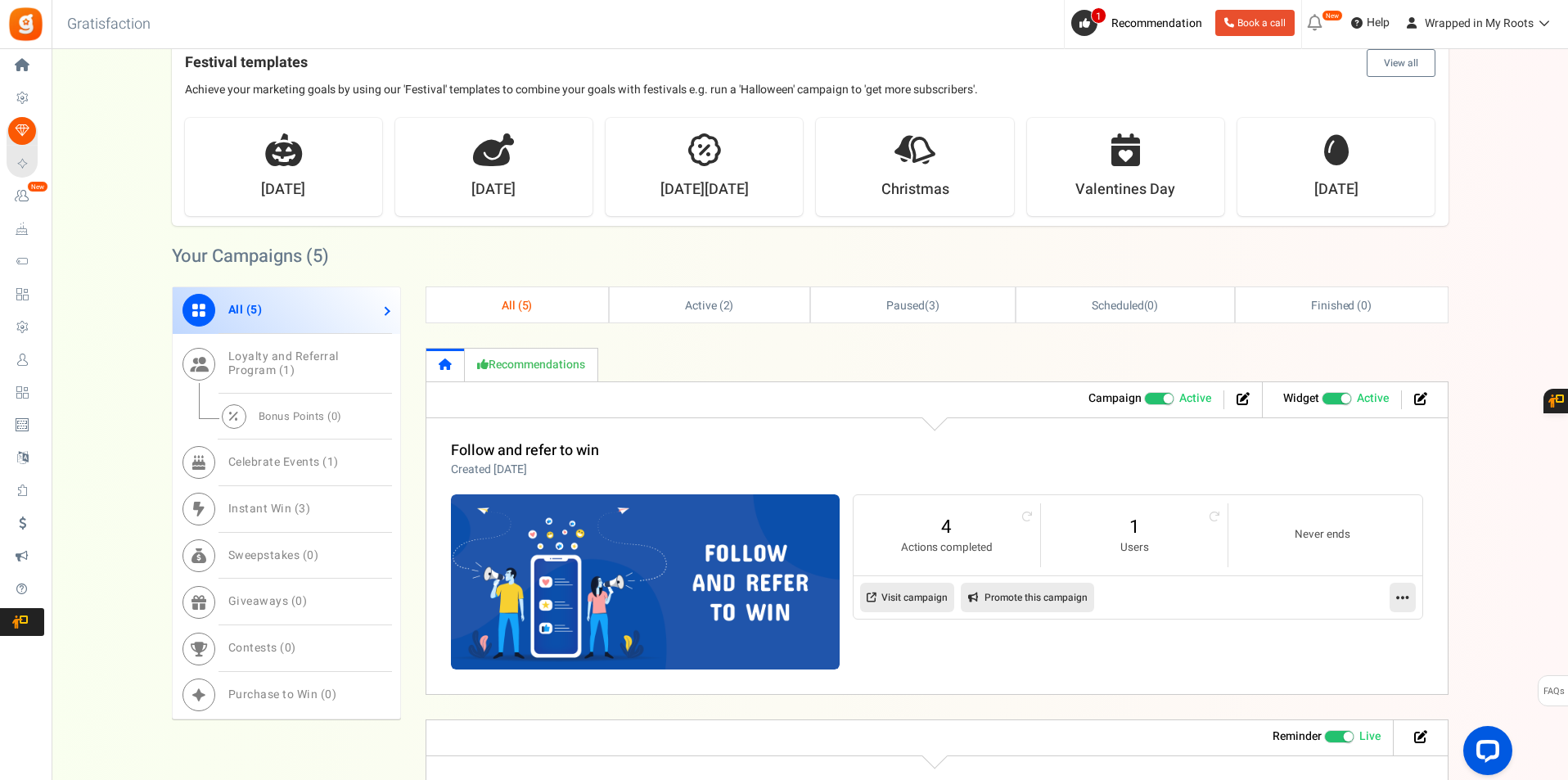
click at [1067, 603] on link "Promote this campaign" at bounding box center [1027, 597] width 133 height 29
type input "[URL][DOMAIN_NAME]"
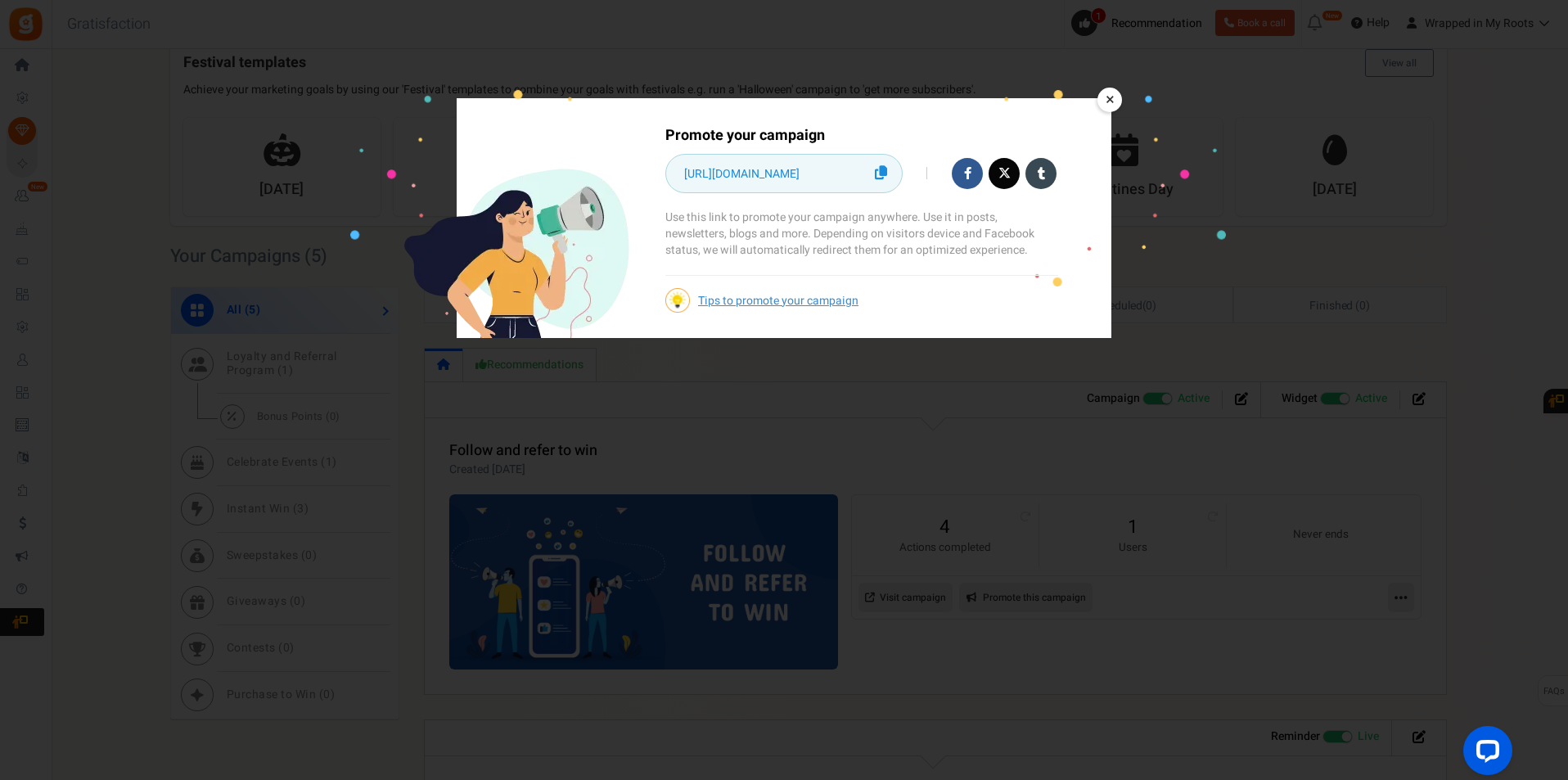
click at [1112, 109] on link "×" at bounding box center [1110, 100] width 25 height 25
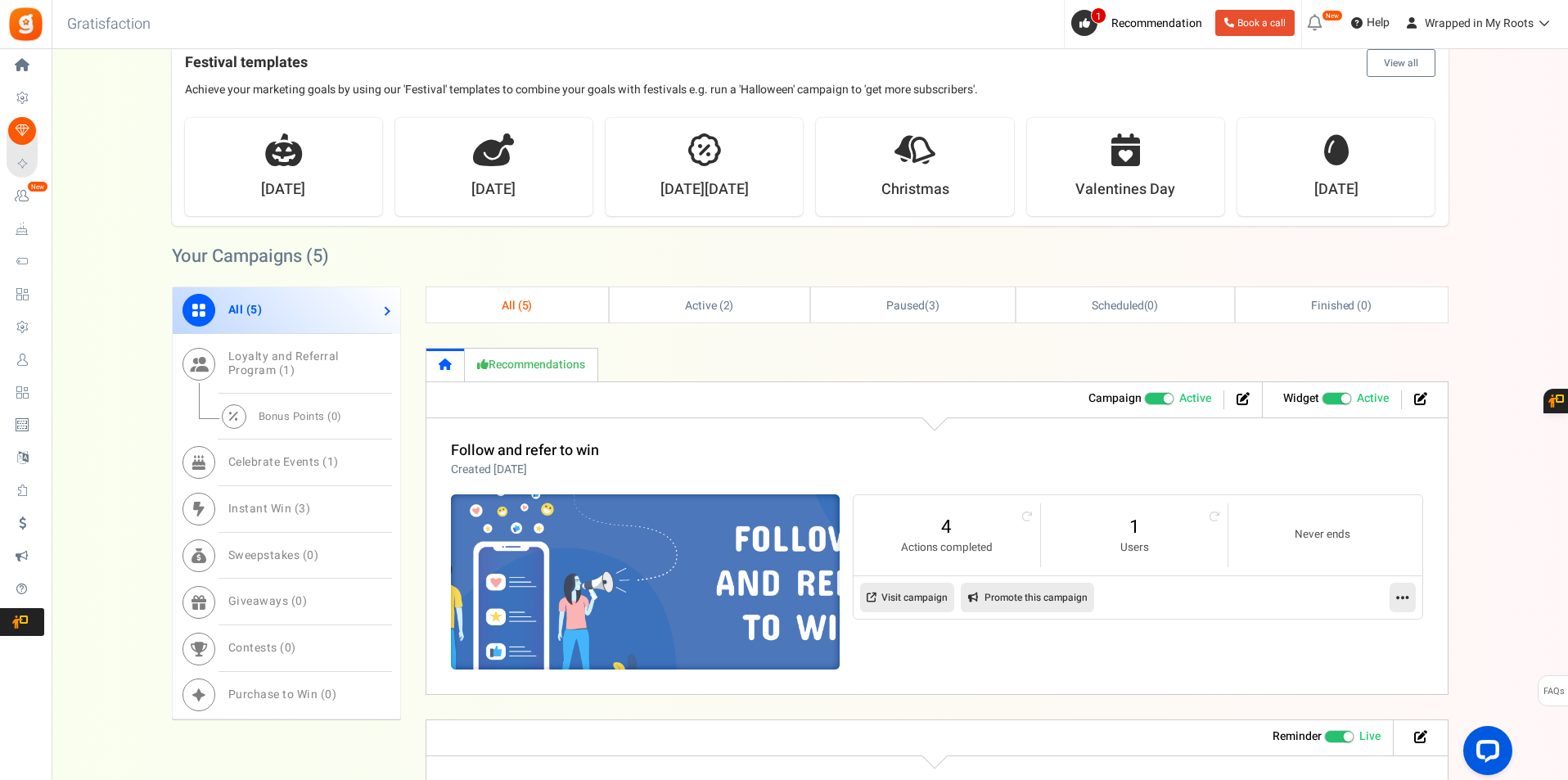
click at [667, 613] on img at bounding box center [645, 582] width 583 height 262
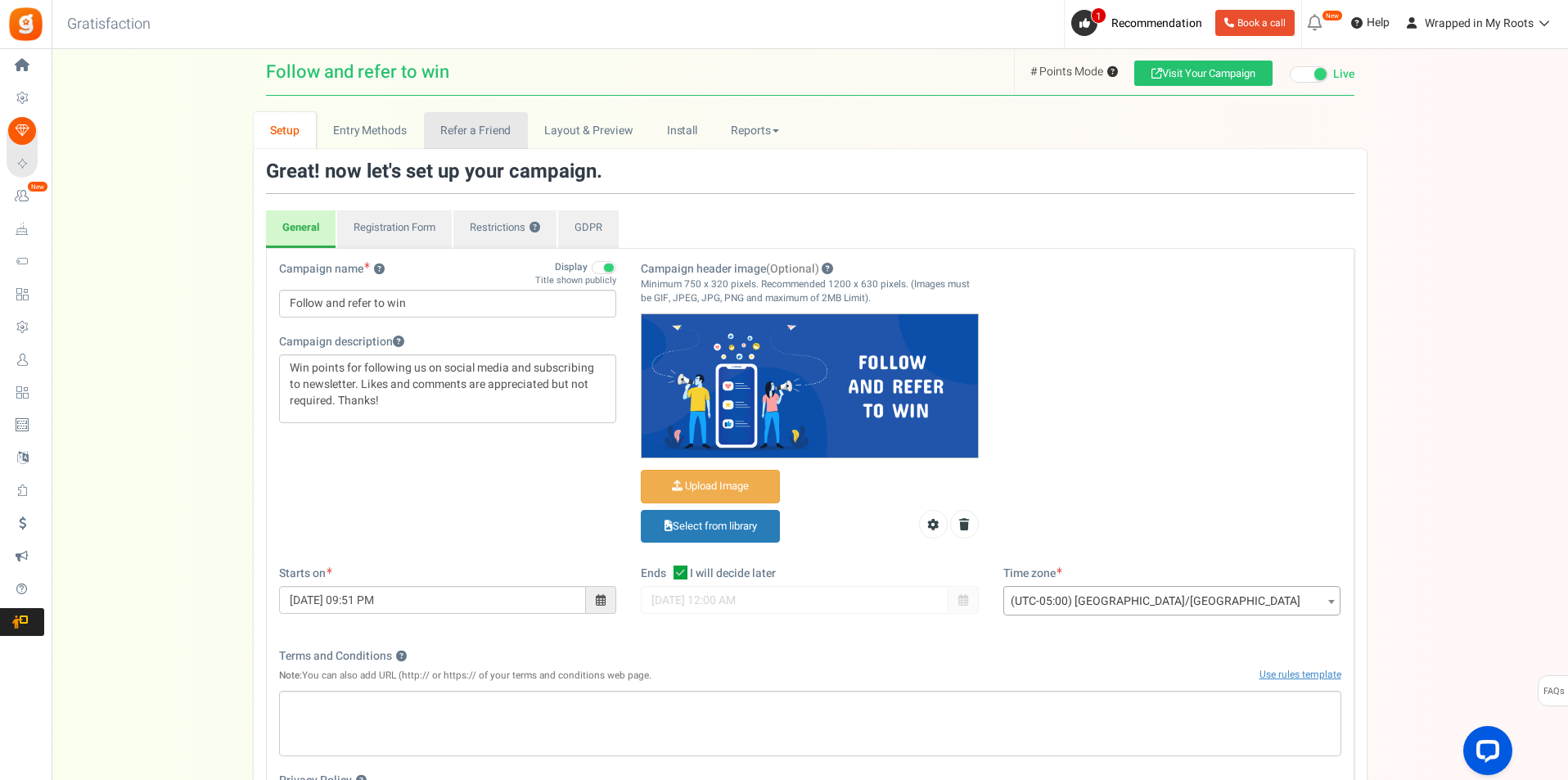
click at [498, 147] on link "Refer a Friend" at bounding box center [475, 130] width 104 height 37
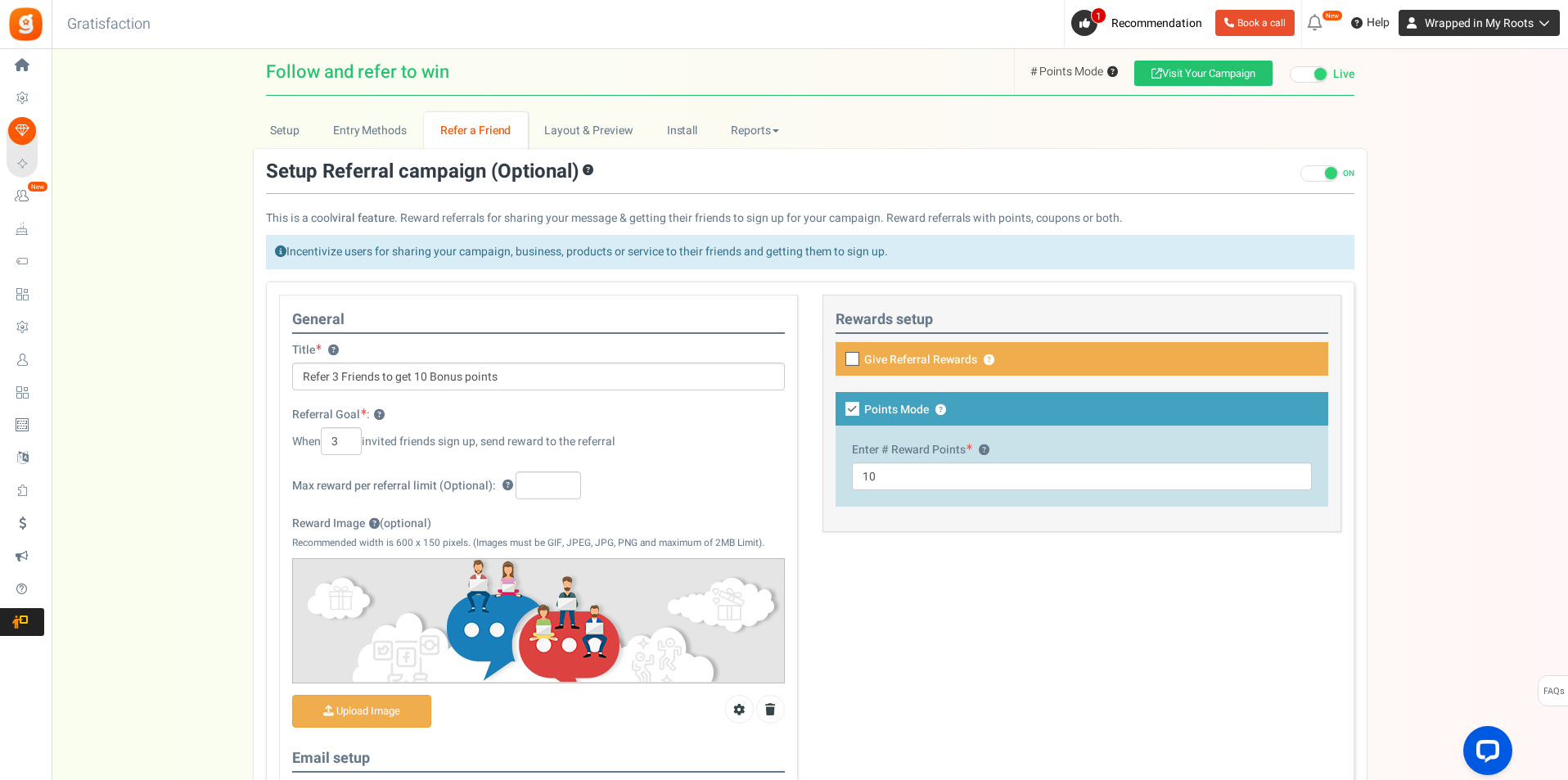
click at [1514, 27] on span "Wrapped in My Roots" at bounding box center [1478, 23] width 109 height 17
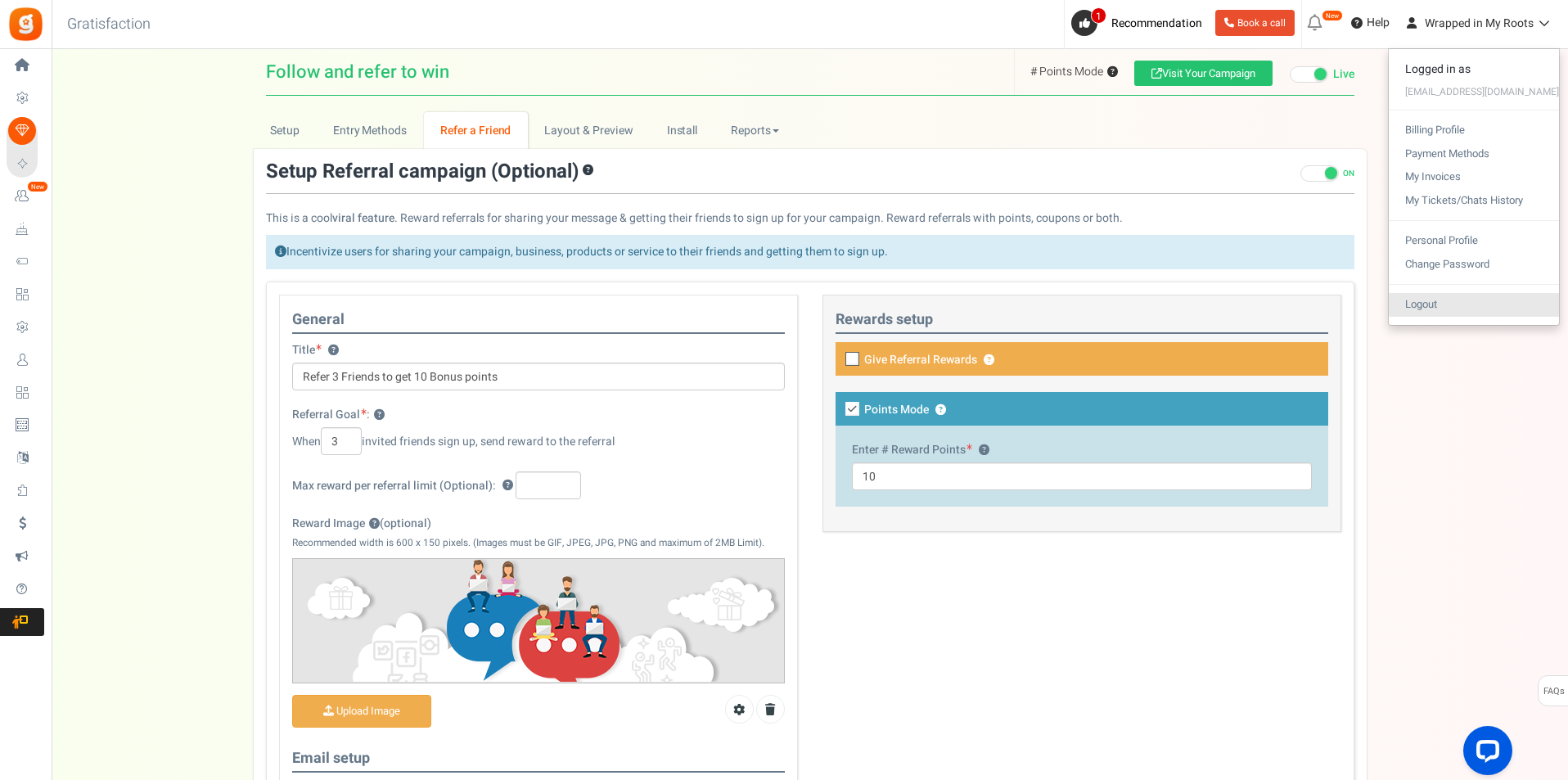
click at [1486, 304] on link "Logout" at bounding box center [1474, 305] width 170 height 24
